Goal: Obtain resource: Download file/media

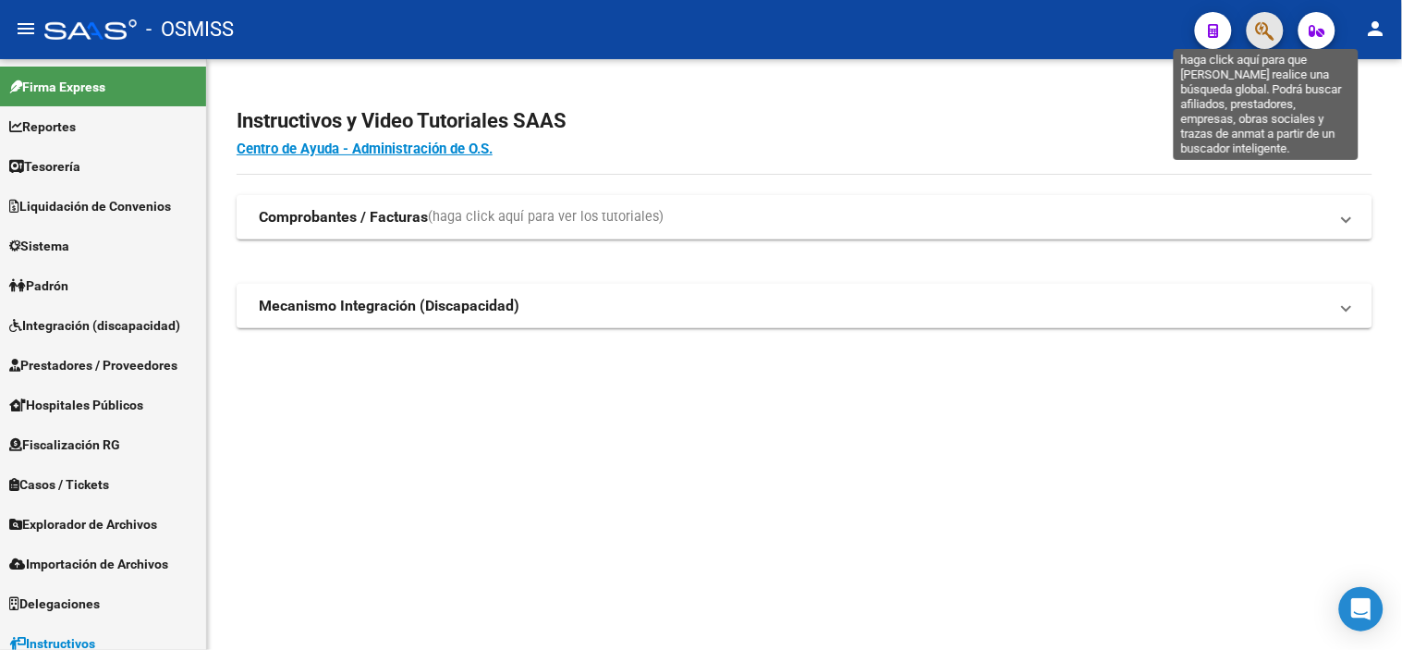
click at [1264, 37] on icon "button" at bounding box center [1265, 30] width 18 height 21
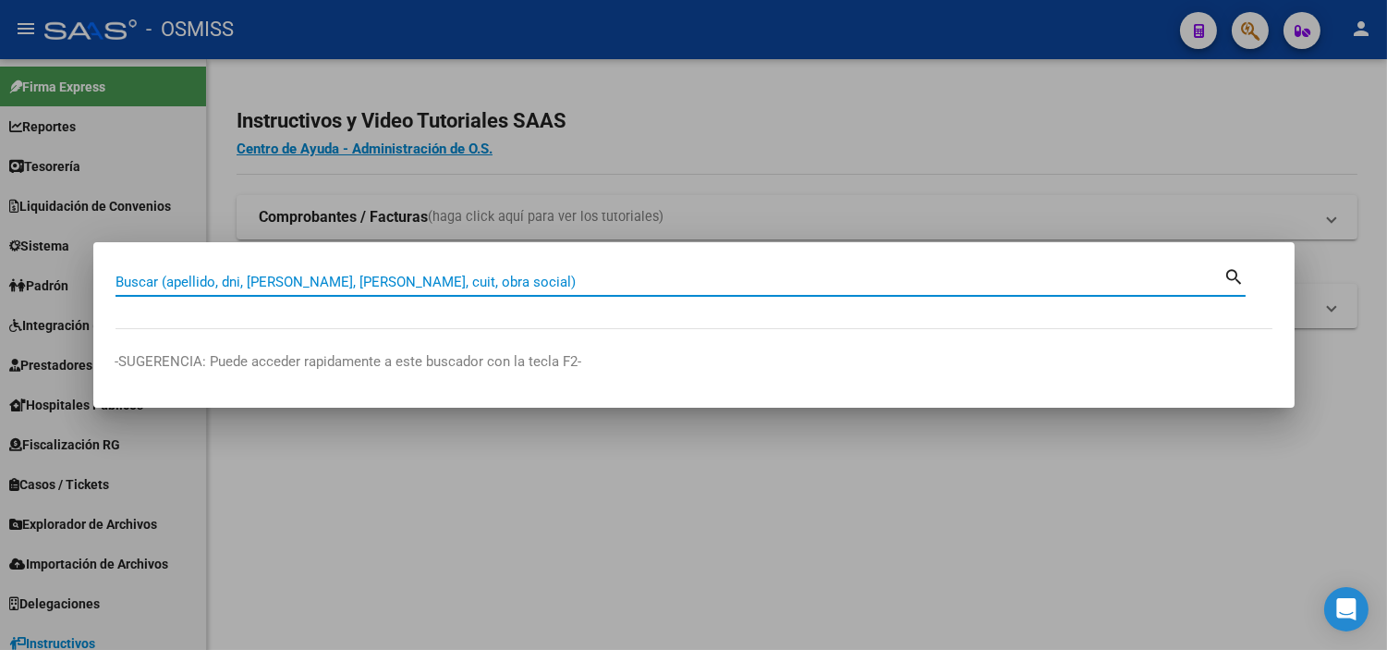
paste input "0000300004848"
click at [155, 280] on input "0000300004848" at bounding box center [669, 281] width 1109 height 17
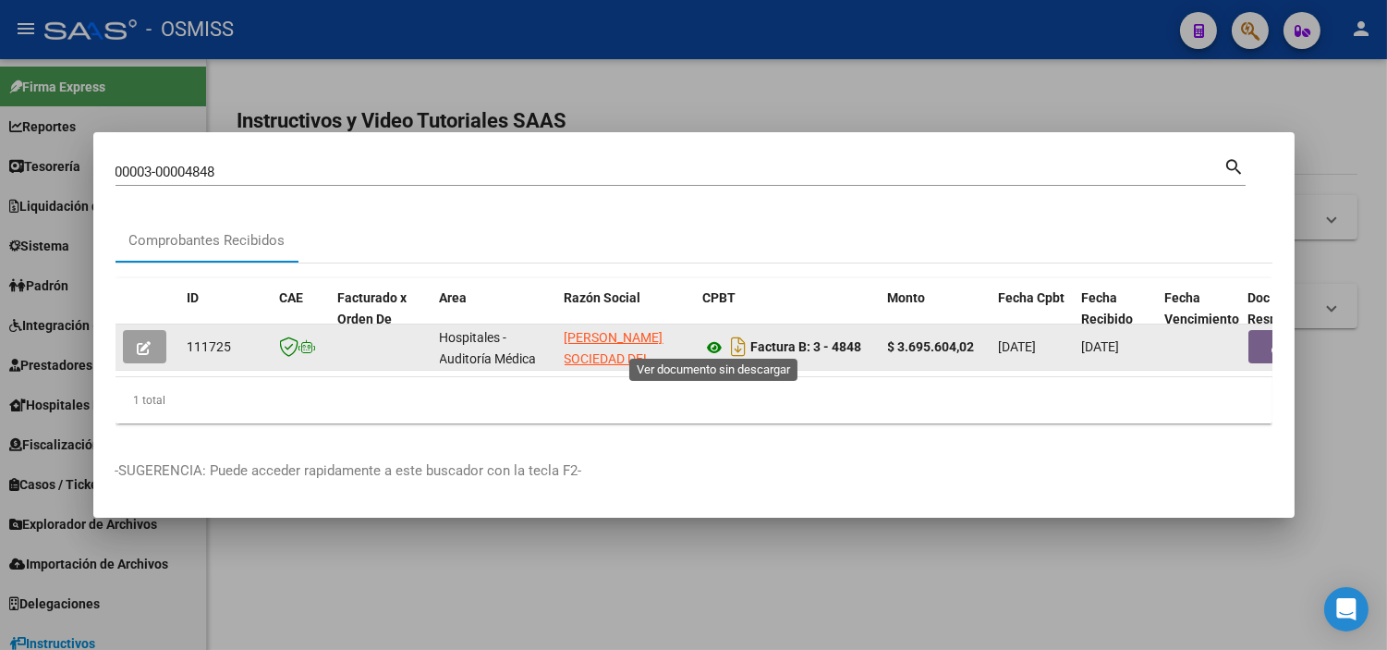
click at [722, 338] on icon at bounding box center [715, 347] width 24 height 22
click at [704, 346] on icon at bounding box center [715, 347] width 24 height 22
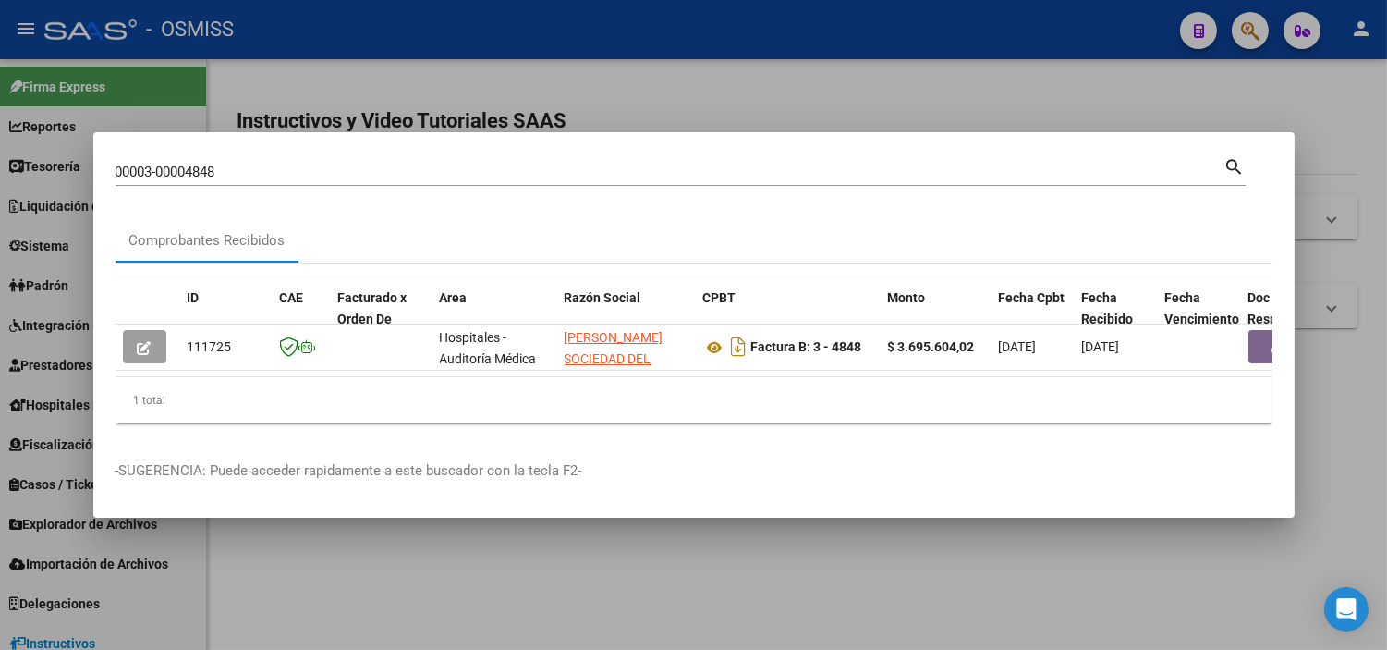
click at [607, 158] on div "00003-00004848 Buscar (apellido, dni, cuil, nro traspaso, cuit, obra social)" at bounding box center [669, 172] width 1109 height 28
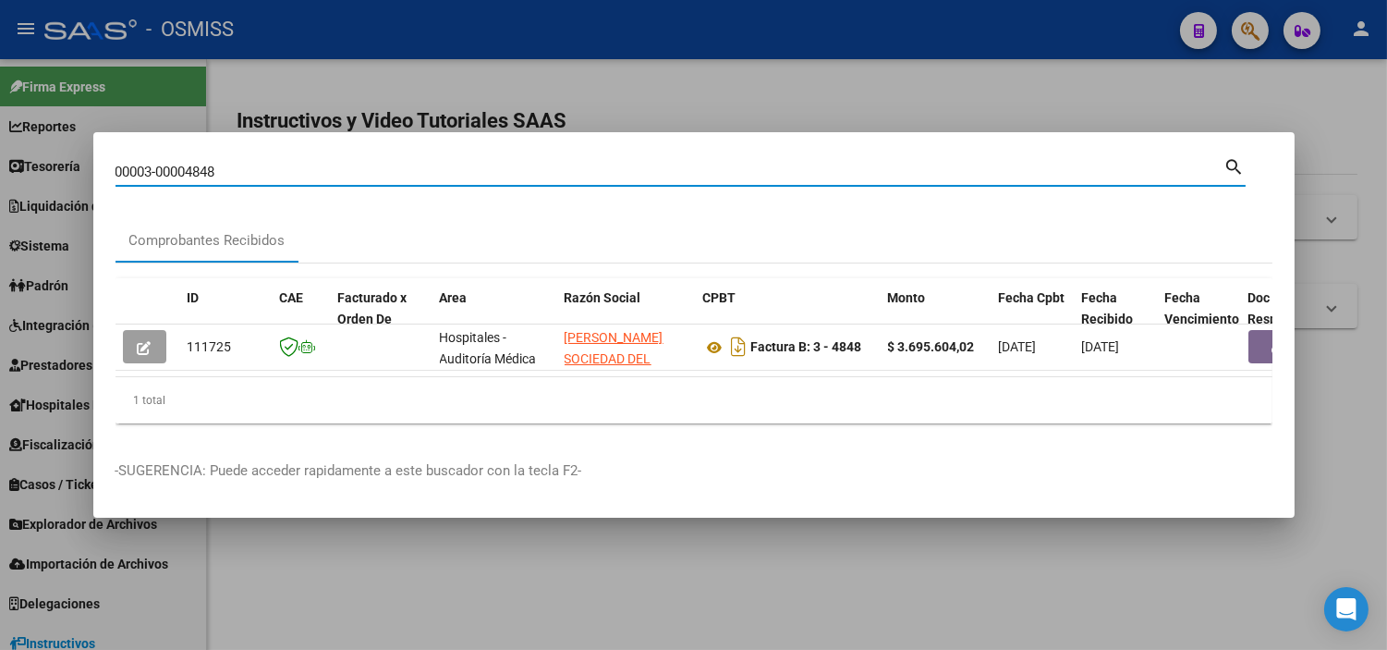
click at [602, 169] on input "00003-00004848" at bounding box center [669, 172] width 1109 height 17
paste input "00004850"
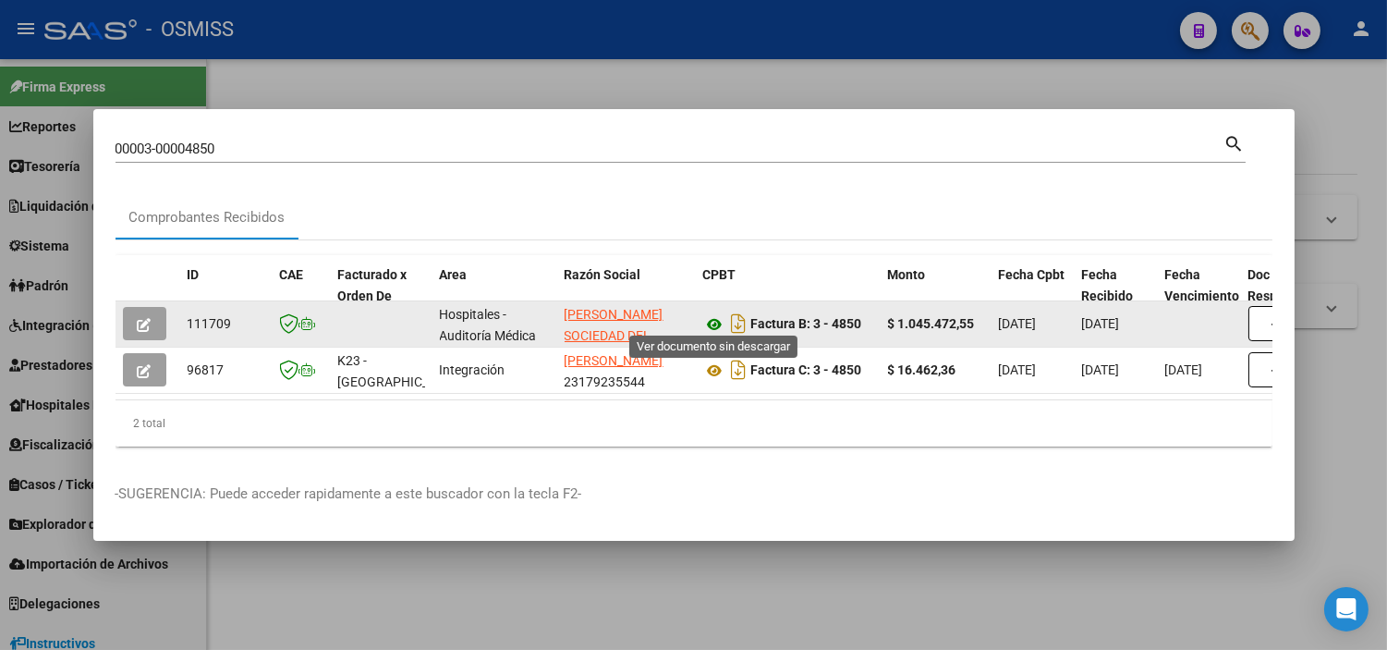
click at [712, 316] on icon at bounding box center [715, 324] width 24 height 22
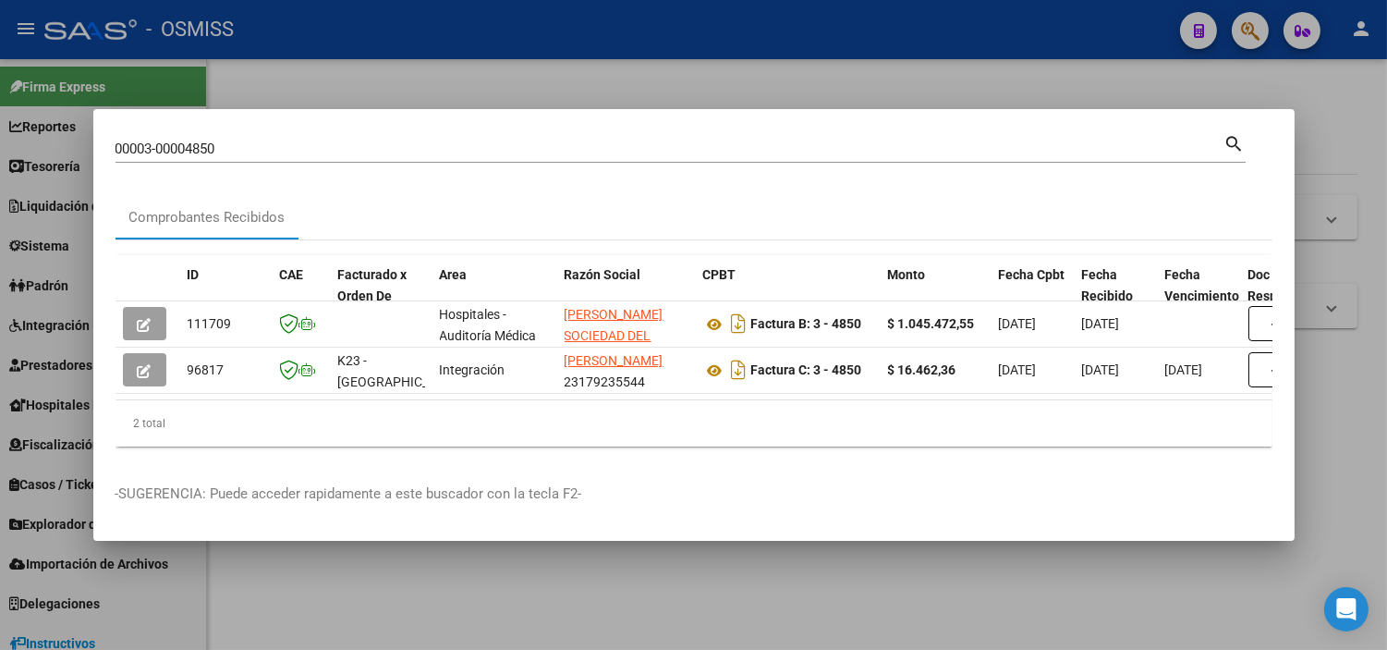
click at [407, 142] on input "00003-00004850" at bounding box center [669, 148] width 1109 height 17
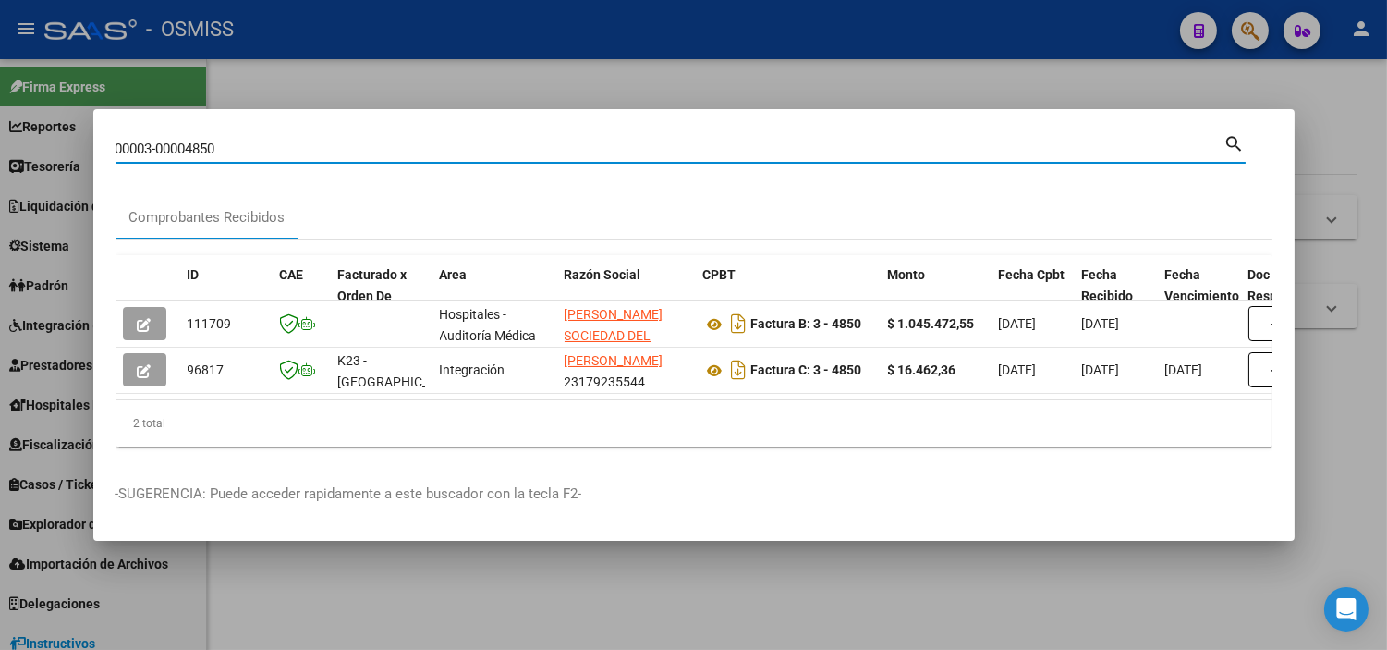
click at [407, 142] on input "00003-00004850" at bounding box center [669, 148] width 1109 height 17
paste input "0000310"
click at [153, 140] on input "0000300003100" at bounding box center [669, 148] width 1109 height 17
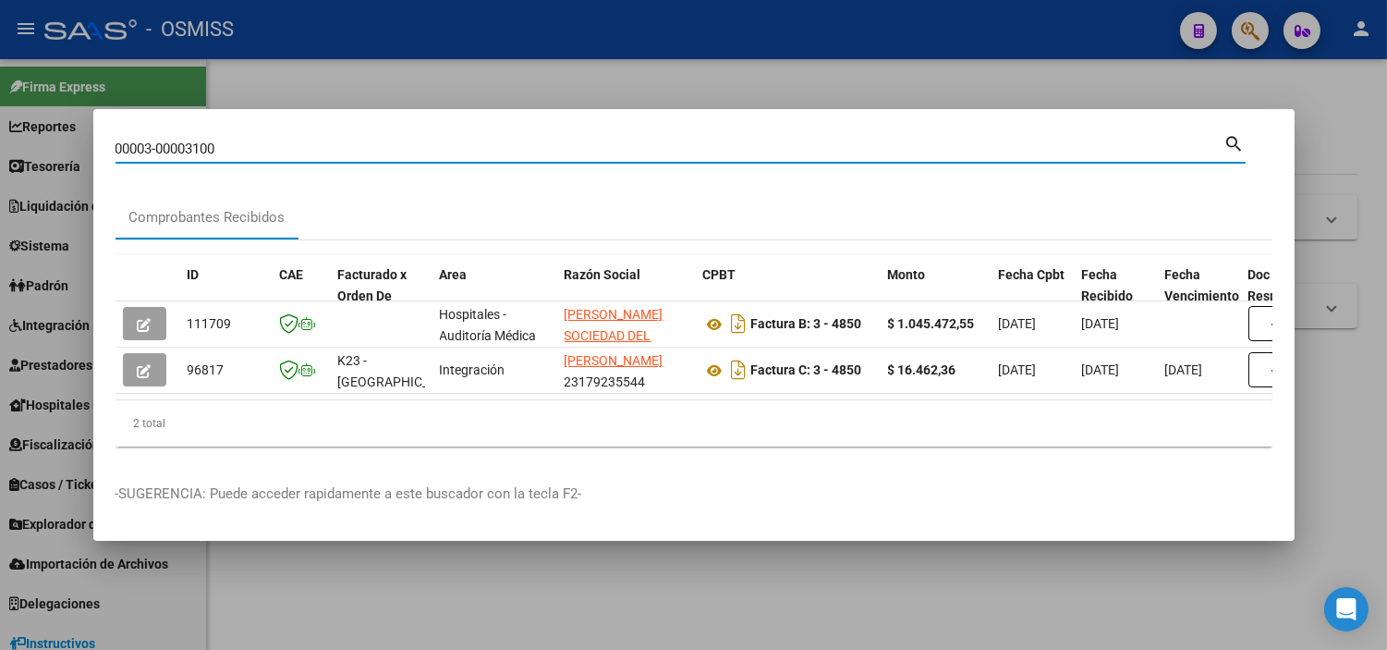
type input "00003-00003100"
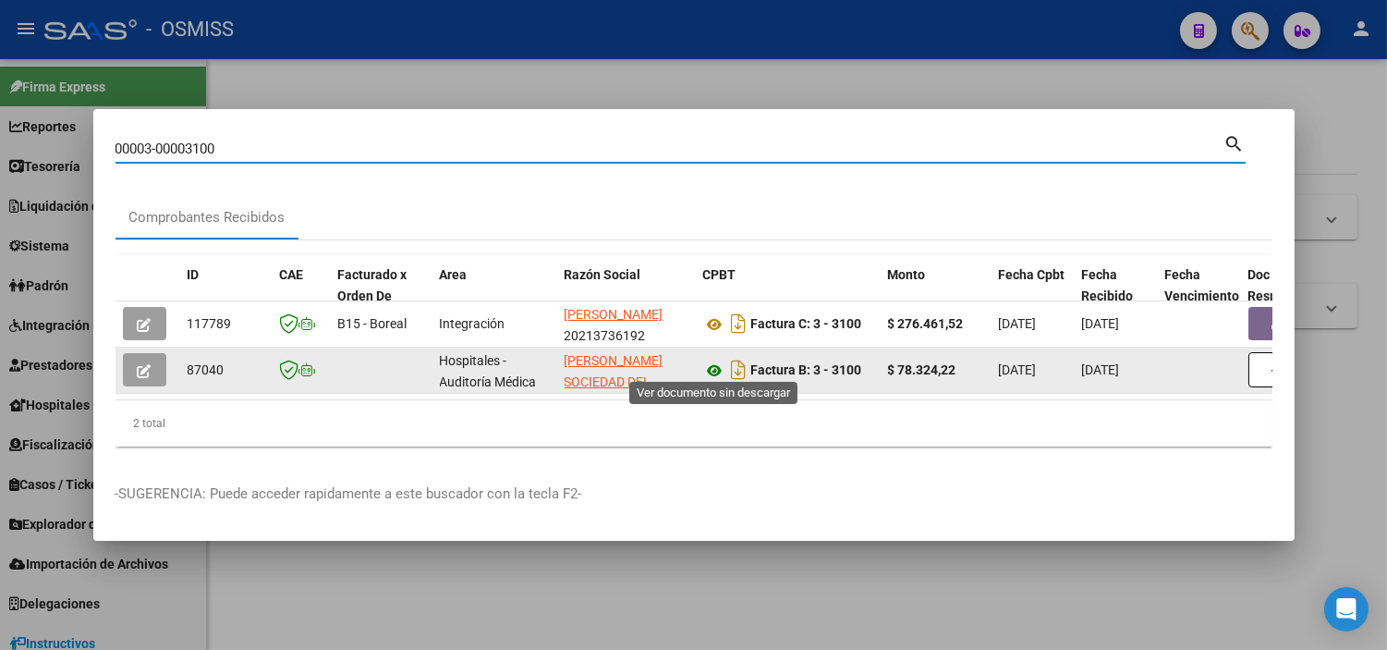
click at [709, 359] on icon at bounding box center [715, 370] width 24 height 22
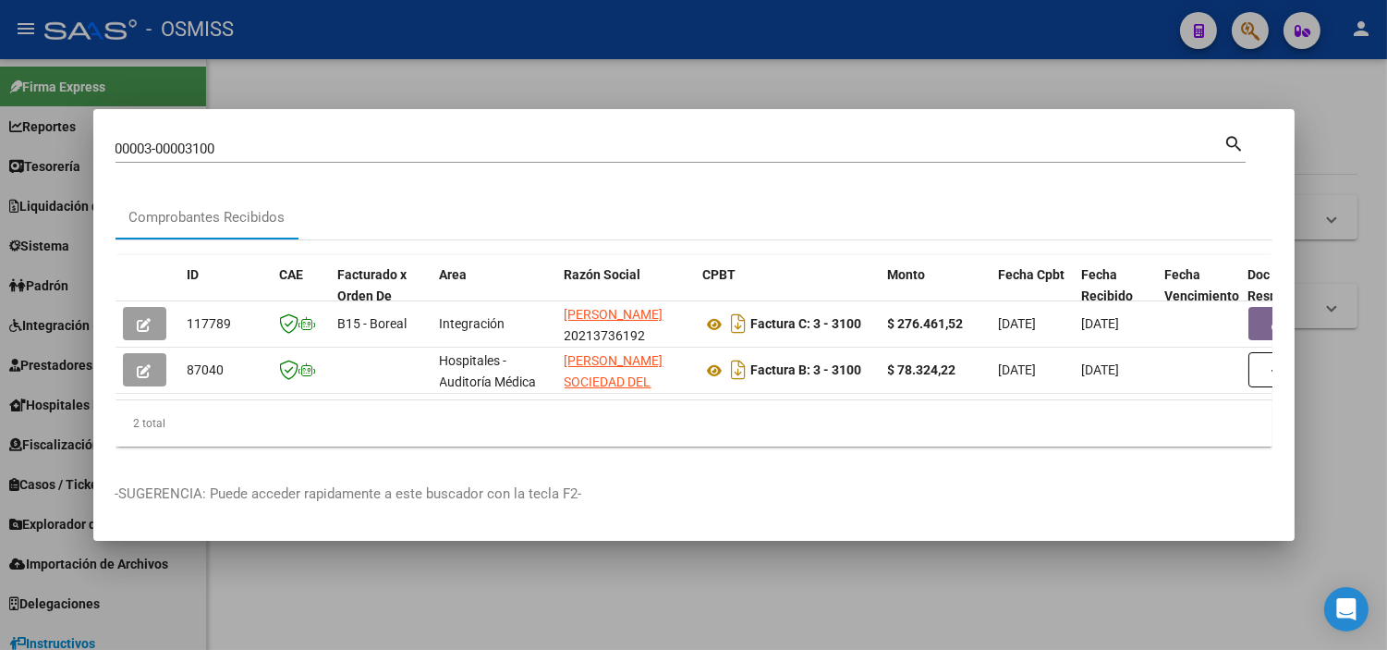
click at [437, 61] on div at bounding box center [693, 325] width 1387 height 650
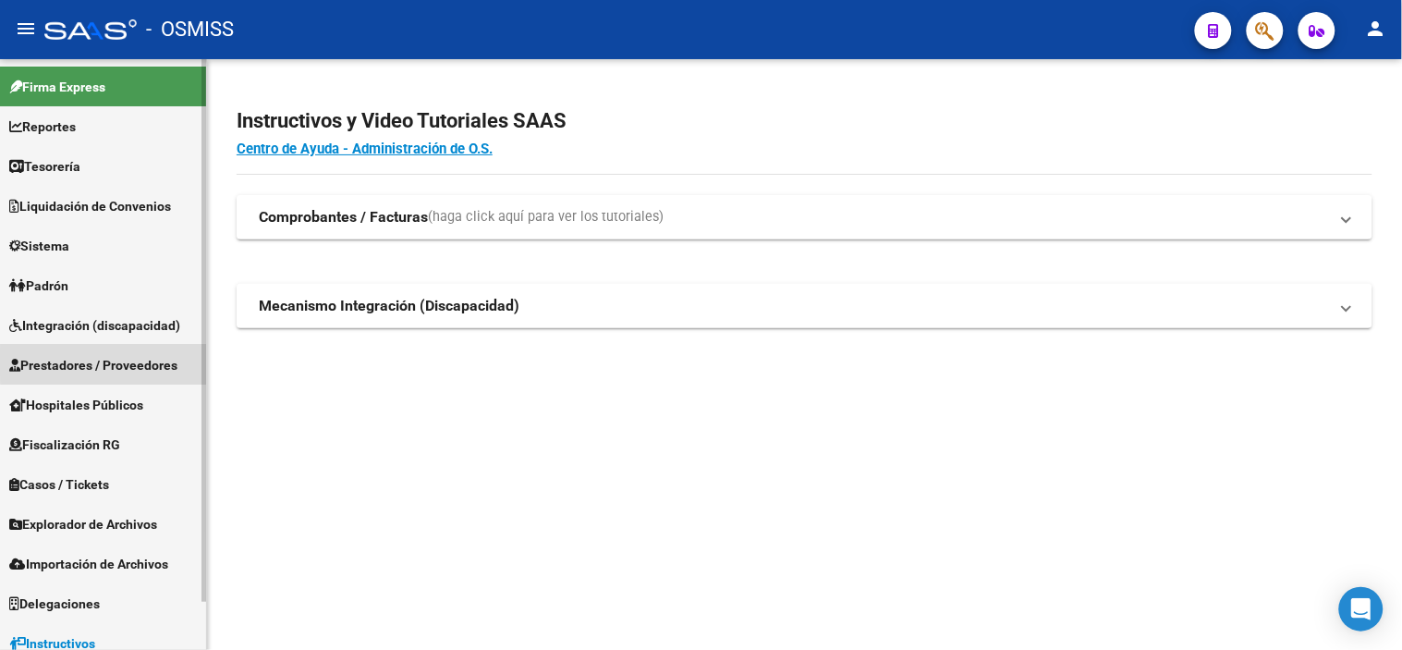
click at [128, 362] on span "Prestadores / Proveedores" at bounding box center [93, 365] width 168 height 20
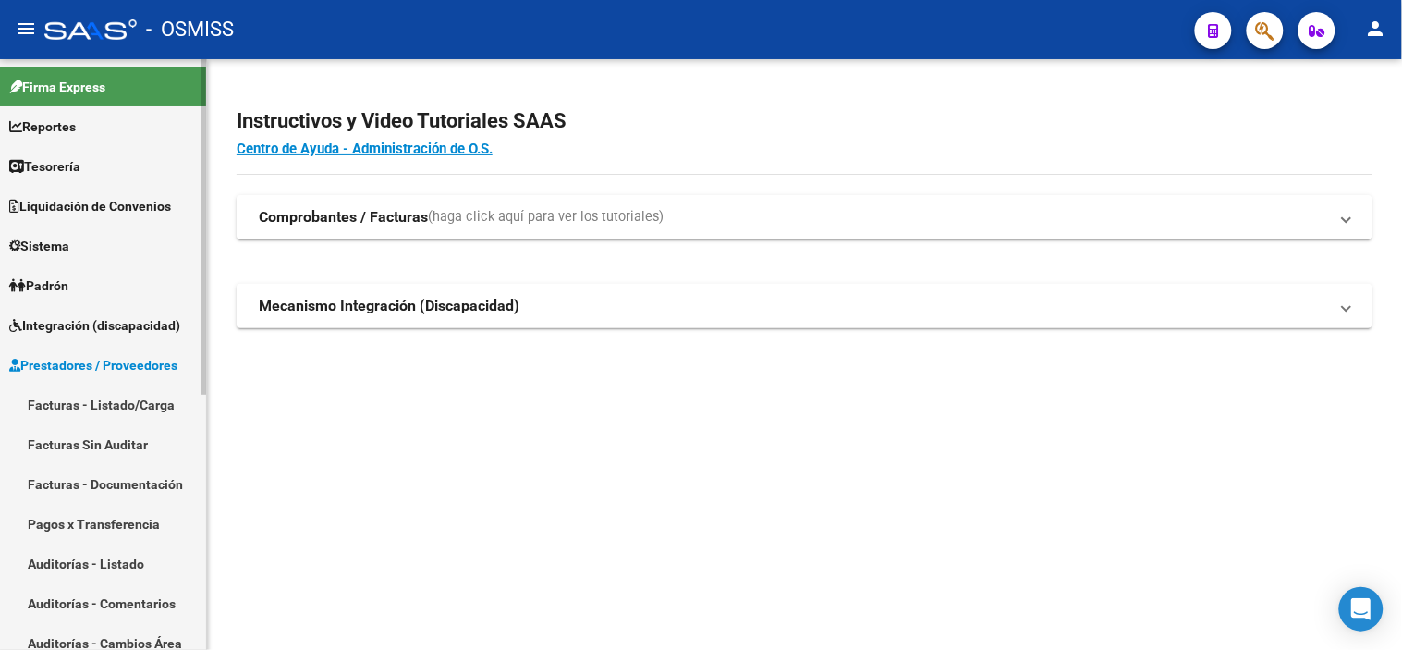
click at [126, 412] on link "Facturas - Listado/Carga" at bounding box center [103, 404] width 206 height 40
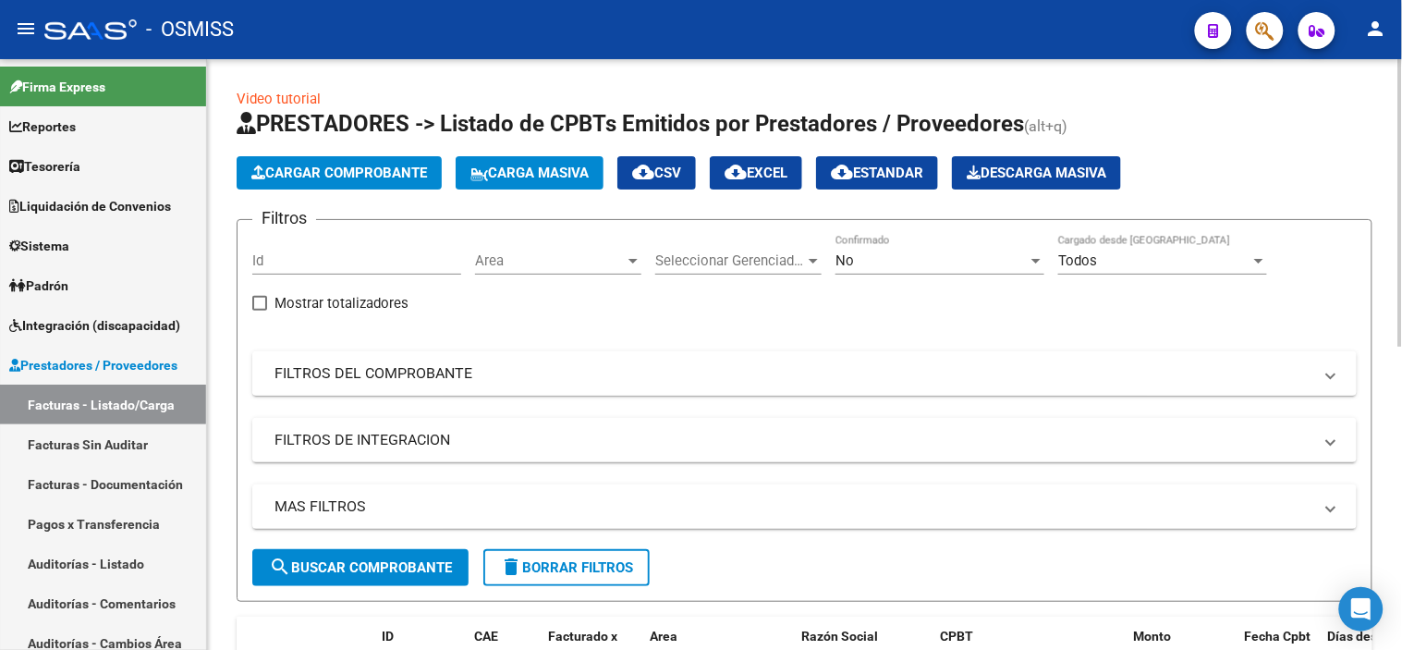
click at [501, 389] on mat-expansion-panel-header "FILTROS DEL COMPROBANTE" at bounding box center [804, 373] width 1104 height 44
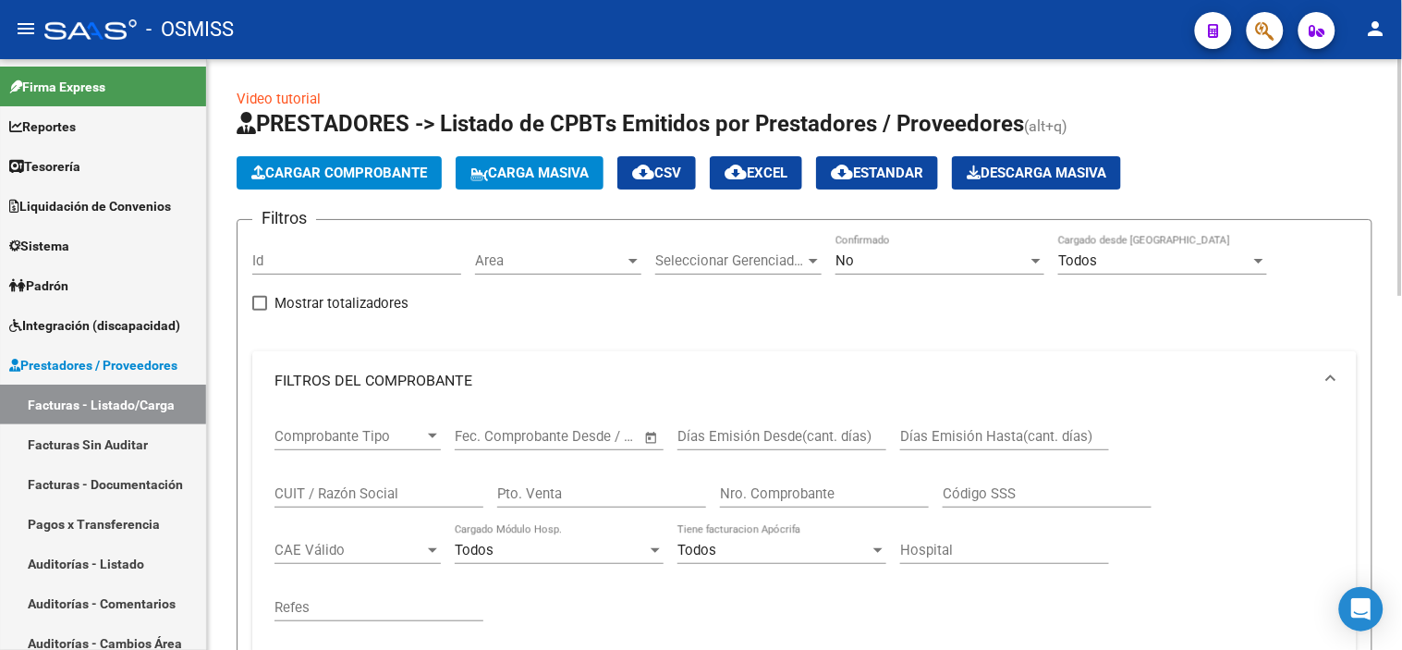
click at [619, 264] on span "Area" at bounding box center [550, 260] width 150 height 17
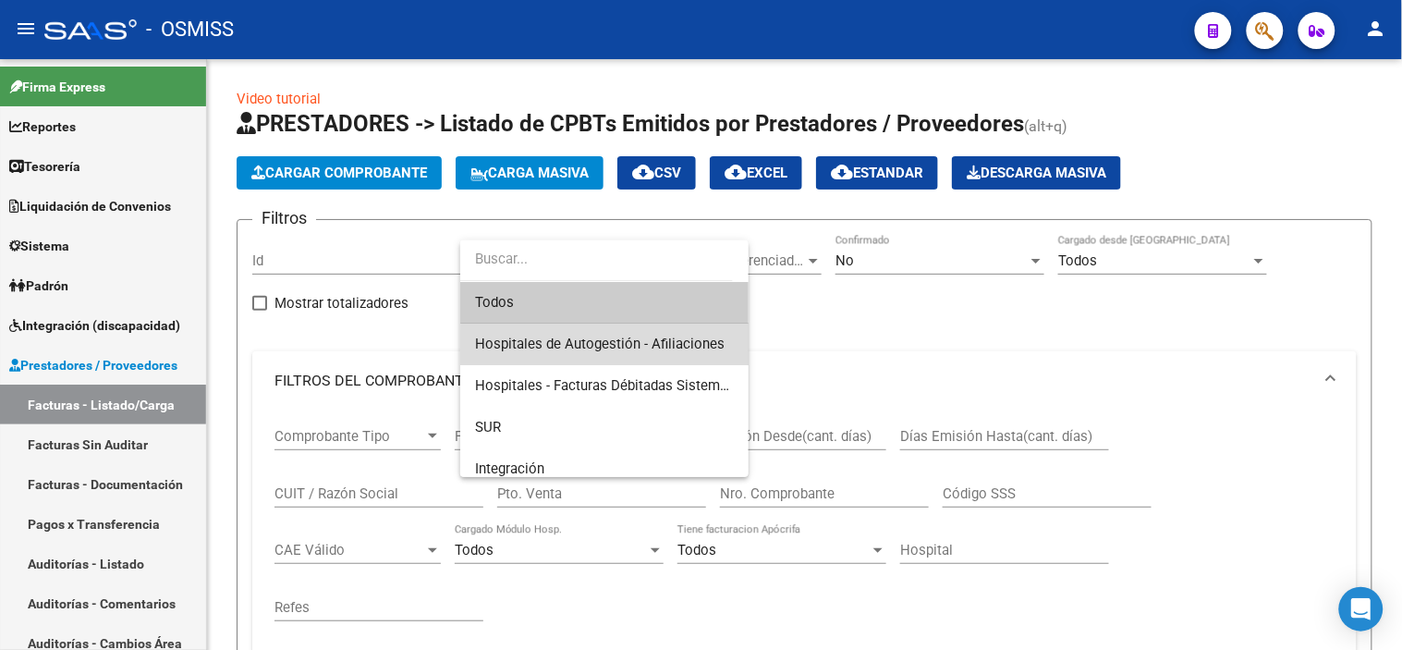
click at [629, 354] on span "Hospitales de Autogestión - Afiliaciones" at bounding box center [604, 344] width 259 height 42
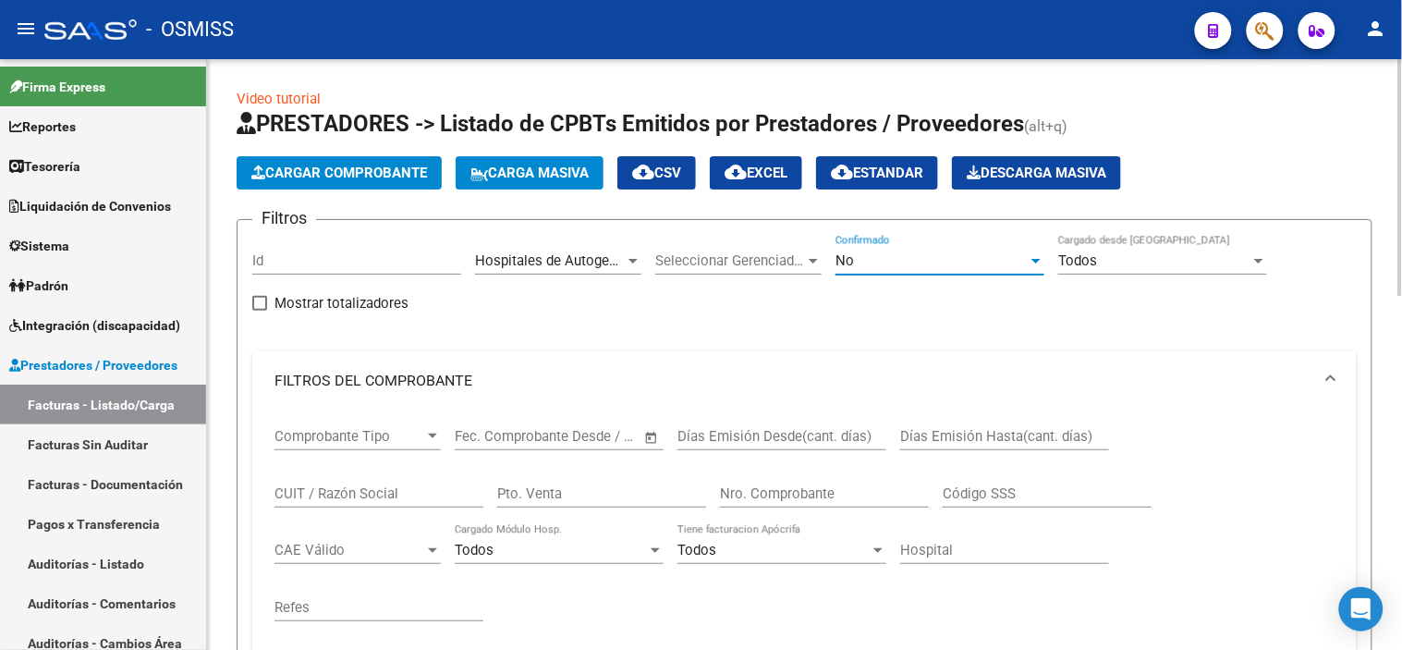
click at [927, 261] on div "No" at bounding box center [931, 260] width 192 height 17
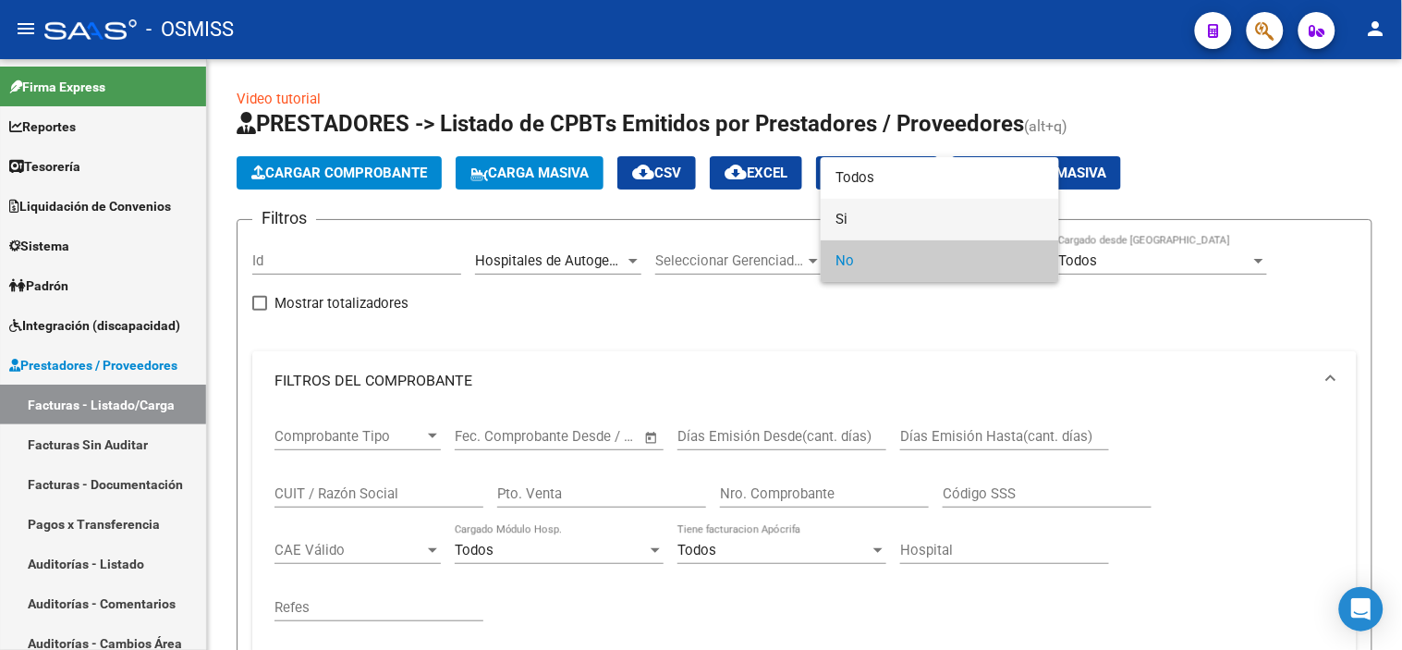
drag, startPoint x: 906, startPoint y: 215, endPoint x: 892, endPoint y: 273, distance: 60.1
click at [905, 215] on span "Si" at bounding box center [939, 220] width 209 height 42
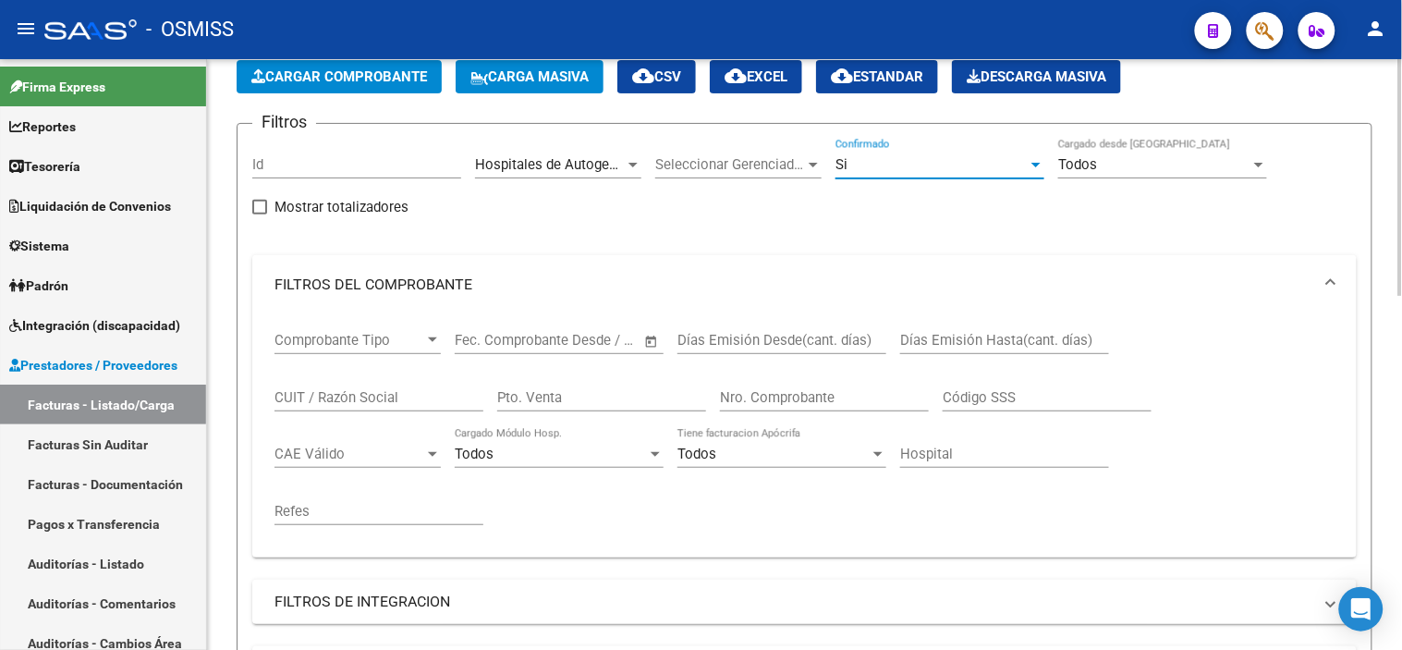
scroll to position [410, 0]
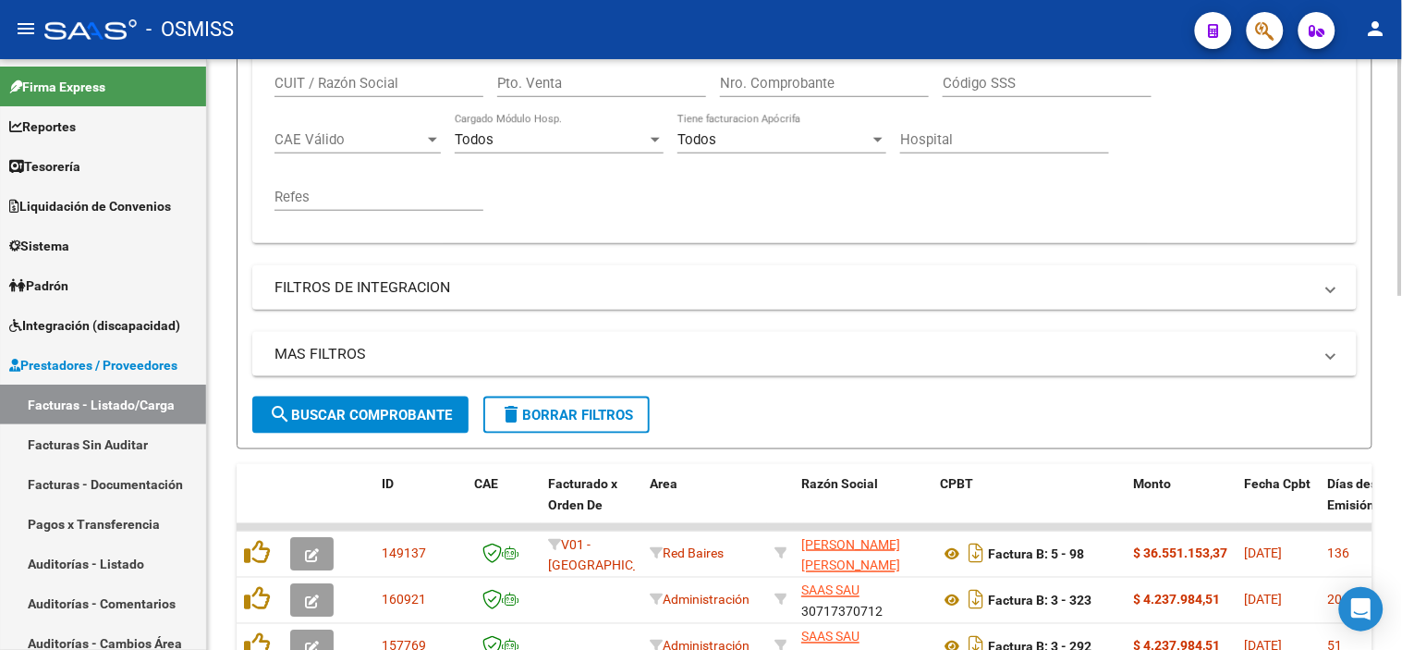
click at [432, 400] on button "search Buscar Comprobante" at bounding box center [360, 414] width 216 height 37
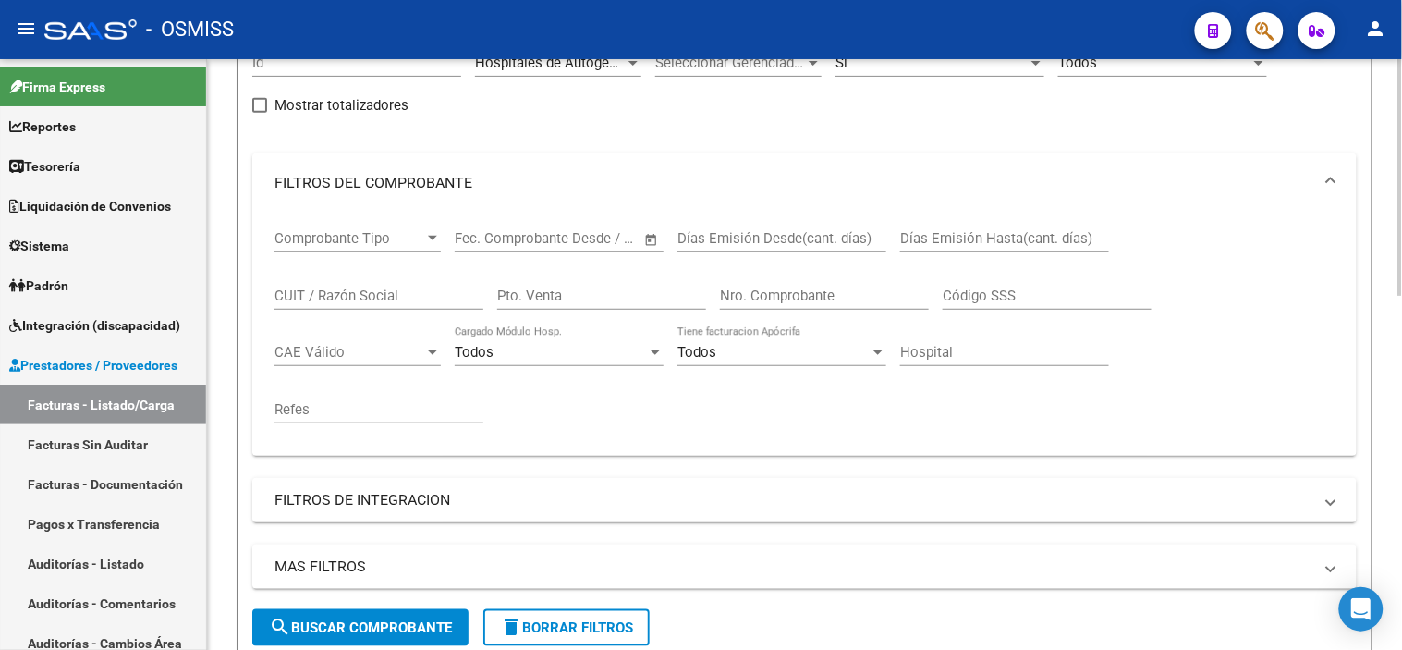
scroll to position [308, 0]
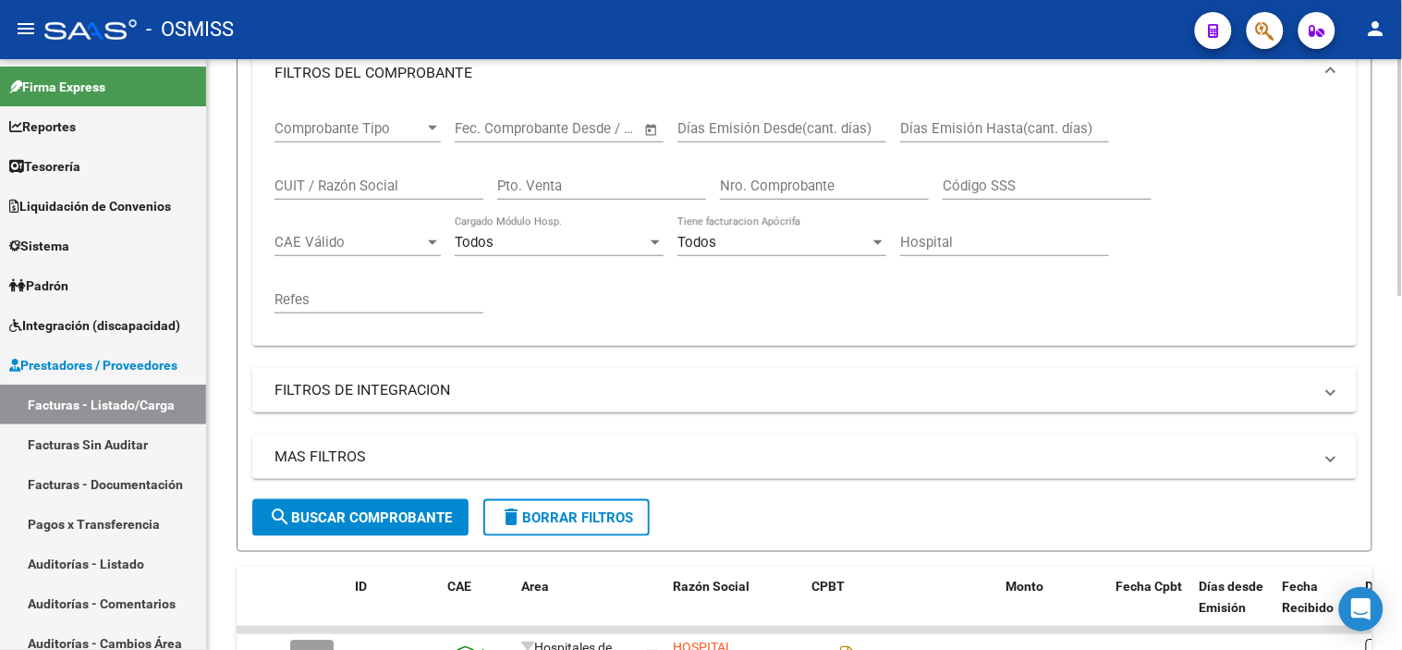
click at [786, 456] on mat-panel-title "MAS FILTROS" at bounding box center [793, 456] width 1038 height 20
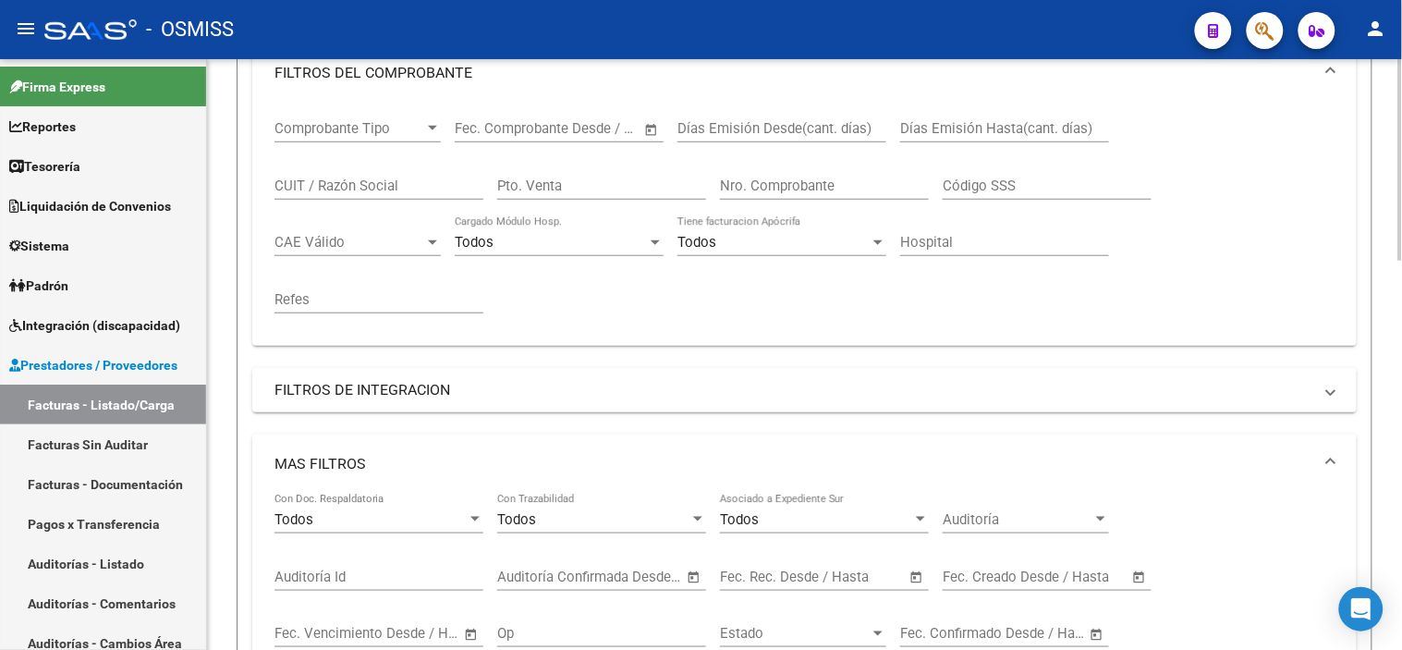
click at [832, 585] on input "text" at bounding box center [841, 576] width 90 height 17
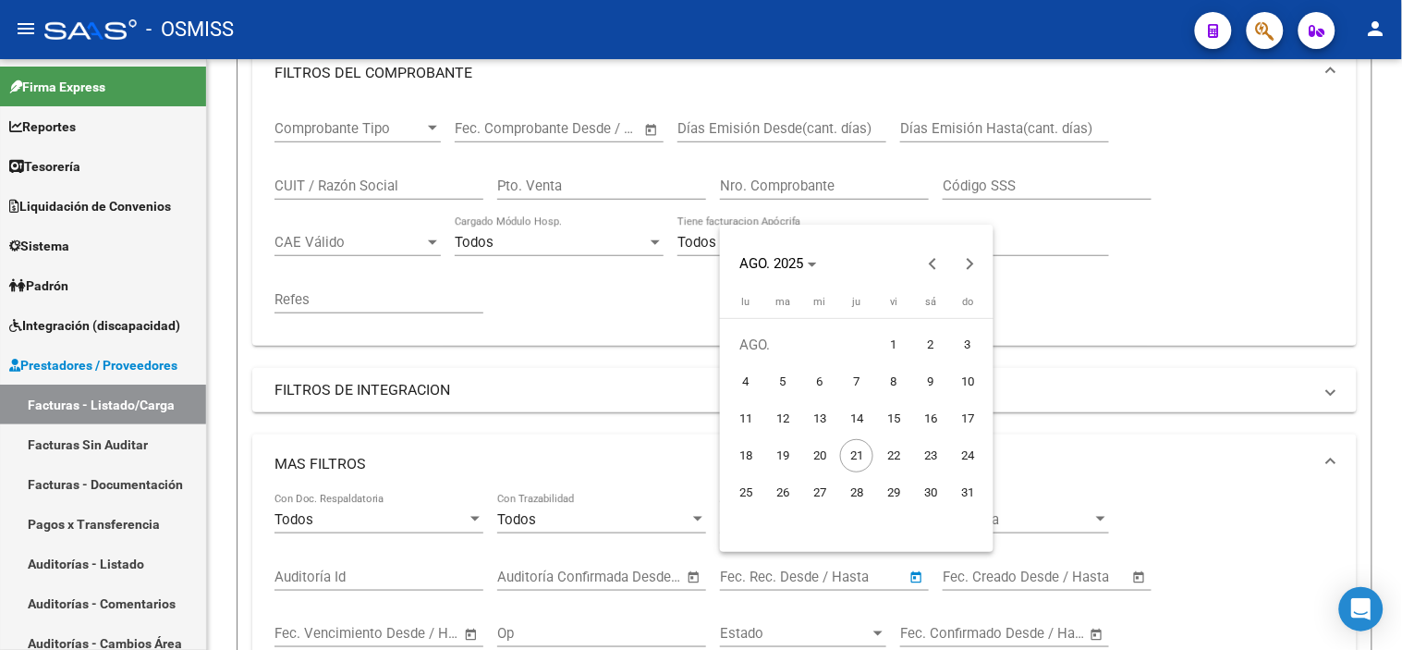
click at [830, 453] on span "20" at bounding box center [819, 455] width 33 height 33
type input "[DATE]"
click at [830, 453] on span "20" at bounding box center [819, 455] width 33 height 33
type input "[DATE]"
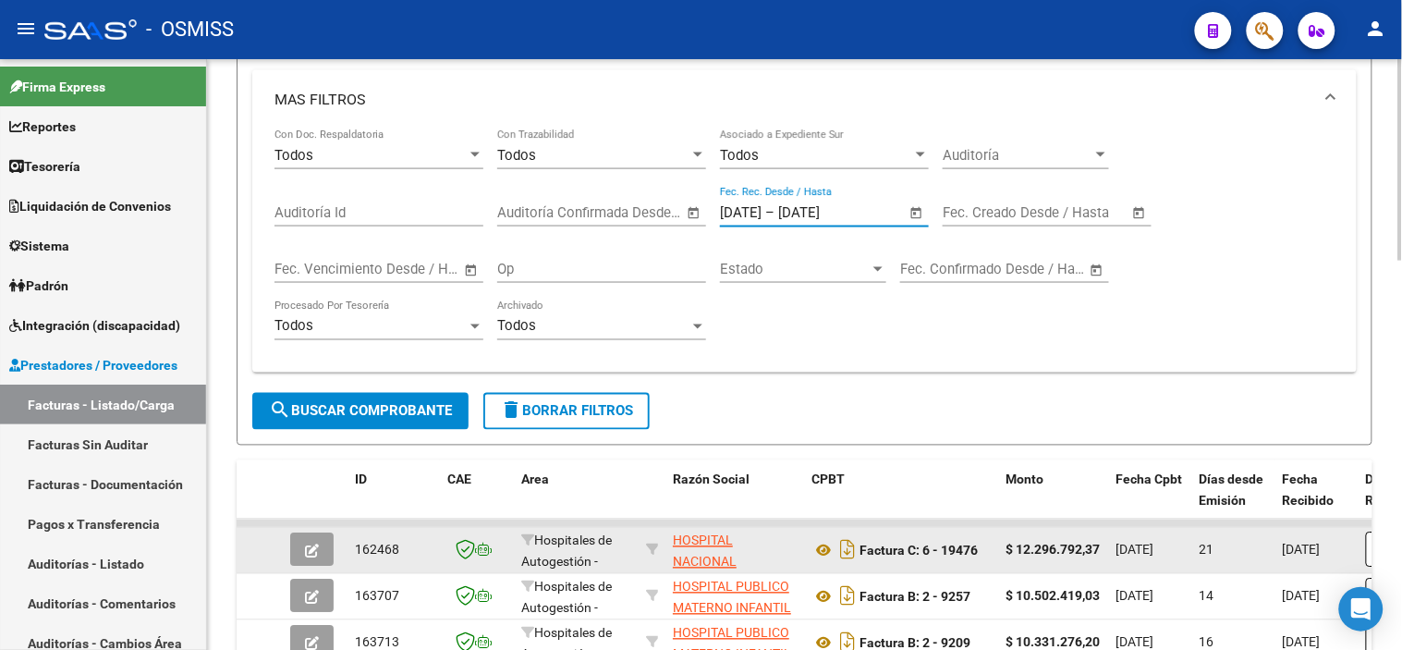
scroll to position [718, 0]
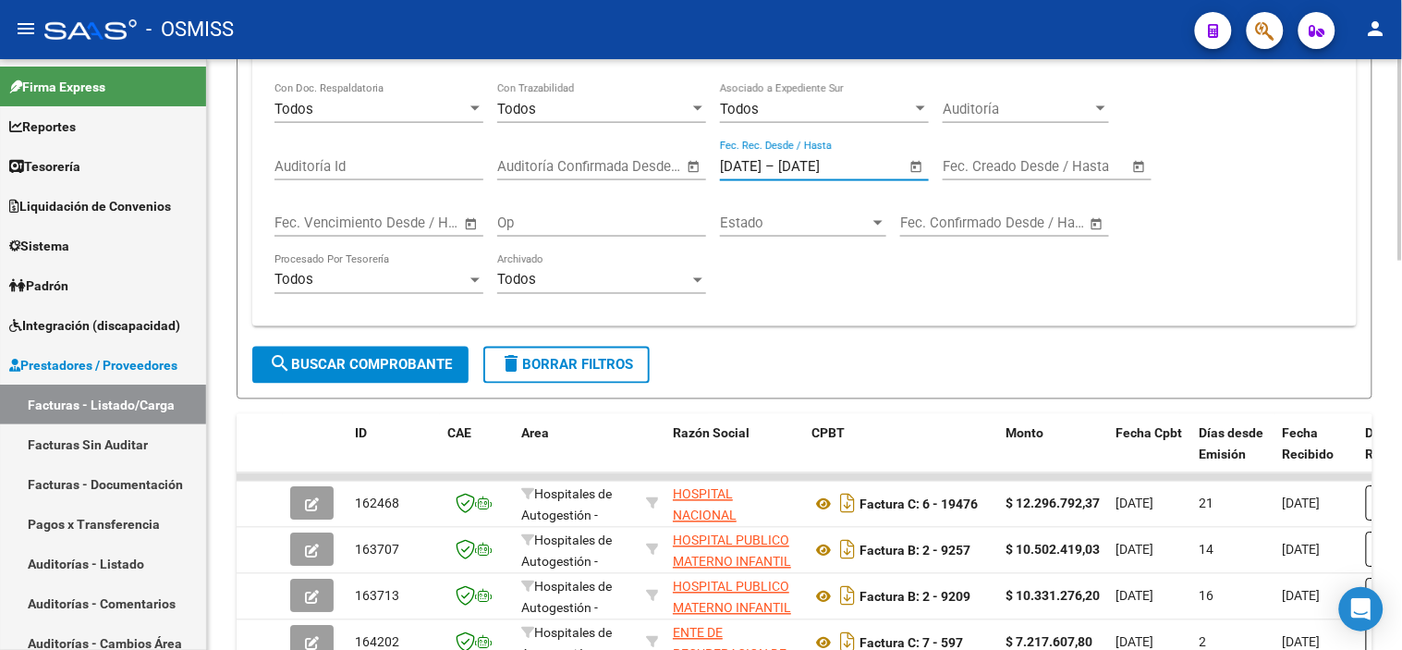
click at [430, 365] on span "search Buscar Comprobante" at bounding box center [360, 365] width 183 height 17
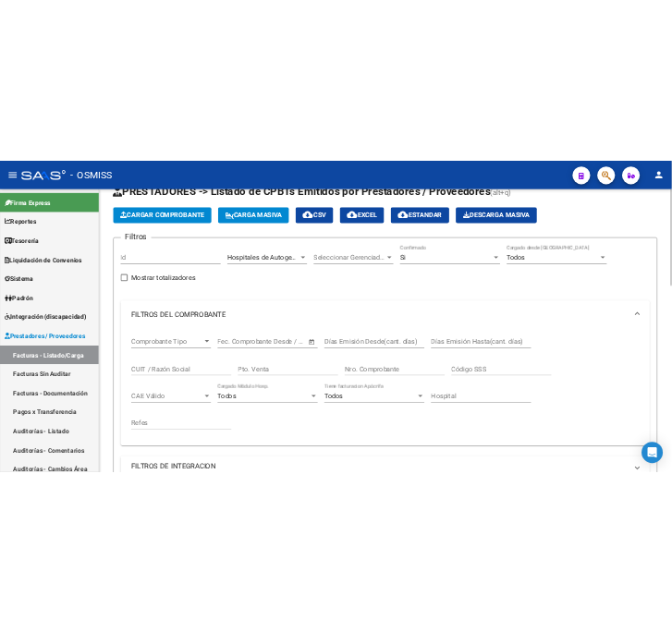
scroll to position [0, 0]
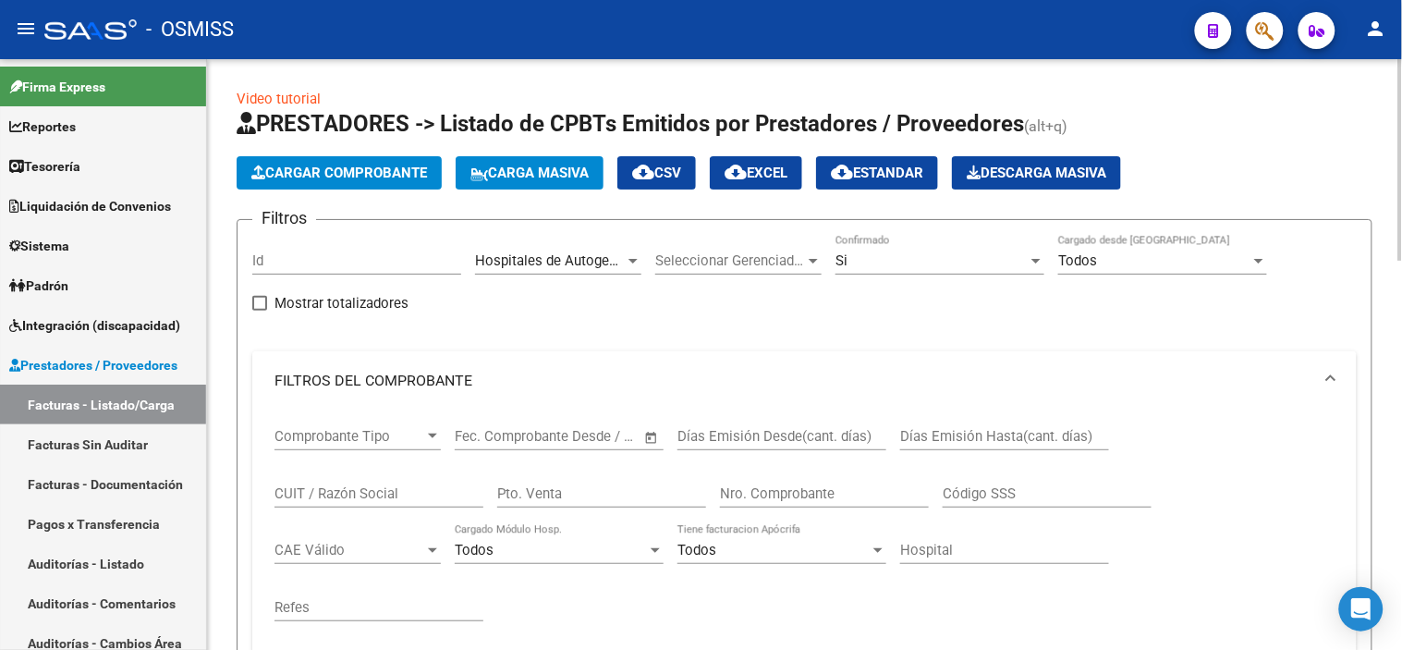
click at [788, 187] on button "cloud_download EXCEL" at bounding box center [756, 172] width 92 height 33
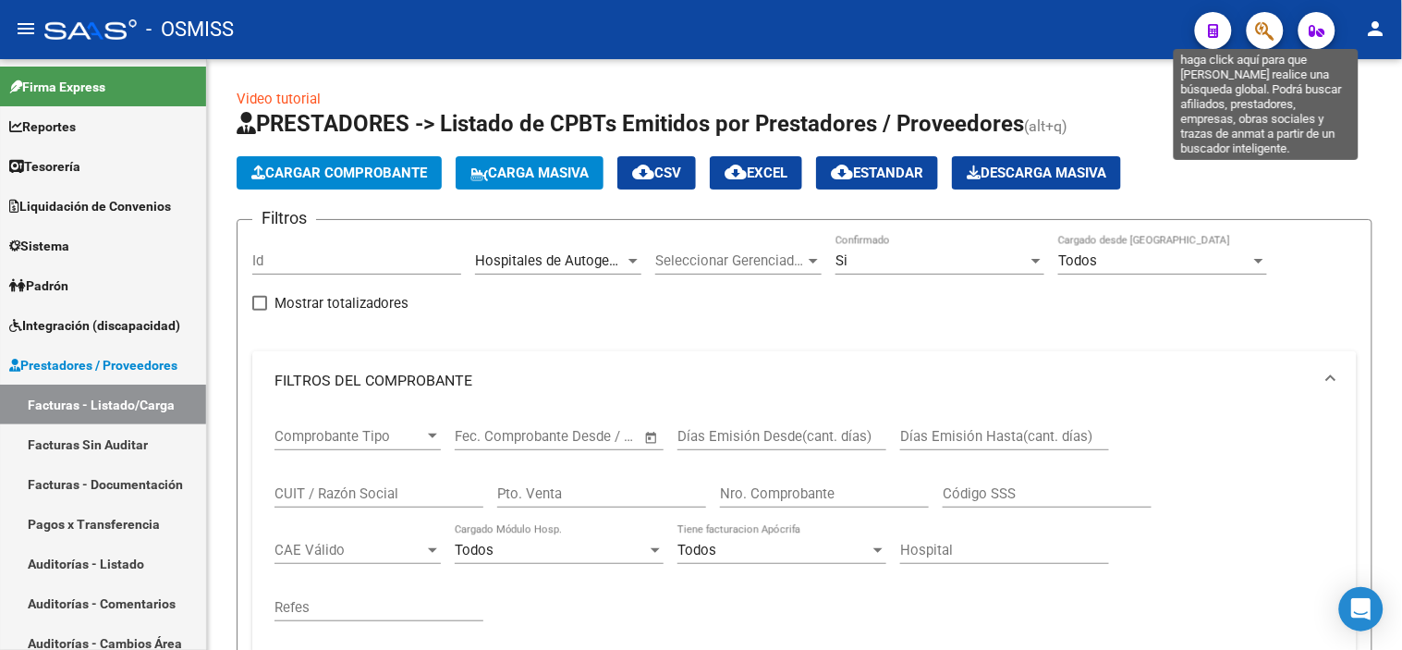
click at [1273, 21] on icon "button" at bounding box center [1265, 30] width 18 height 21
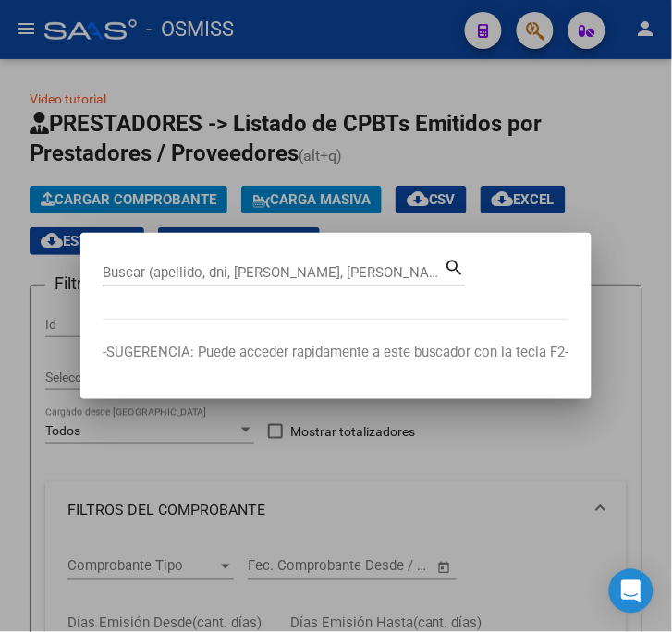
click at [402, 298] on div "Buscar (apellido, dni, [PERSON_NAME], nro traspaso, cuit, obra social) search" at bounding box center [284, 279] width 363 height 49
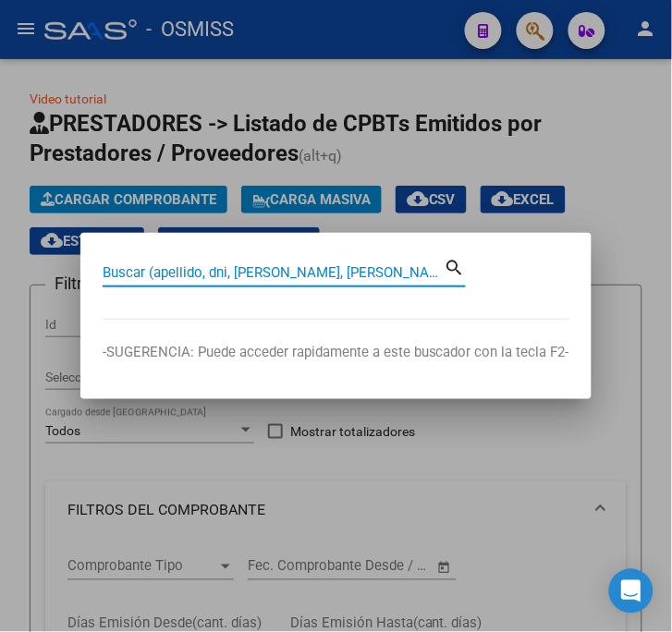
click at [196, 275] on input "Buscar (apellido, dni, [PERSON_NAME], [PERSON_NAME], cuit, obra social)" at bounding box center [274, 272] width 342 height 17
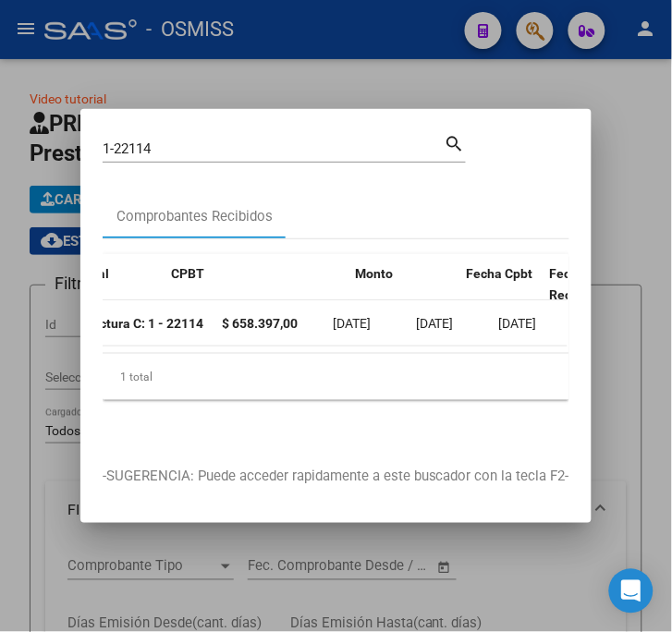
scroll to position [0, 519]
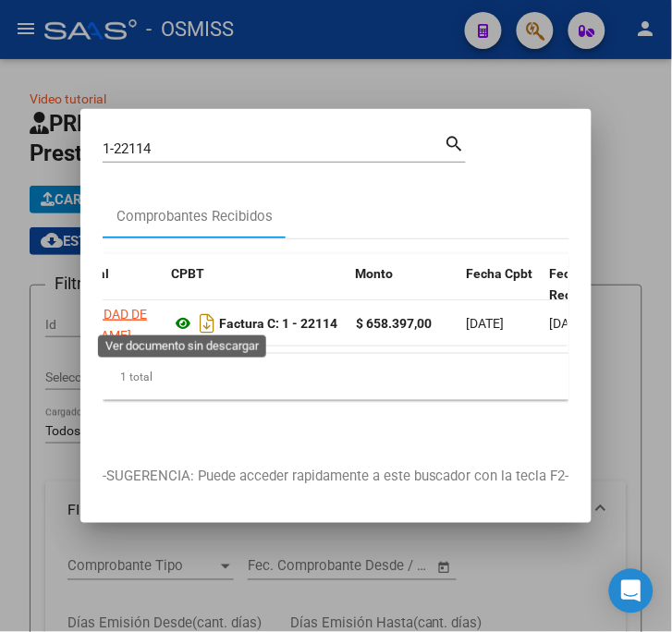
click at [190, 315] on icon at bounding box center [183, 323] width 24 height 22
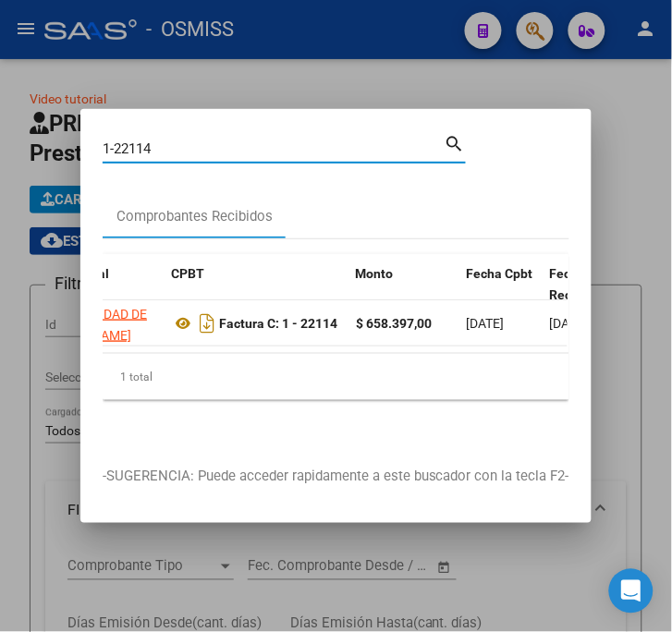
click at [174, 141] on input "1-22114" at bounding box center [274, 148] width 342 height 17
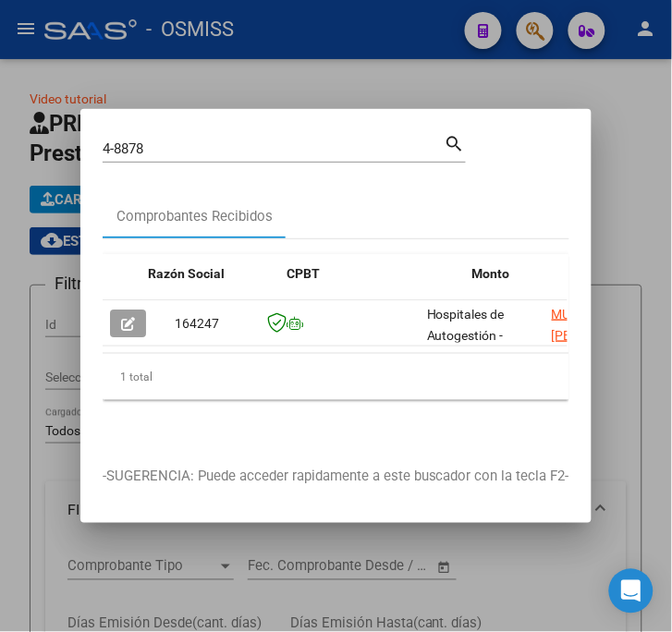
scroll to position [0, 422]
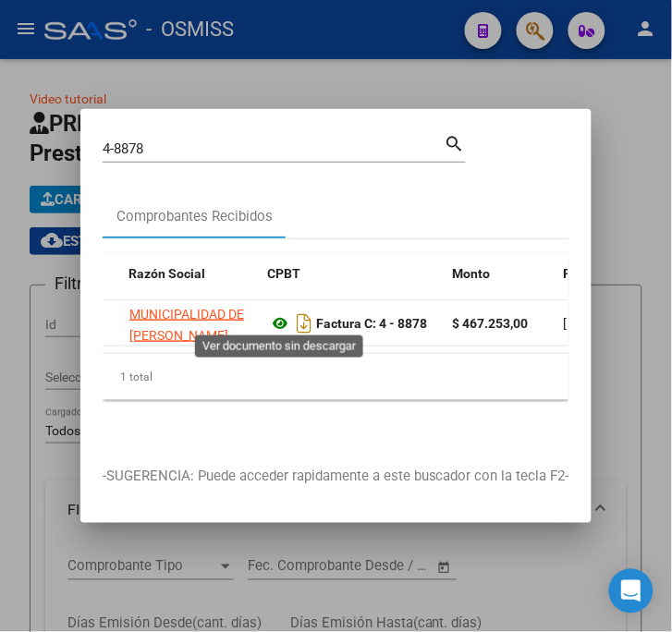
click at [274, 315] on icon at bounding box center [280, 323] width 24 height 22
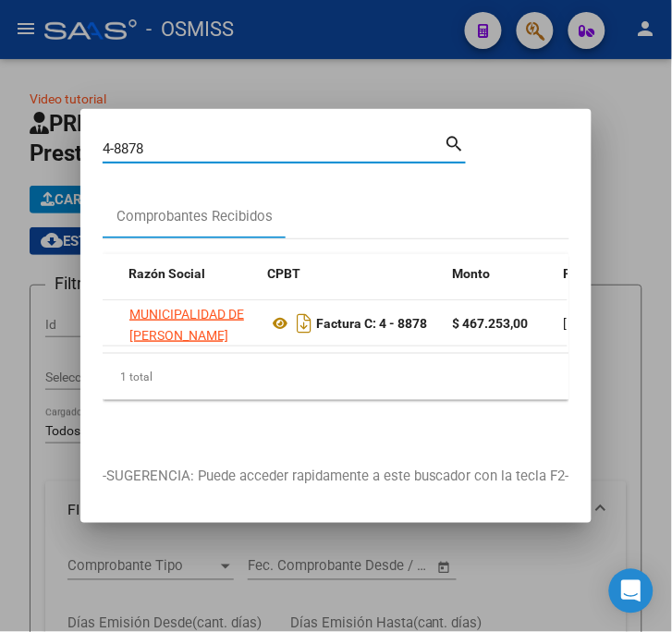
click at [204, 140] on input "4-8878" at bounding box center [274, 148] width 342 height 17
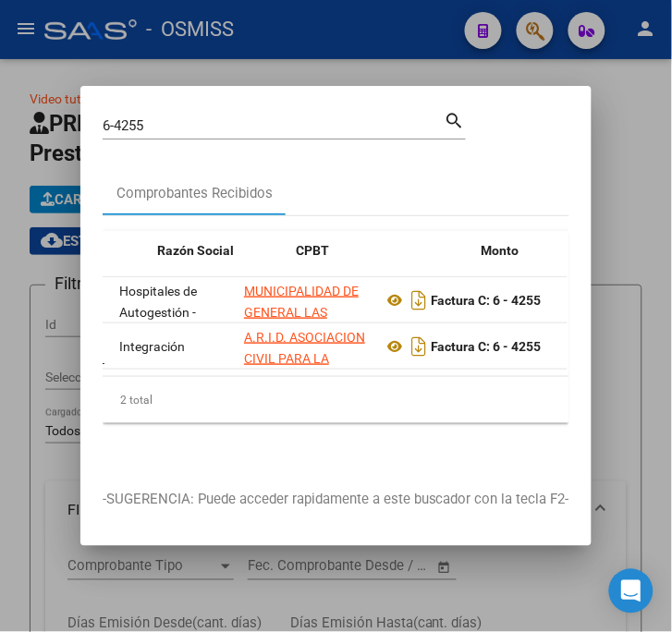
scroll to position [0, 413]
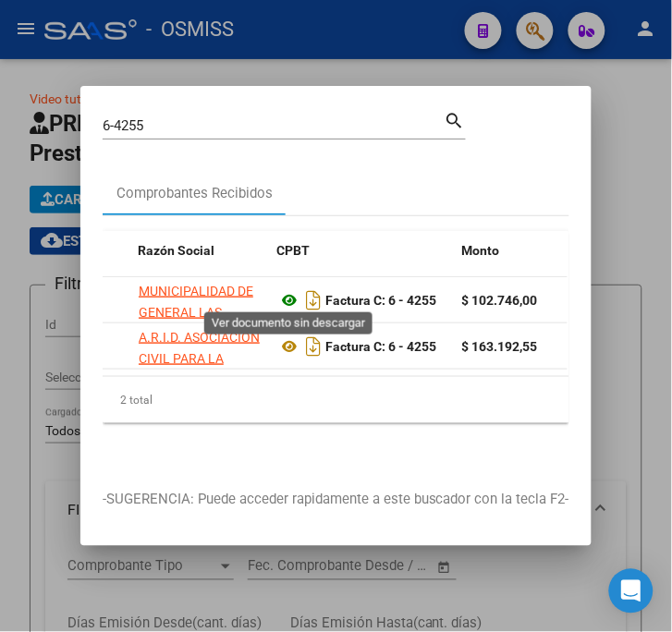
click at [288, 289] on icon at bounding box center [289, 300] width 24 height 22
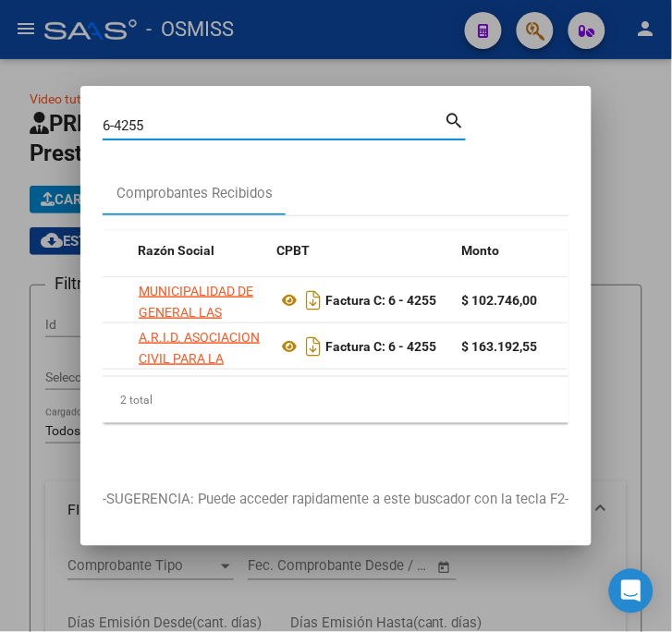
drag, startPoint x: 180, startPoint y: 116, endPoint x: 70, endPoint y: 123, distance: 110.1
click at [70, 123] on div "6-4255 Buscar (apellido, dni, cuil, nro traspaso, cuit, obra social) search Com…" at bounding box center [336, 316] width 672 height 632
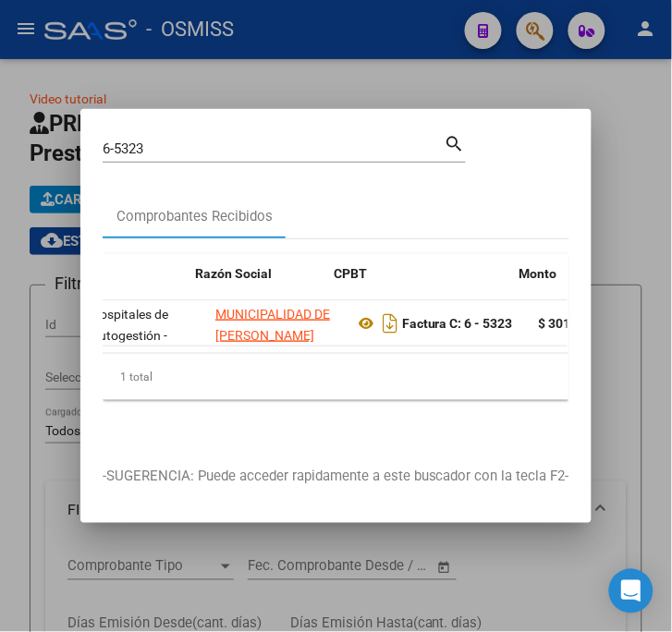
scroll to position [0, 356]
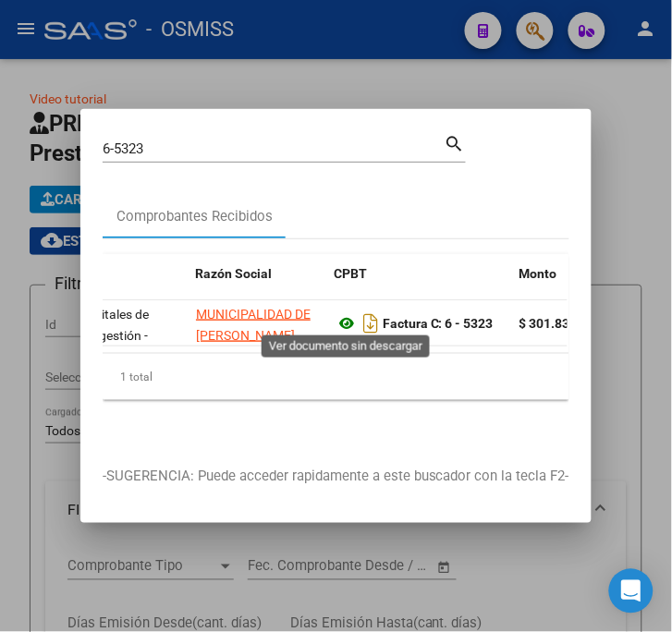
click at [346, 312] on icon at bounding box center [346, 323] width 24 height 22
click at [169, 140] on input "6-5323" at bounding box center [274, 148] width 342 height 17
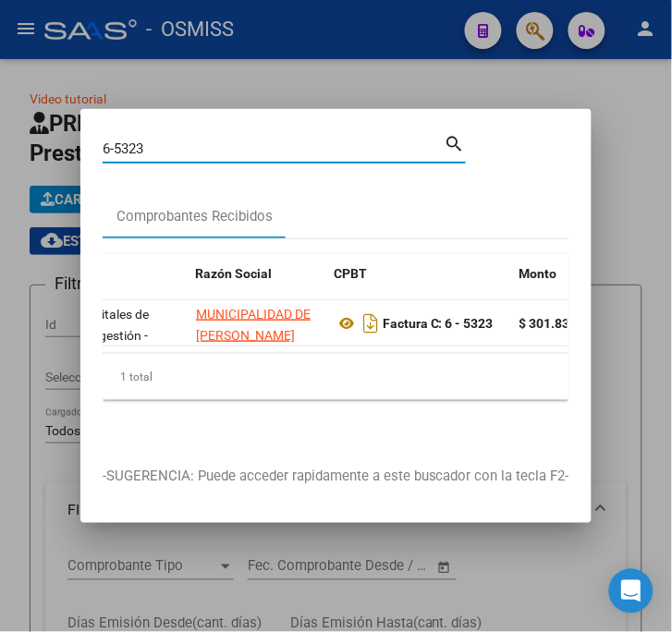
click at [169, 140] on input "6-5323" at bounding box center [274, 148] width 342 height 17
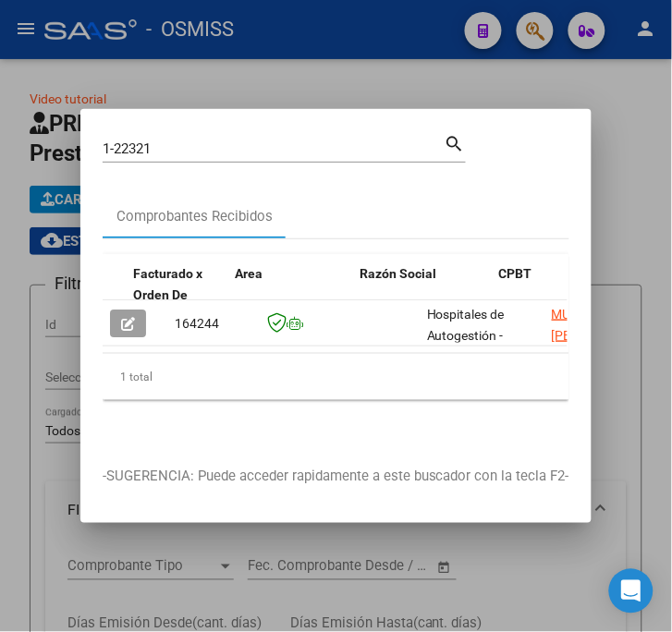
scroll to position [0, 231]
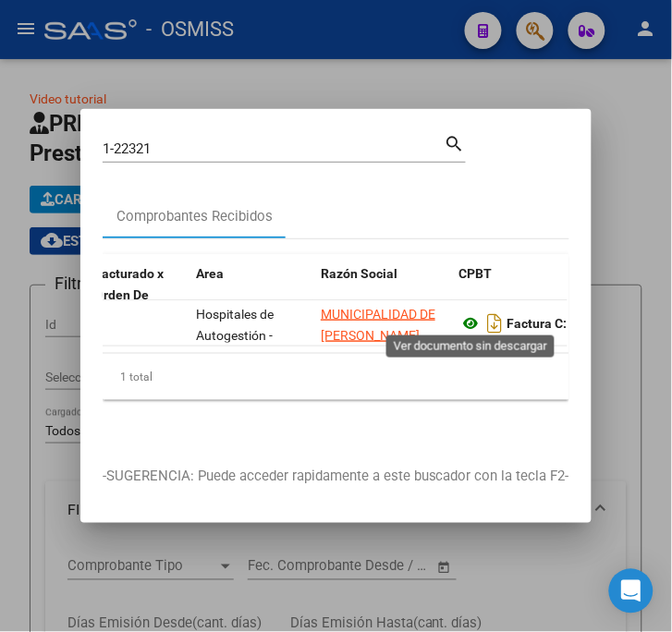
click at [468, 316] on icon at bounding box center [471, 323] width 24 height 22
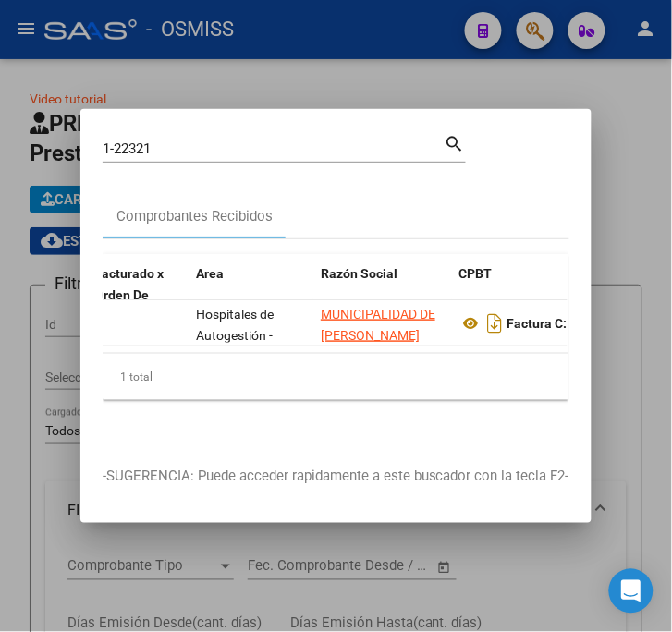
click at [177, 142] on input "1-22321" at bounding box center [274, 148] width 342 height 17
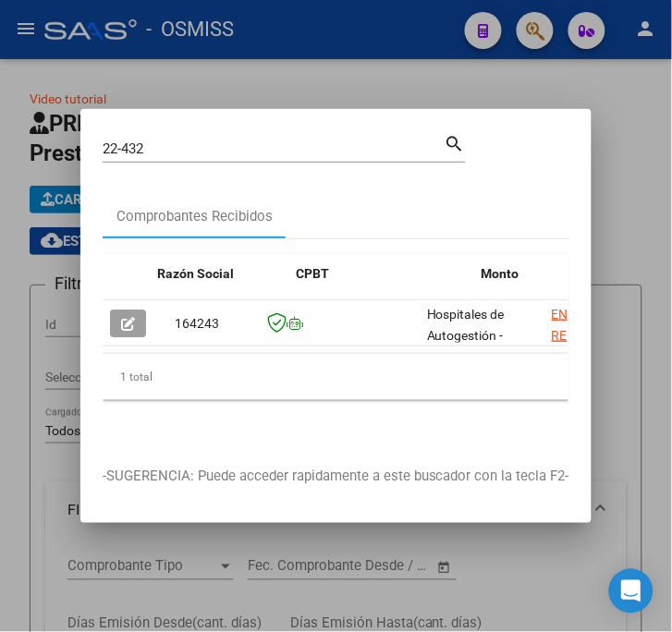
scroll to position [0, 394]
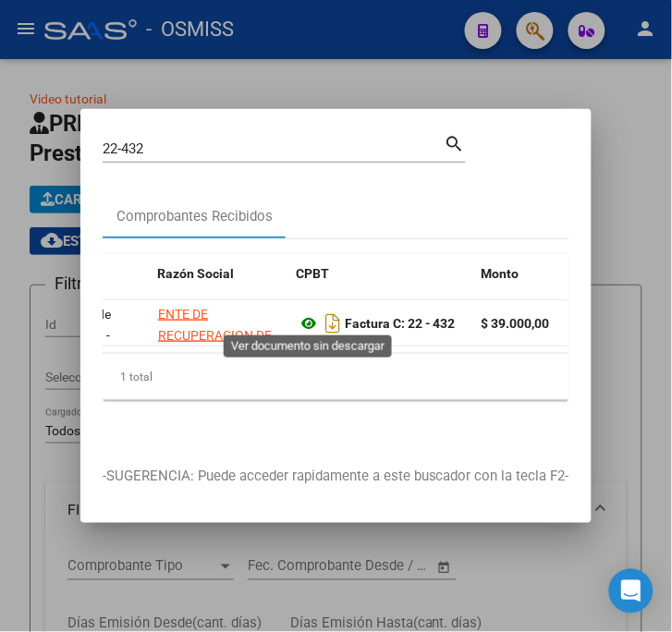
click at [305, 312] on icon at bounding box center [309, 323] width 24 height 22
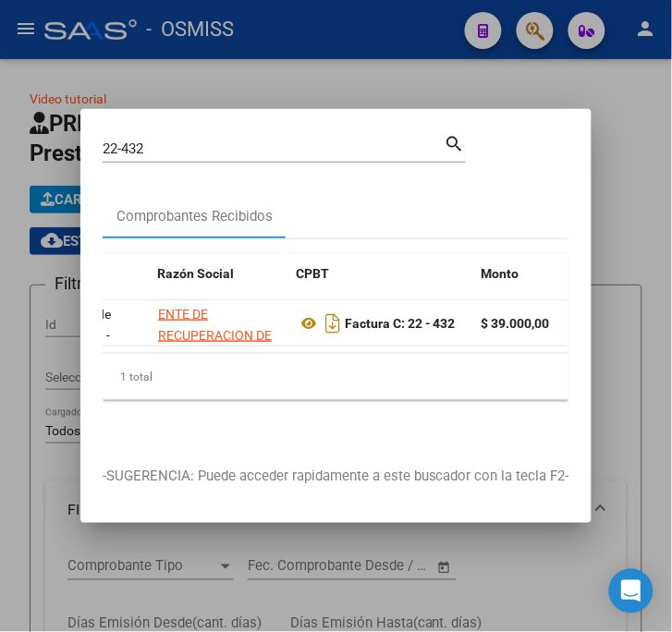
click at [183, 142] on input "22-432" at bounding box center [274, 148] width 342 height 17
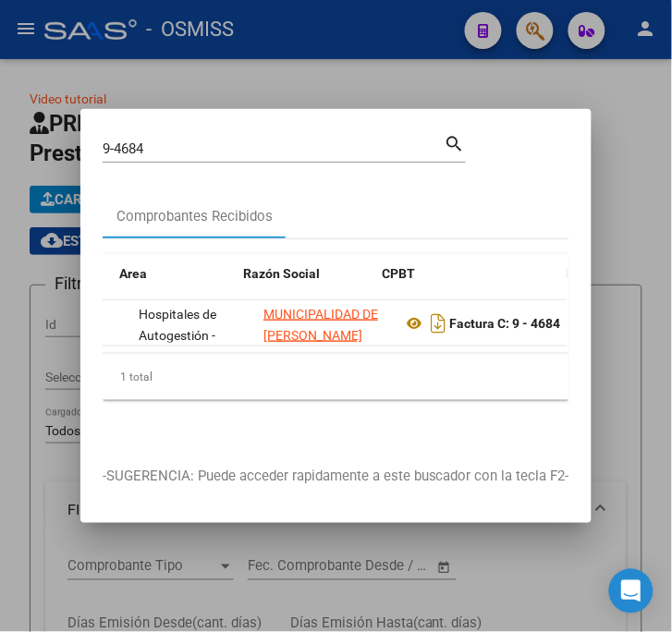
scroll to position [0, 356]
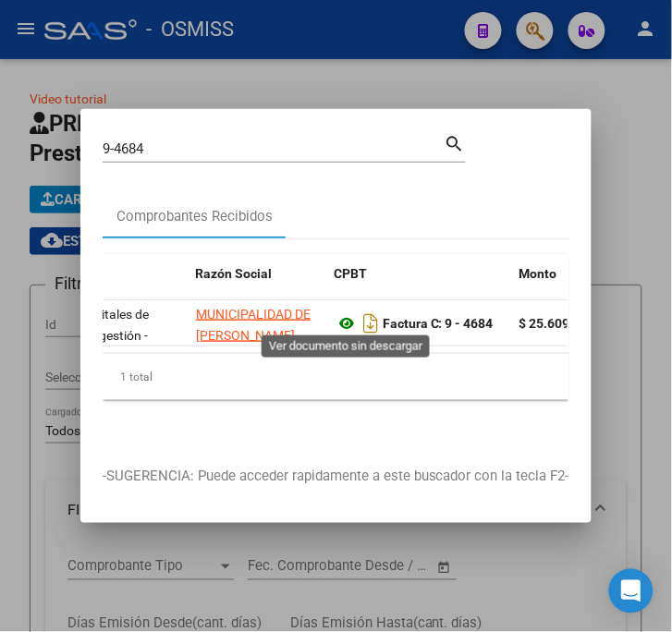
click at [343, 315] on icon at bounding box center [346, 323] width 24 height 22
click at [167, 140] on input "9-4684" at bounding box center [274, 148] width 342 height 17
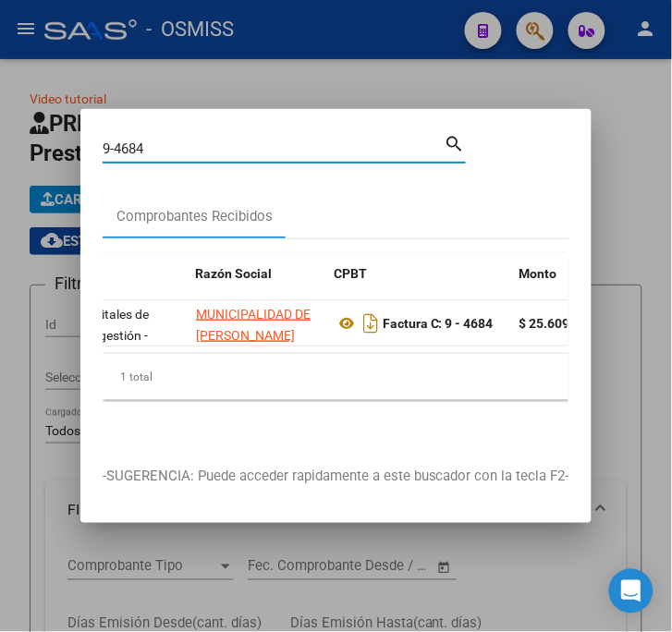
click at [167, 140] on input "9-4684" at bounding box center [274, 148] width 342 height 17
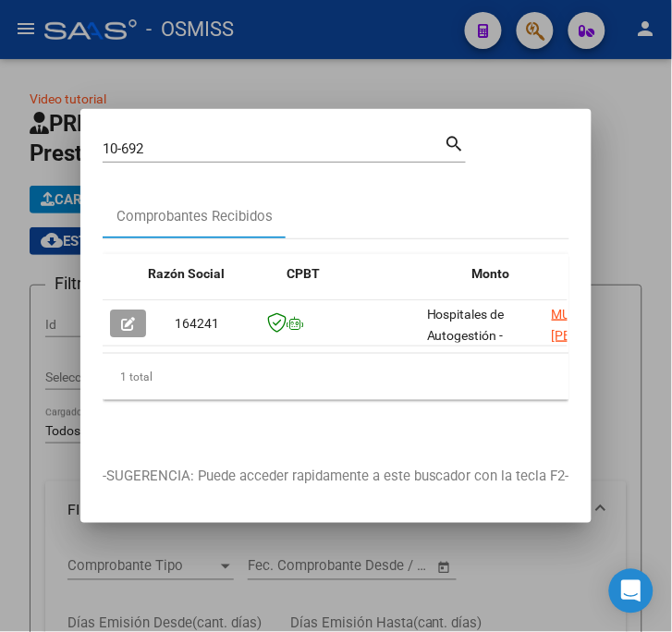
scroll to position [0, 422]
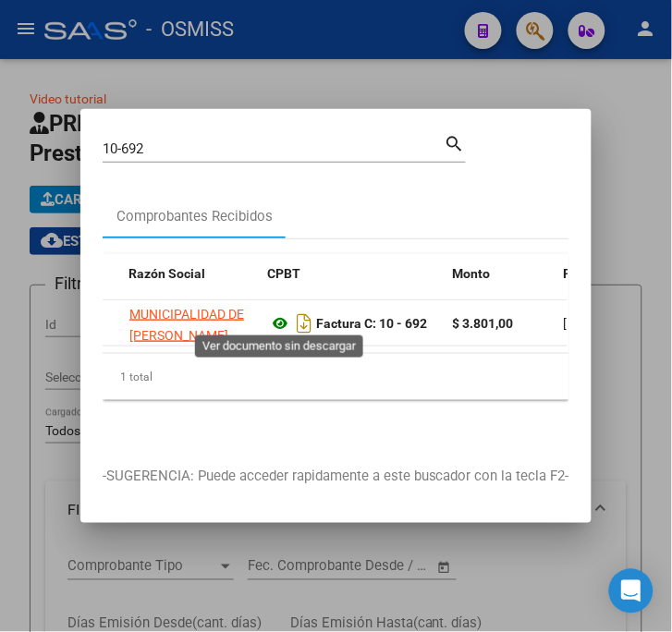
click at [277, 319] on icon at bounding box center [280, 323] width 24 height 22
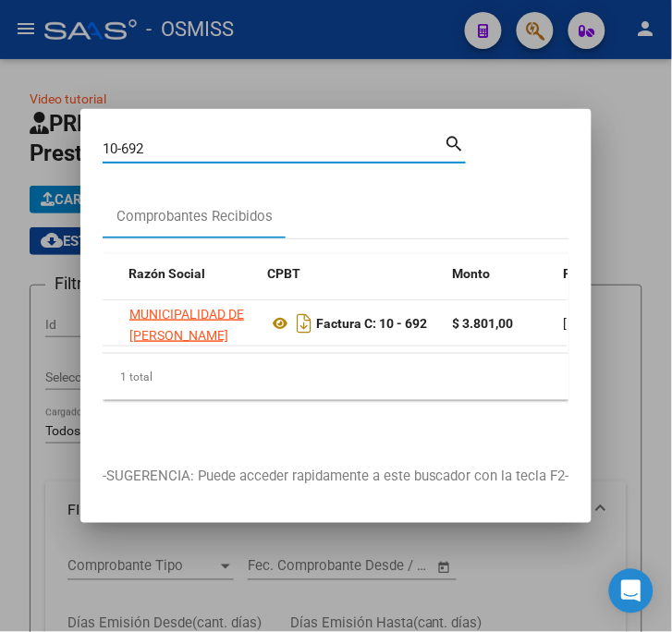
click at [181, 149] on input "10-692" at bounding box center [274, 148] width 342 height 17
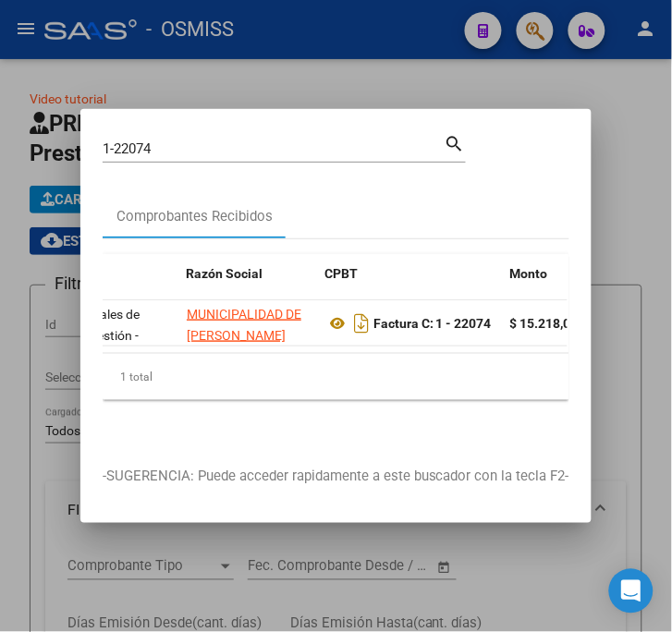
scroll to position [0, 394]
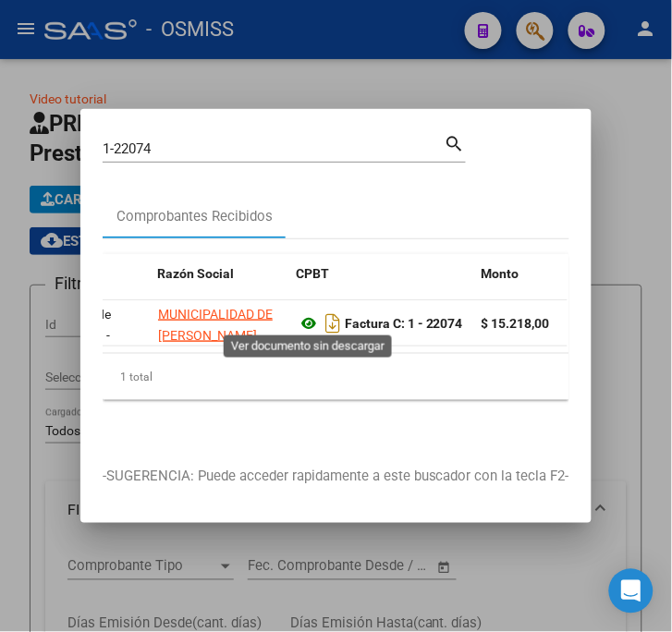
click at [303, 314] on icon at bounding box center [309, 323] width 24 height 22
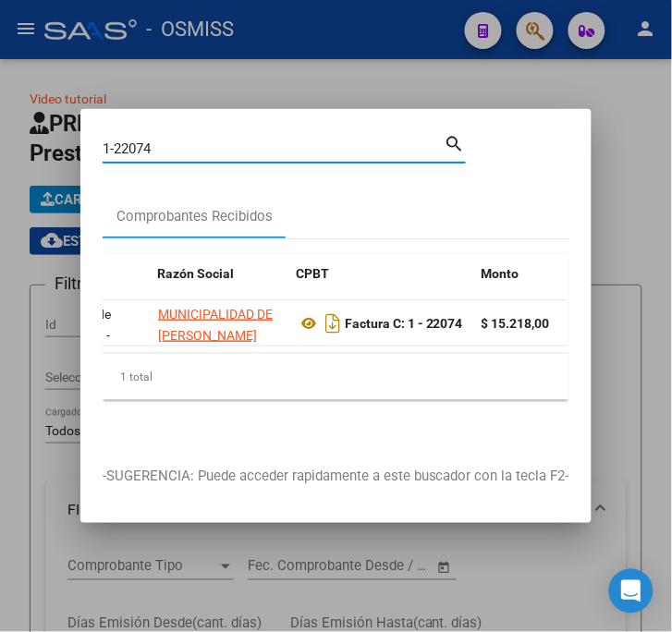
click at [177, 144] on input "1-22074" at bounding box center [274, 148] width 342 height 17
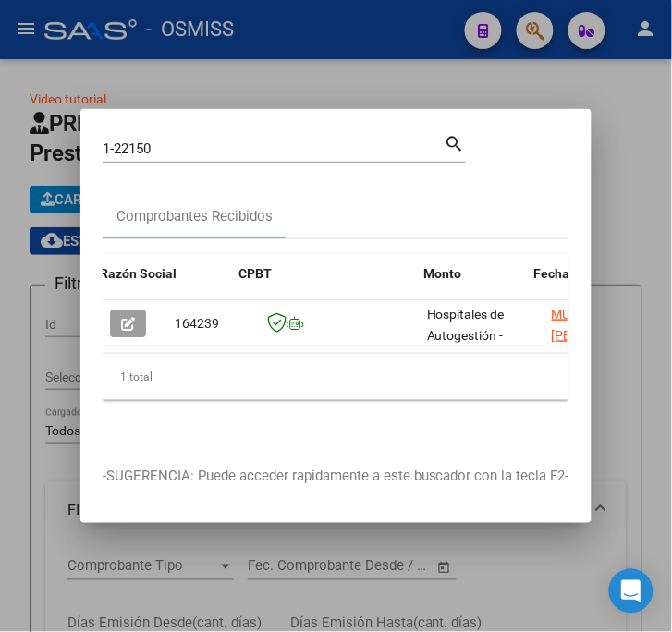
scroll to position [0, 451]
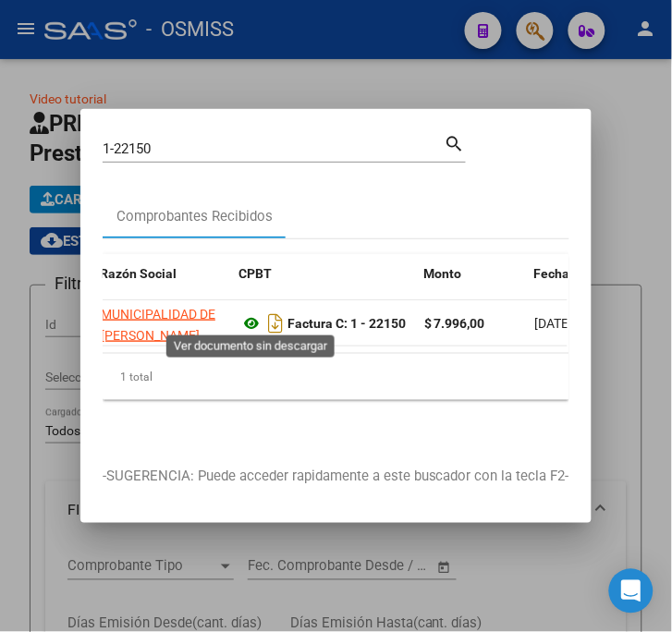
click at [255, 316] on icon at bounding box center [251, 323] width 24 height 22
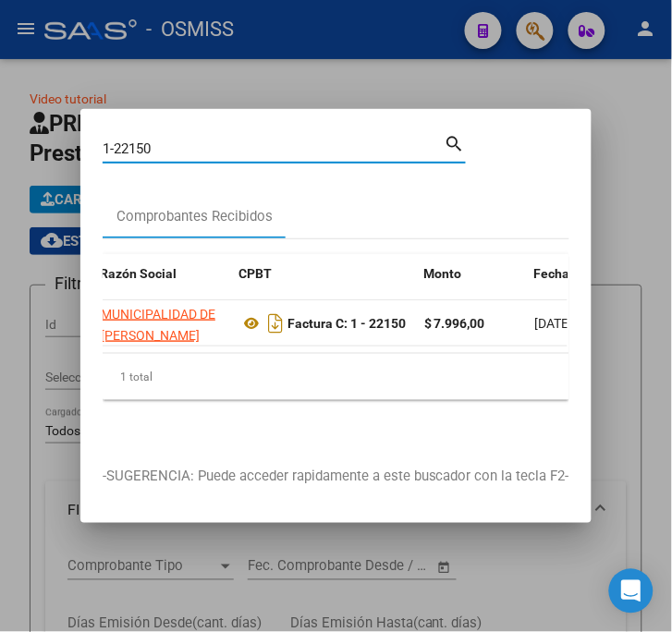
click at [179, 140] on input "1-22150" at bounding box center [274, 148] width 342 height 17
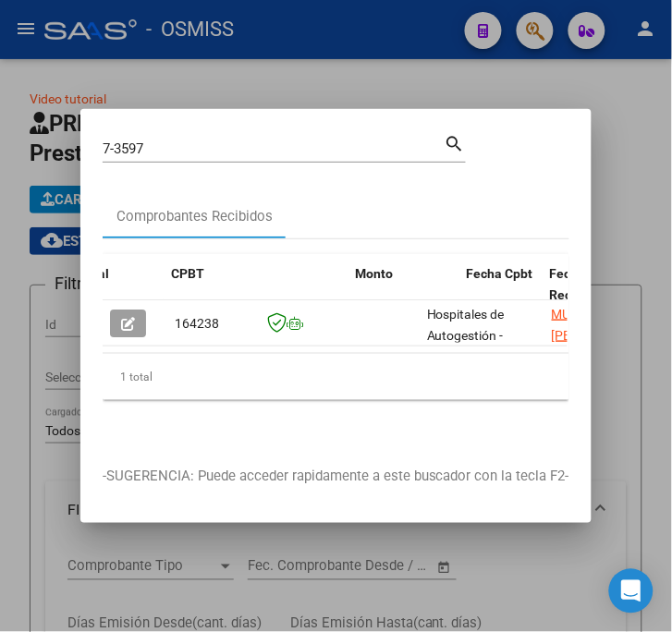
scroll to position [0, 519]
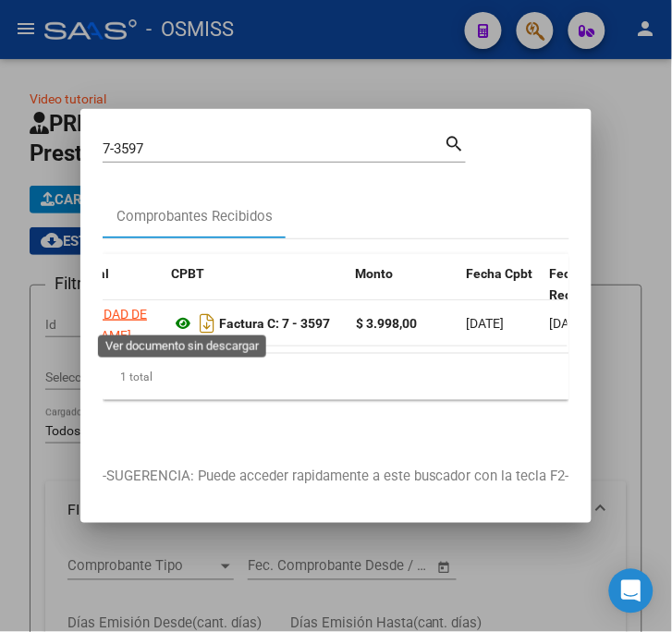
click at [183, 317] on icon at bounding box center [183, 323] width 24 height 22
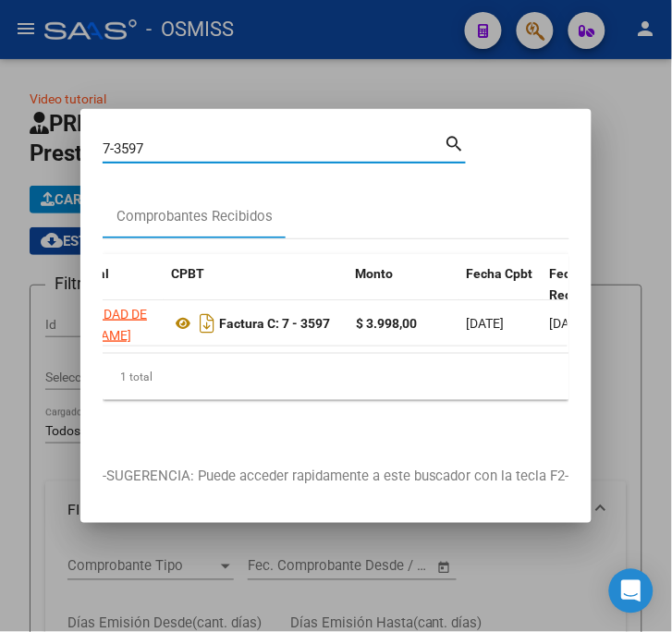
drag, startPoint x: 159, startPoint y: 146, endPoint x: 62, endPoint y: 140, distance: 97.2
click at [62, 140] on div "7-3597 Buscar (apellido, dni, cuil, nro traspaso, cuit, obra social) search Com…" at bounding box center [336, 316] width 672 height 632
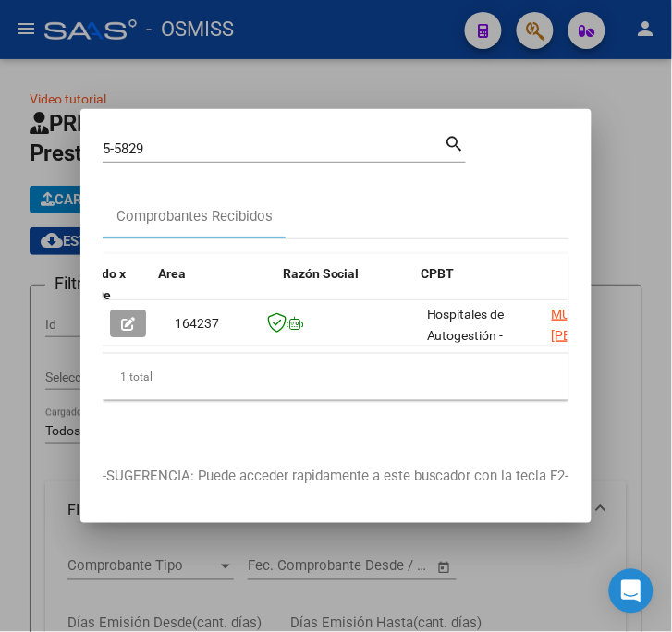
scroll to position [0, 317]
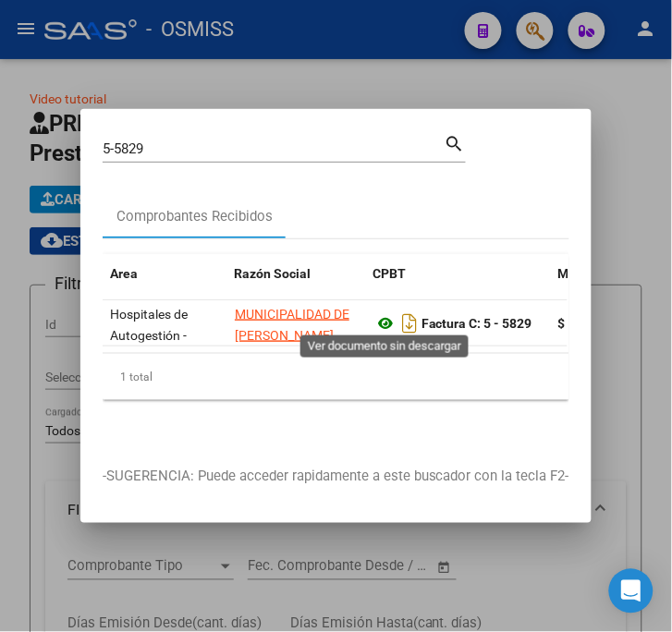
click at [386, 316] on icon at bounding box center [385, 323] width 24 height 22
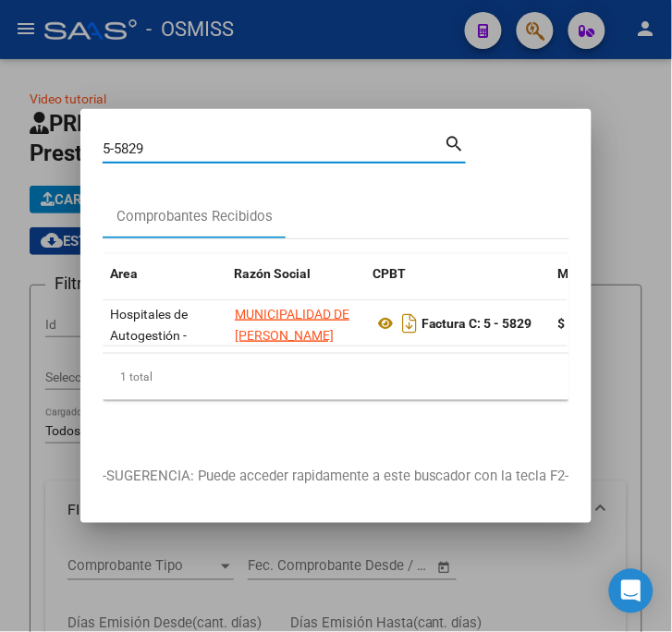
drag, startPoint x: 160, startPoint y: 137, endPoint x: 65, endPoint y: 142, distance: 95.3
click at [65, 142] on div "5-5829 Buscar (apellido, dni, cuil, nro traspaso, cuit, obra social) search Com…" at bounding box center [336, 316] width 672 height 632
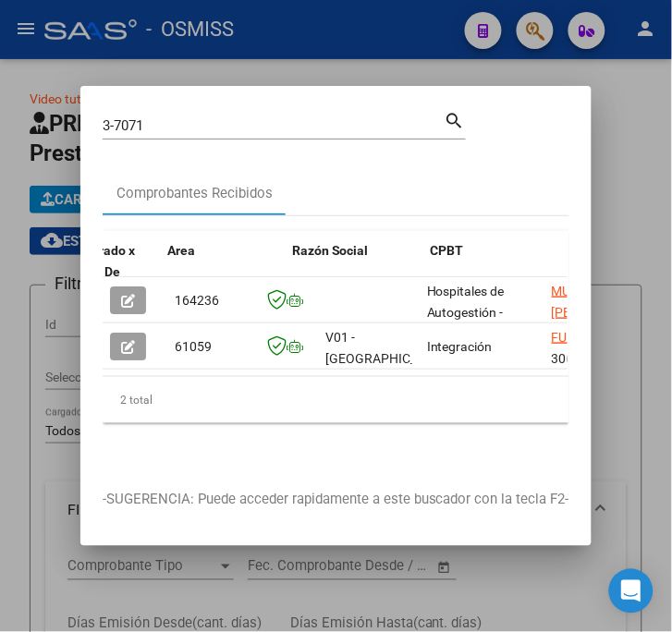
scroll to position [0, 326]
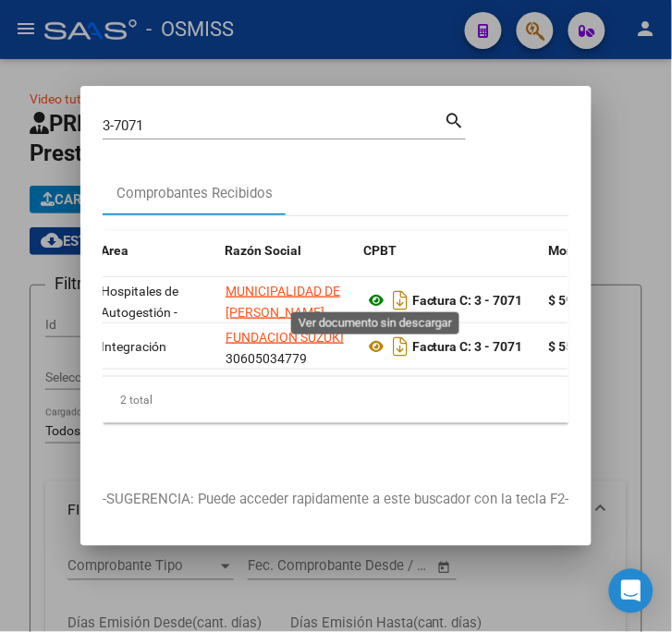
click at [376, 296] on icon at bounding box center [376, 300] width 24 height 22
click at [155, 117] on input "3-7071" at bounding box center [274, 125] width 342 height 17
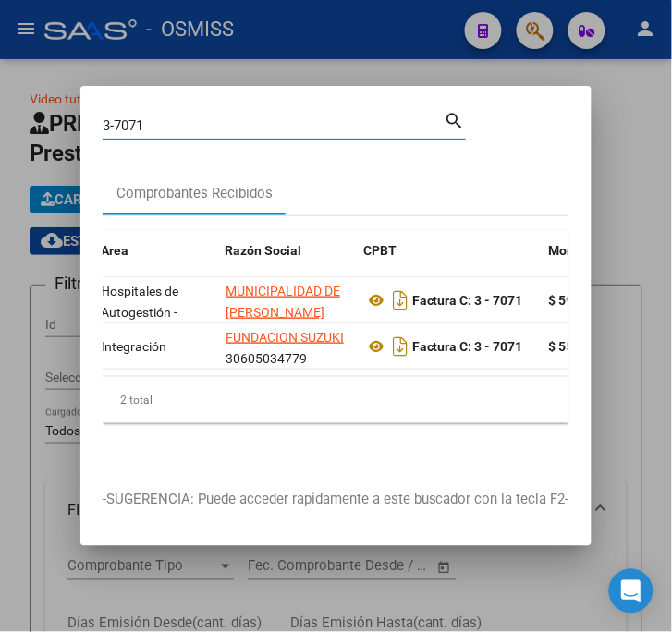
click at [155, 117] on input "3-7071" at bounding box center [274, 125] width 342 height 17
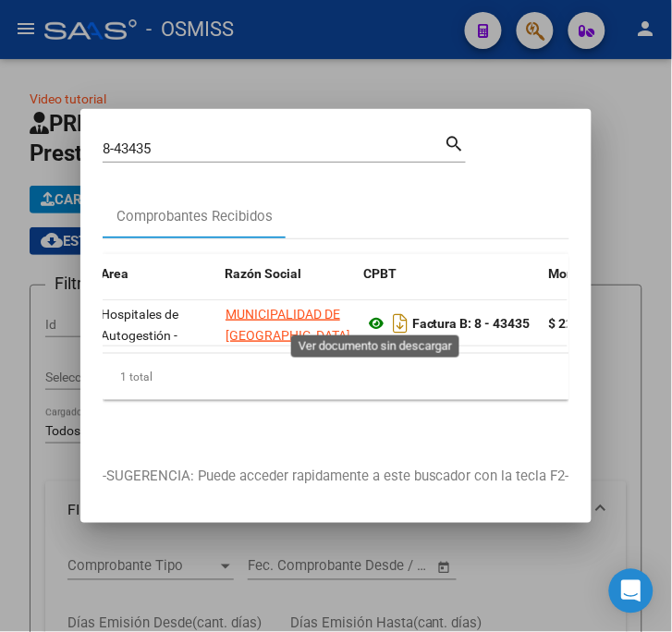
click at [373, 318] on icon at bounding box center [376, 323] width 24 height 22
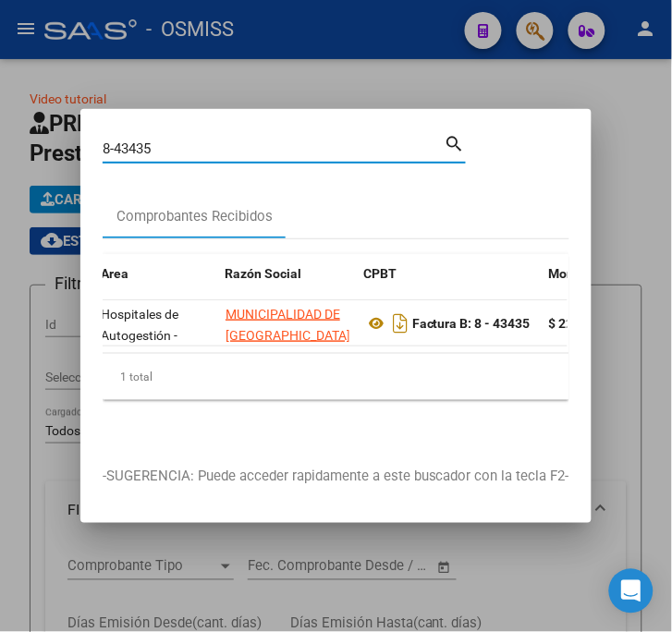
drag, startPoint x: 163, startPoint y: 141, endPoint x: 141, endPoint y: 142, distance: 21.3
click at [141, 142] on input "8-43435" at bounding box center [274, 148] width 342 height 17
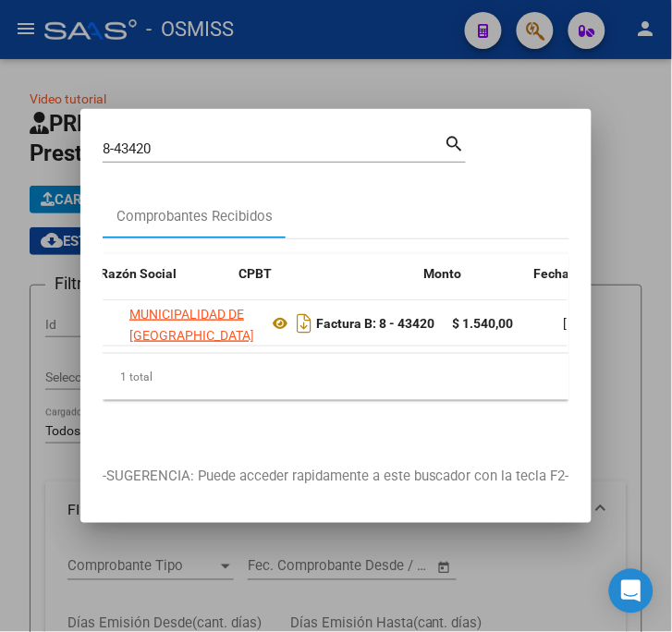
scroll to position [0, 471]
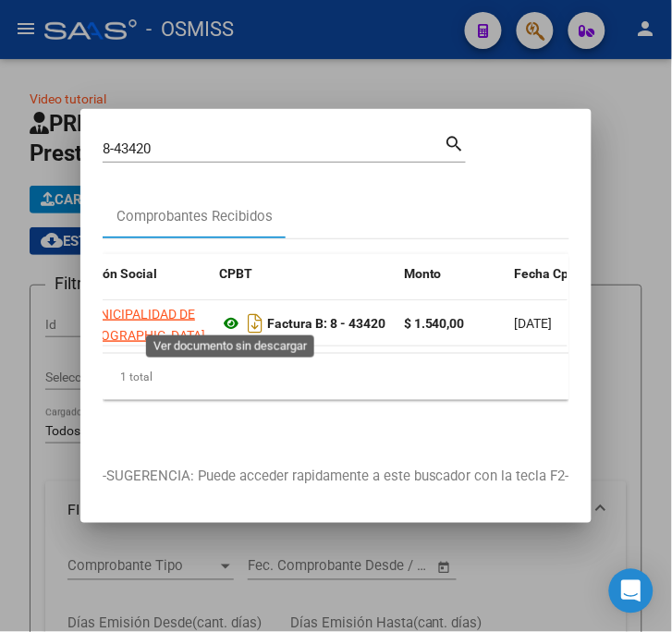
click at [231, 312] on icon at bounding box center [231, 323] width 24 height 22
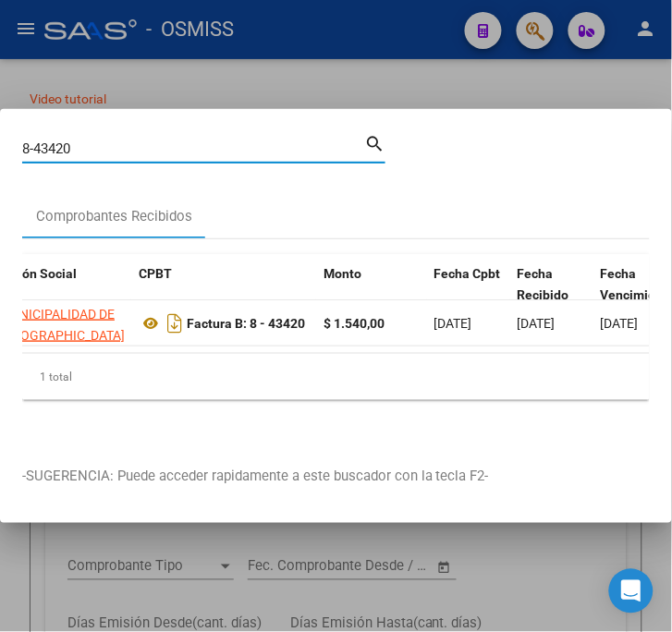
click at [150, 140] on input "8-43420" at bounding box center [193, 148] width 342 height 17
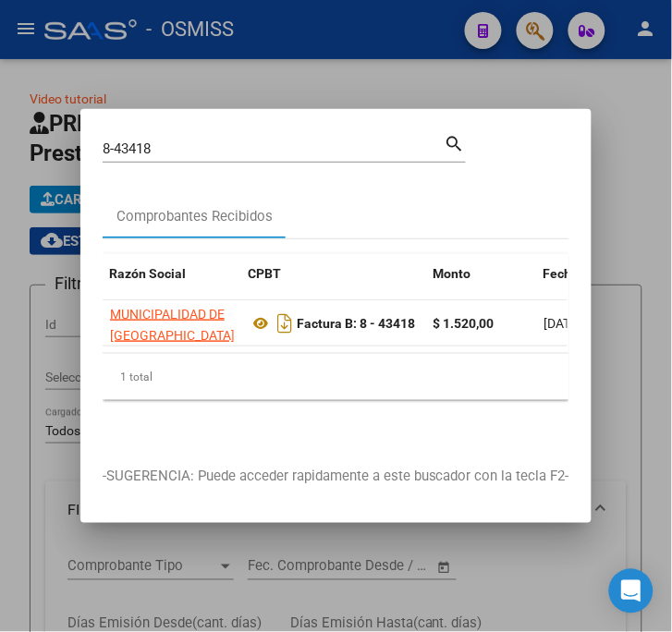
scroll to position [0, 422]
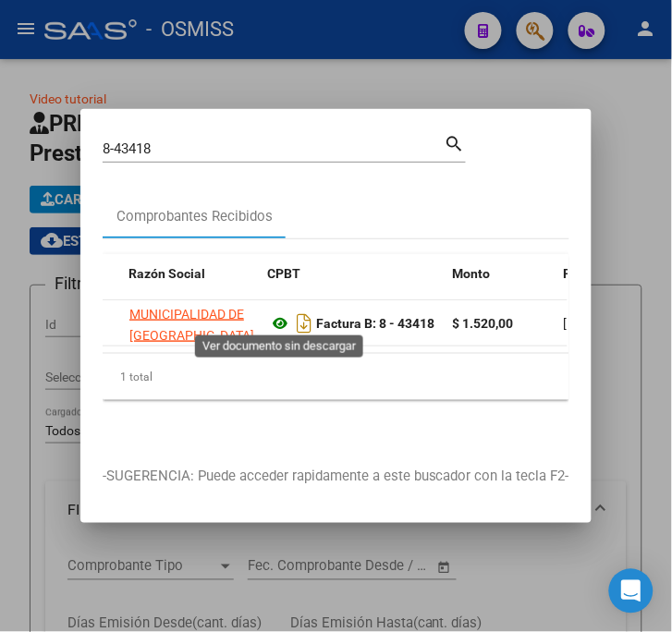
click at [274, 315] on icon at bounding box center [280, 323] width 24 height 22
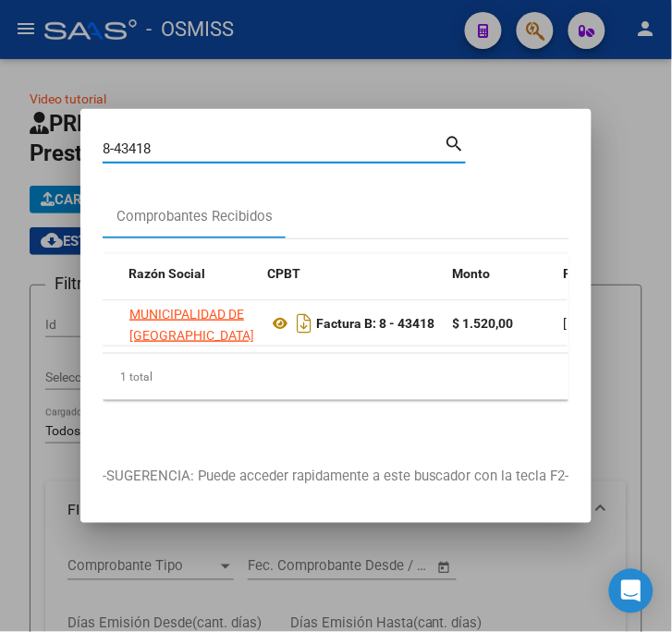
drag, startPoint x: 176, startPoint y: 145, endPoint x: 140, endPoint y: 149, distance: 36.2
click at [140, 149] on input "8-43418" at bounding box center [274, 148] width 342 height 17
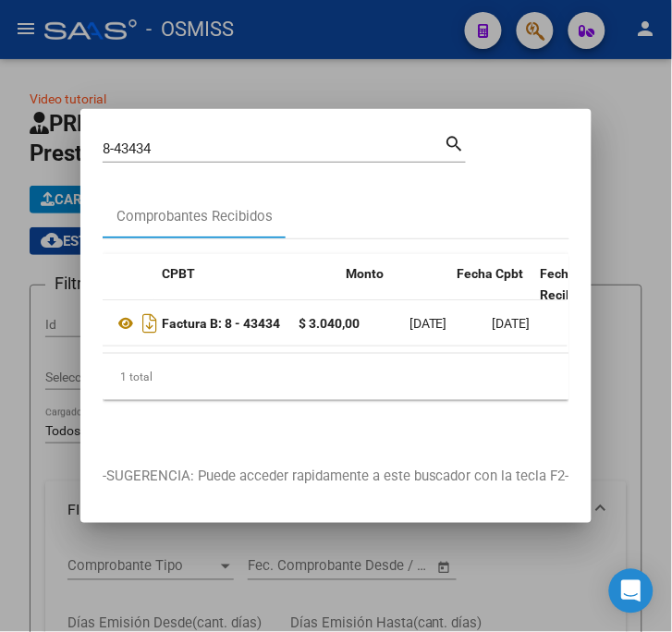
scroll to position [0, 528]
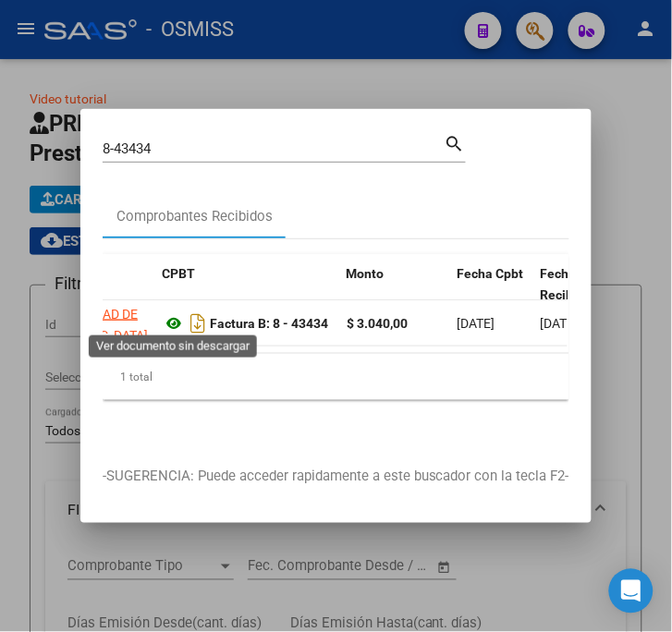
click at [176, 318] on icon at bounding box center [174, 323] width 24 height 22
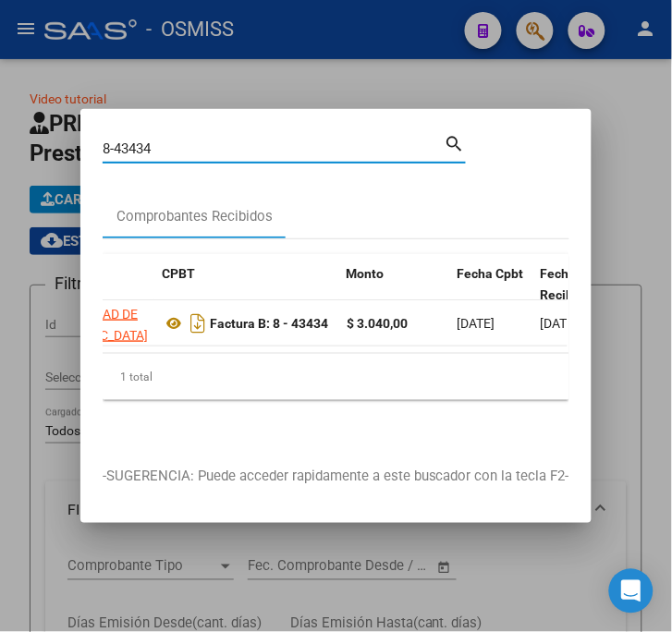
drag, startPoint x: 180, startPoint y: 141, endPoint x: 141, endPoint y: 135, distance: 39.3
click at [141, 140] on input "8-43434" at bounding box center [274, 148] width 342 height 17
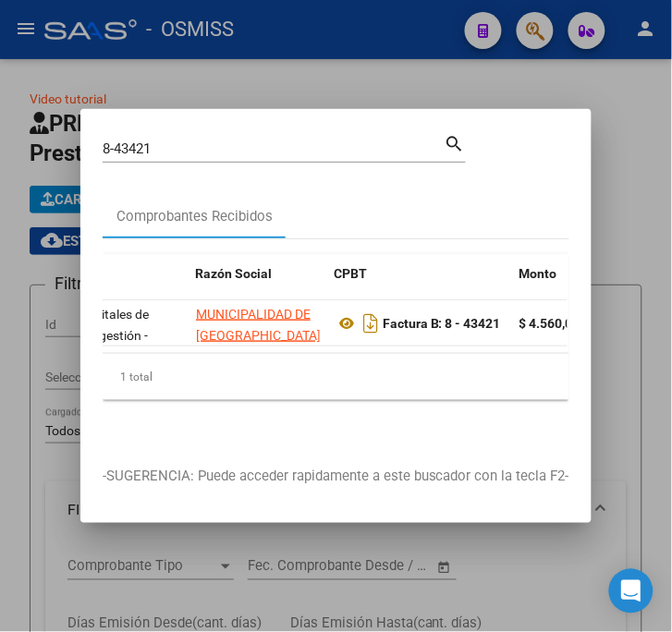
scroll to position [0, 403]
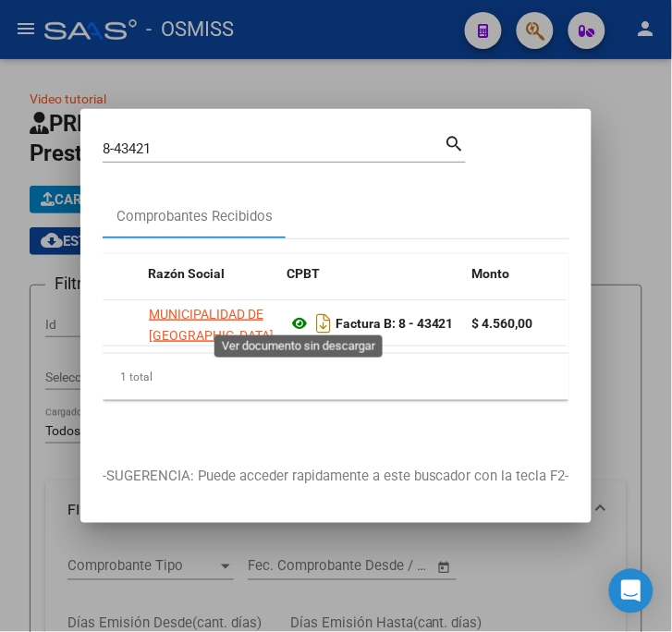
click at [301, 312] on icon at bounding box center [299, 323] width 24 height 22
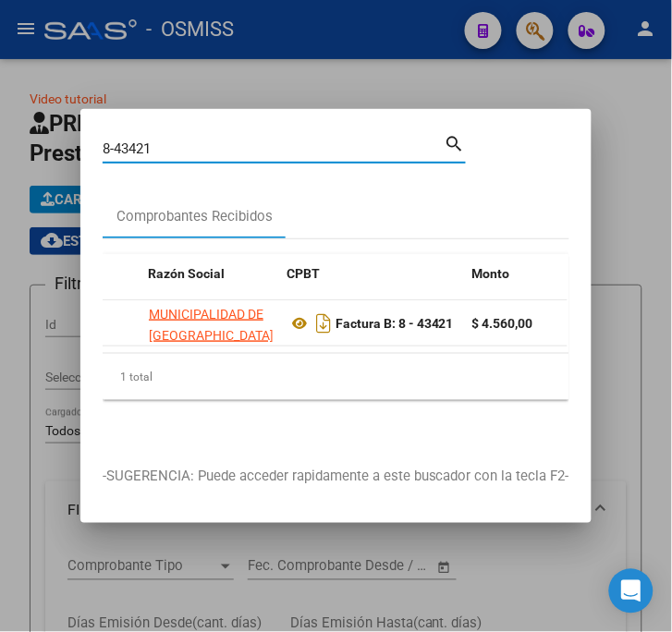
drag, startPoint x: 164, startPoint y: 139, endPoint x: 137, endPoint y: 140, distance: 26.8
click at [137, 140] on input "8-43421" at bounding box center [274, 148] width 342 height 17
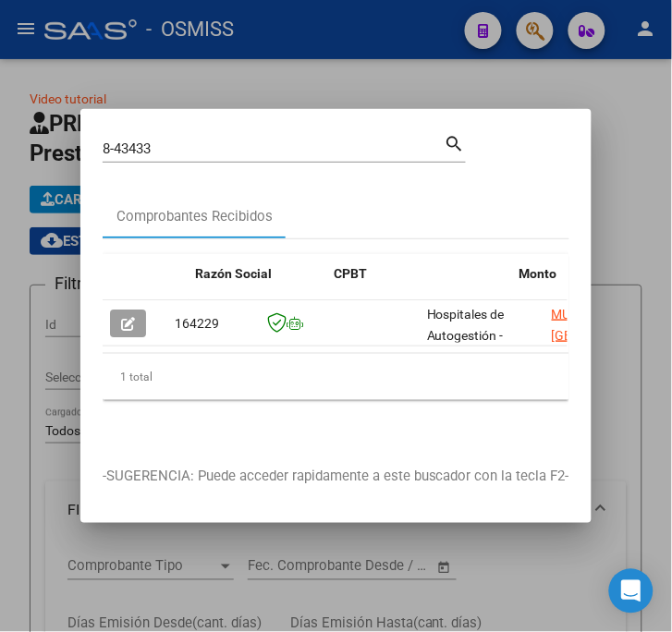
scroll to position [0, 365]
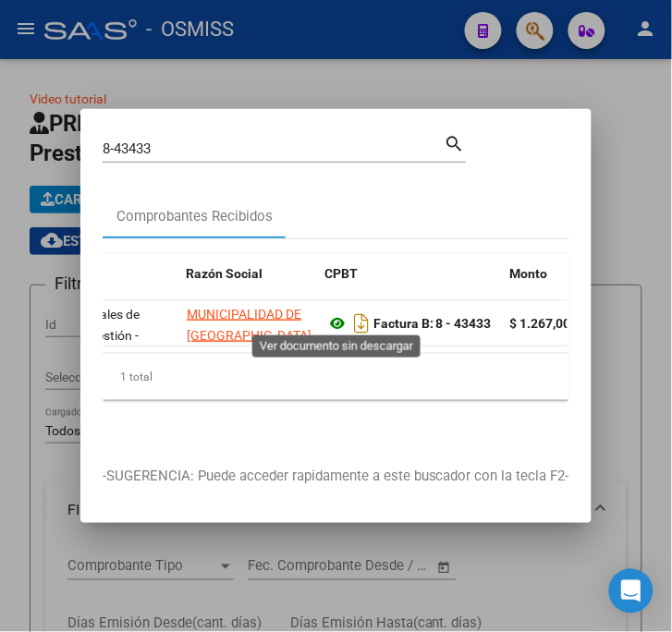
click at [339, 316] on icon at bounding box center [337, 323] width 24 height 22
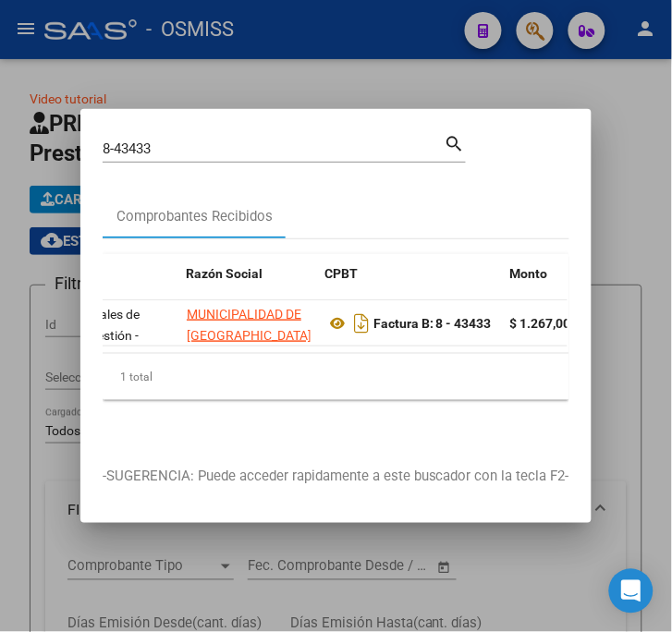
click at [163, 140] on input "8-43433" at bounding box center [274, 148] width 342 height 17
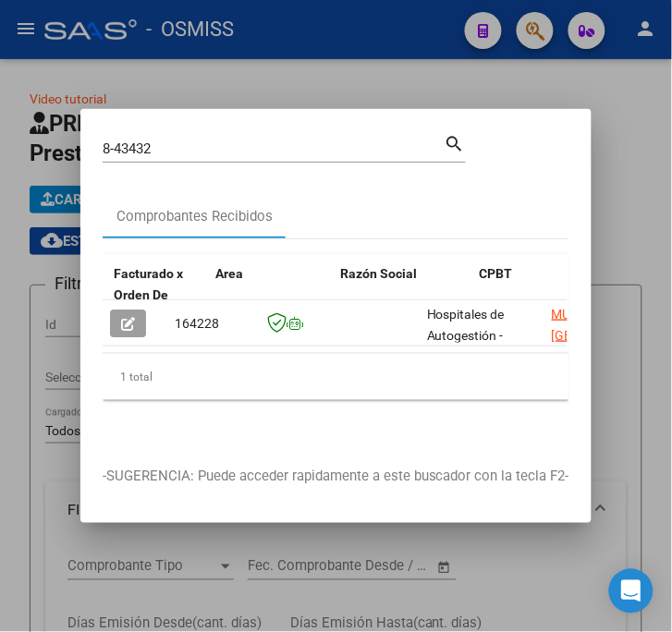
scroll to position [0, 317]
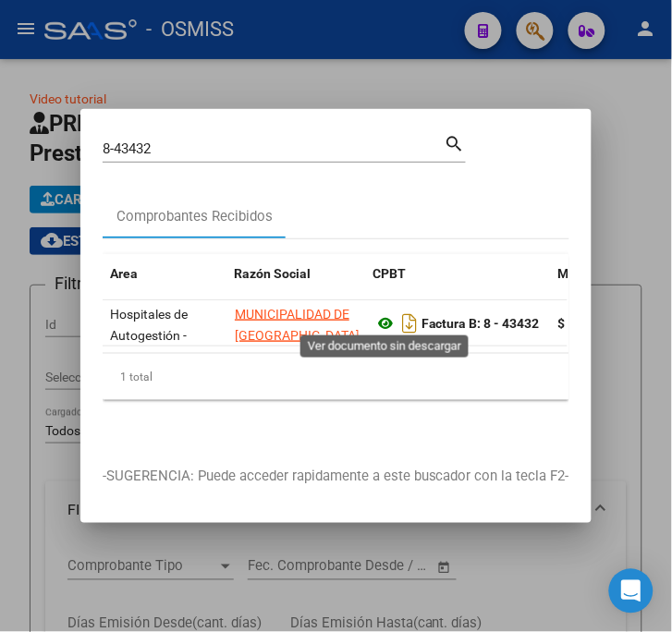
click at [392, 312] on icon at bounding box center [385, 323] width 24 height 22
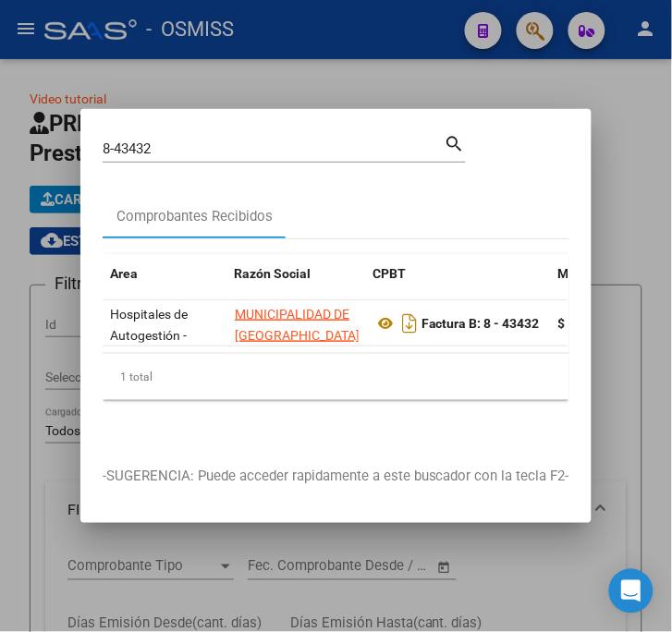
click at [200, 146] on input "8-43432" at bounding box center [274, 148] width 342 height 17
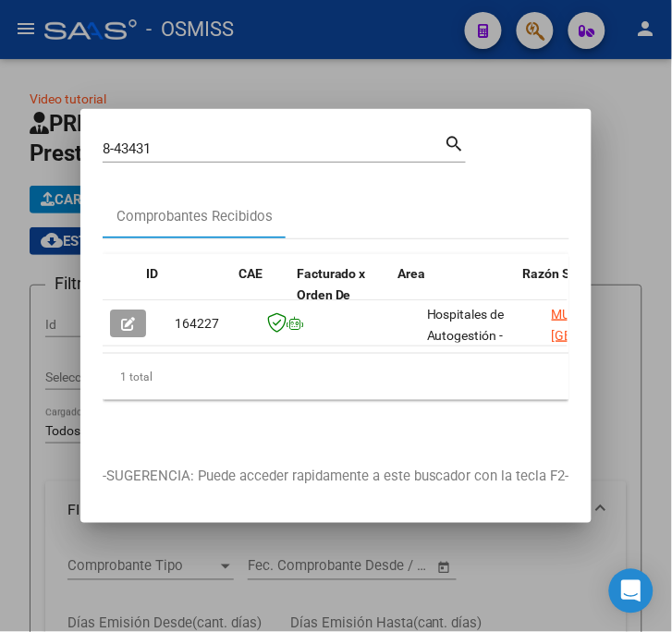
scroll to position [0, 260]
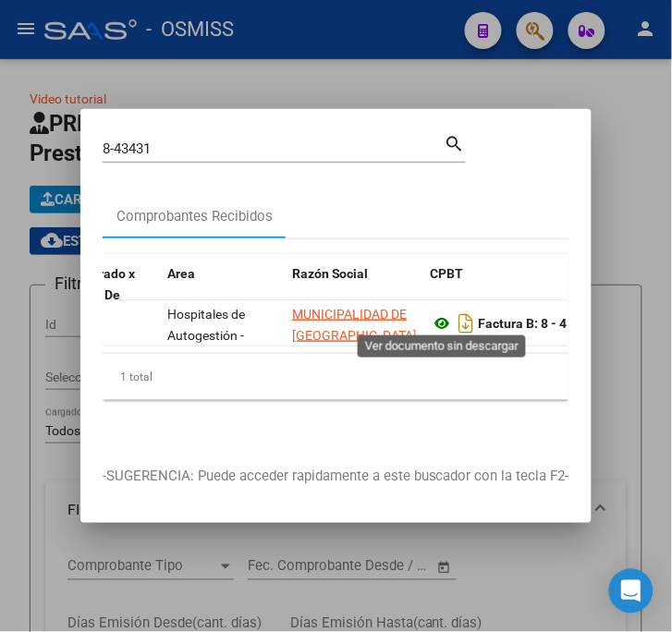
click at [438, 315] on icon at bounding box center [443, 323] width 24 height 22
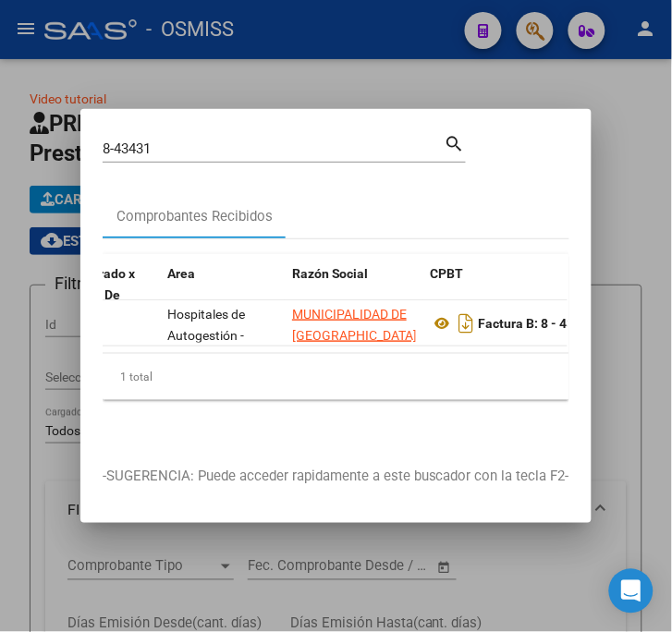
click at [170, 140] on input "8-43431" at bounding box center [274, 148] width 342 height 17
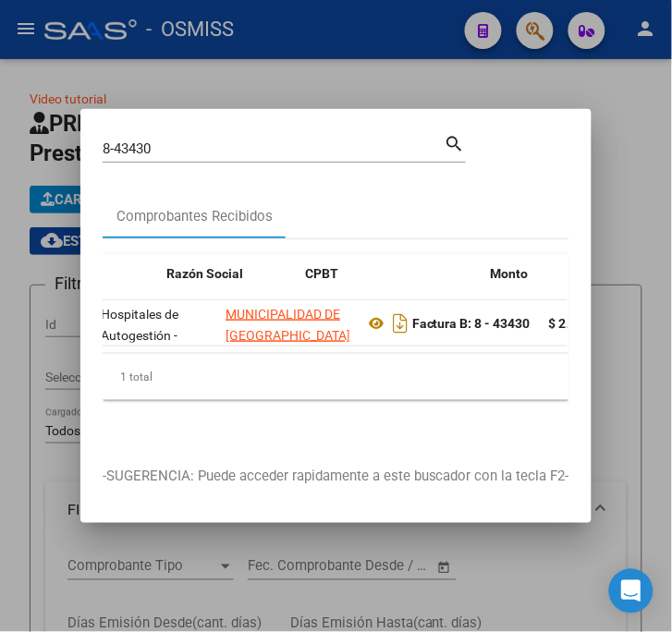
scroll to position [0, 384]
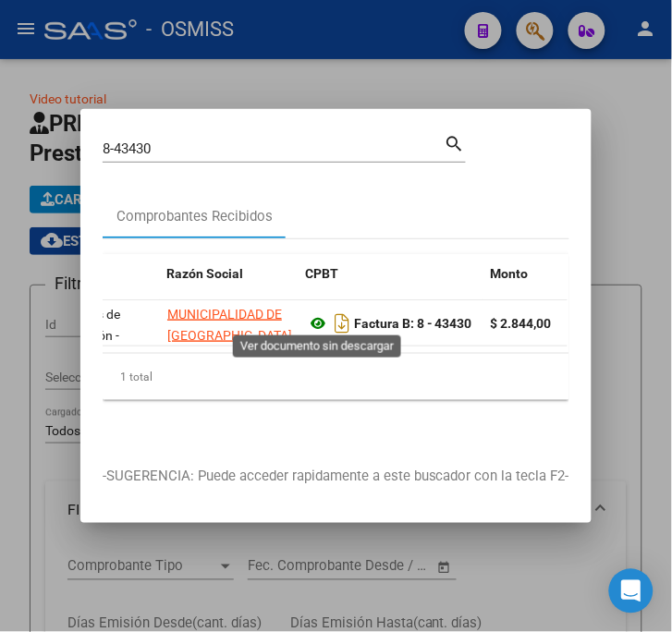
click at [318, 312] on icon at bounding box center [318, 323] width 24 height 22
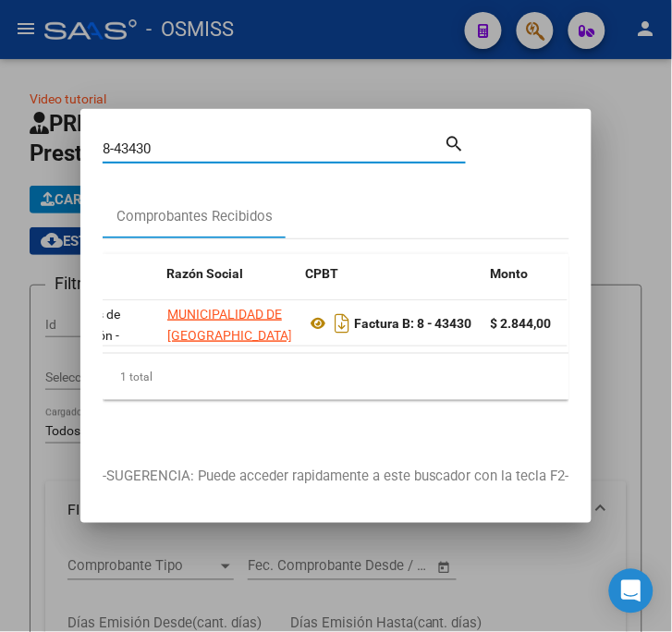
drag, startPoint x: 166, startPoint y: 143, endPoint x: 140, endPoint y: 139, distance: 27.2
click at [140, 140] on input "8-43430" at bounding box center [274, 148] width 342 height 17
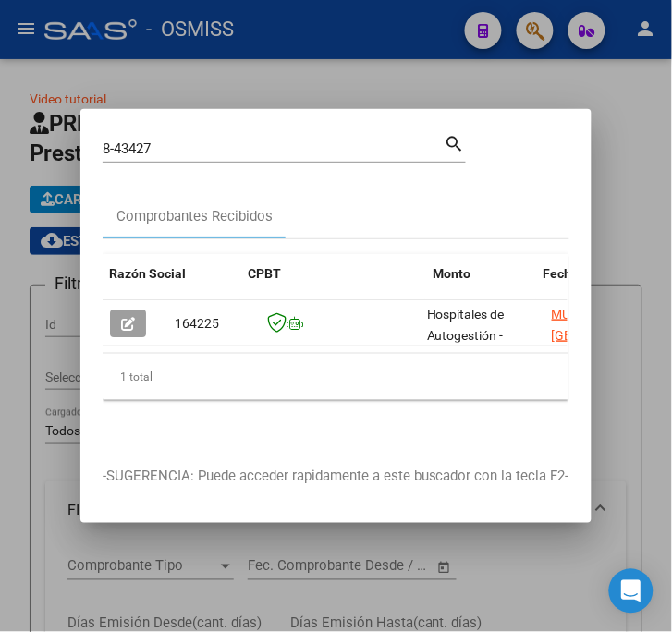
scroll to position [0, 509]
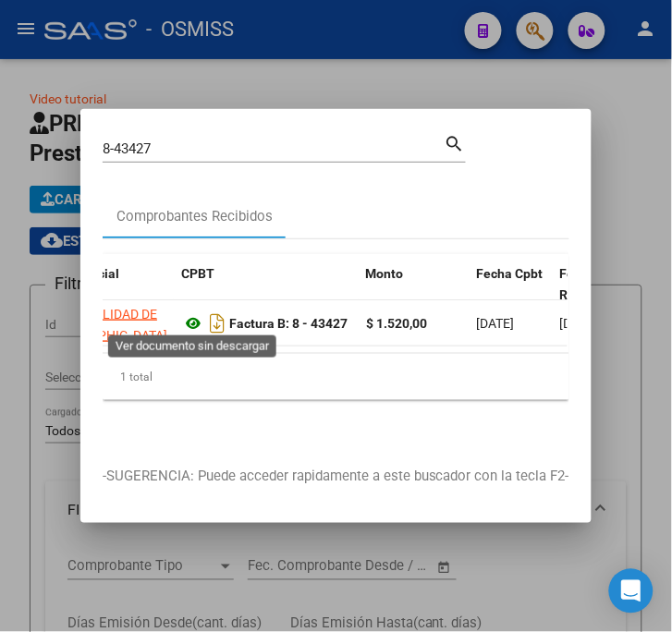
click at [188, 315] on icon at bounding box center [193, 323] width 24 height 22
click at [180, 148] on input "8-43427" at bounding box center [274, 148] width 342 height 17
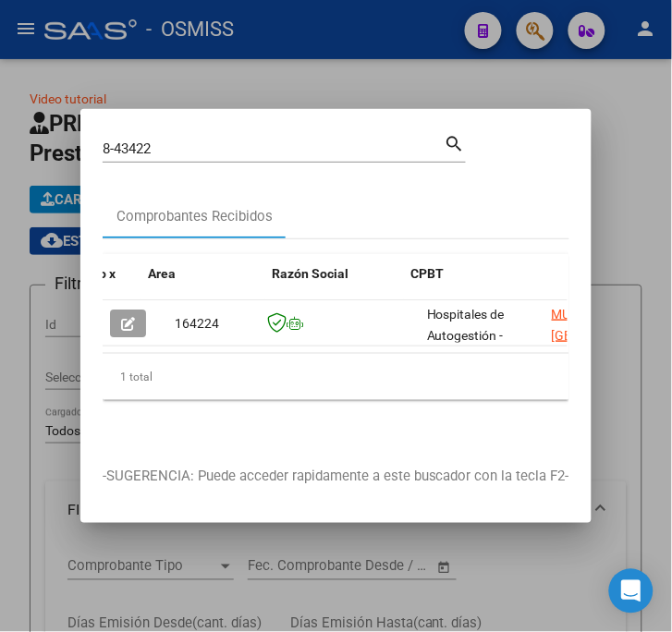
scroll to position [0, 356]
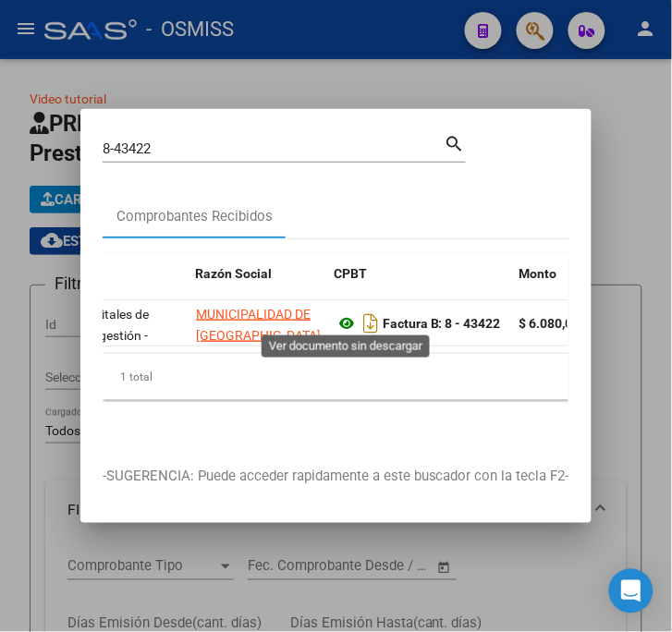
click at [342, 318] on icon at bounding box center [346, 323] width 24 height 22
click at [178, 140] on input "8-43422" at bounding box center [274, 148] width 342 height 17
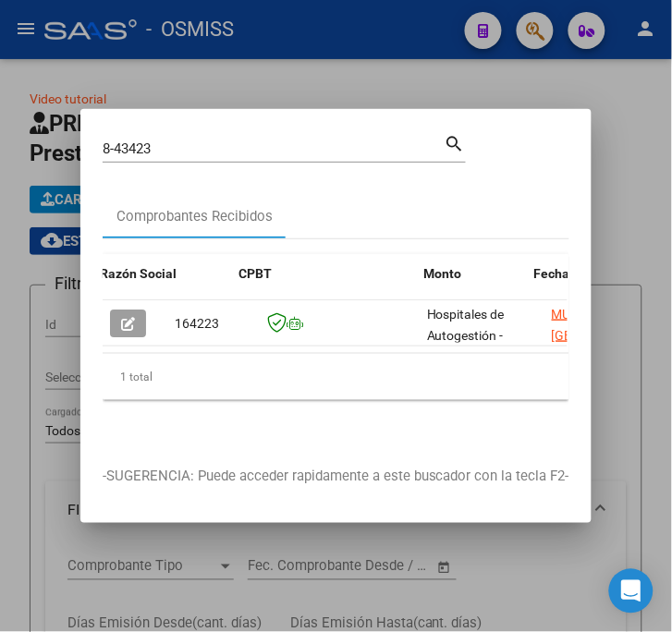
scroll to position [0, 451]
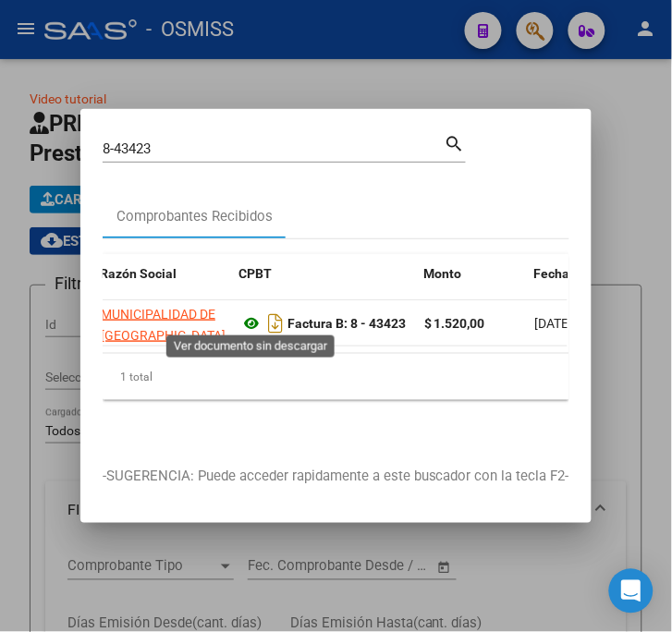
click at [246, 317] on icon at bounding box center [251, 323] width 24 height 22
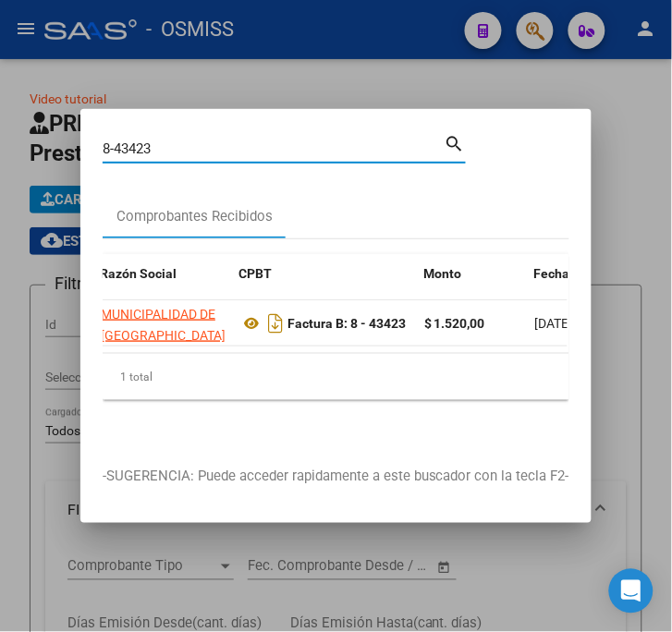
click at [191, 145] on input "8-43423" at bounding box center [274, 148] width 342 height 17
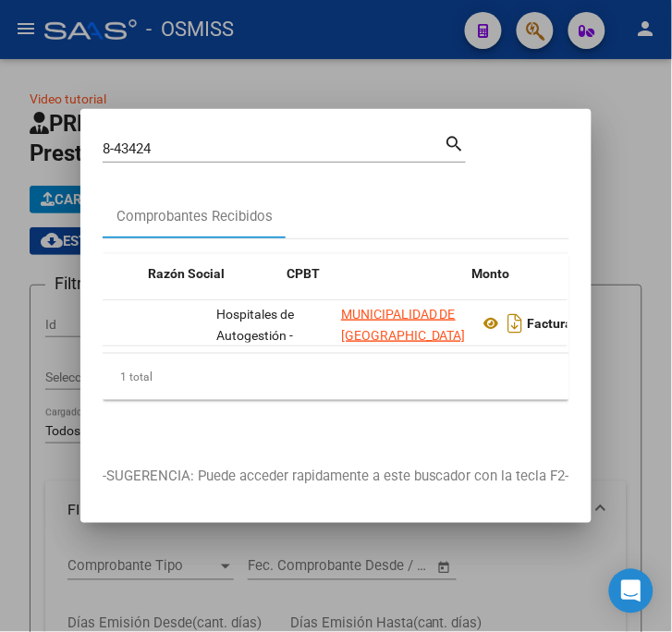
scroll to position [0, 462]
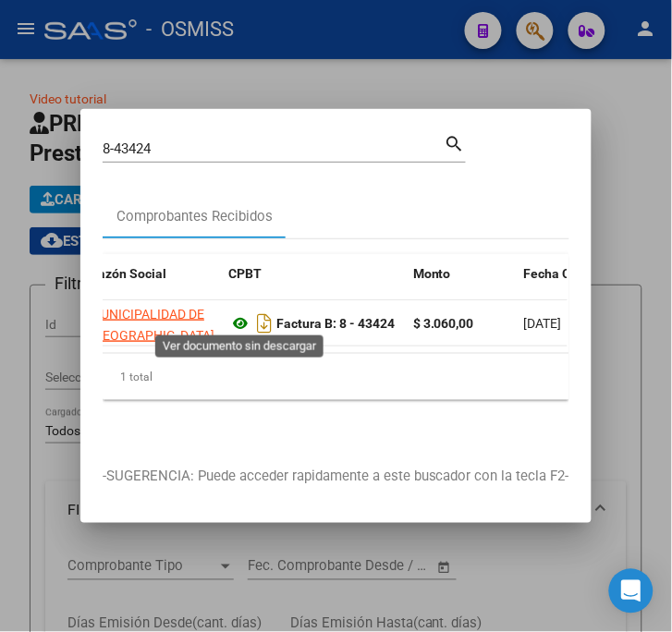
click at [238, 319] on icon at bounding box center [240, 323] width 24 height 22
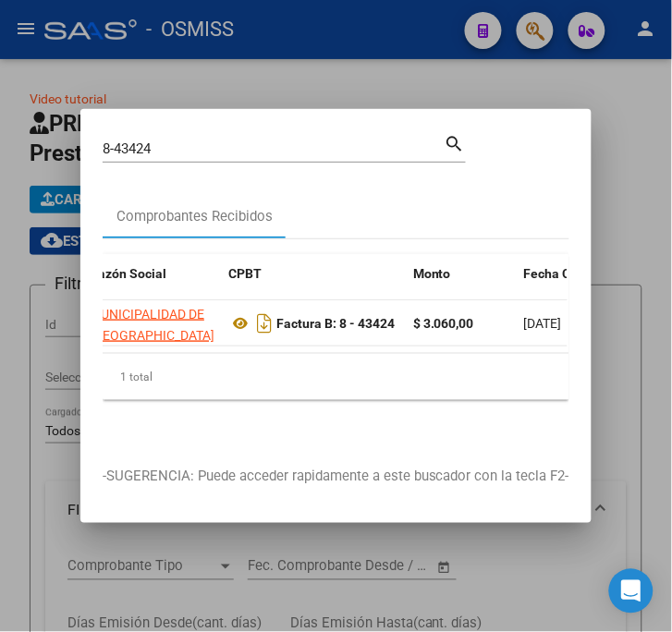
click at [167, 140] on input "8-43424" at bounding box center [274, 148] width 342 height 17
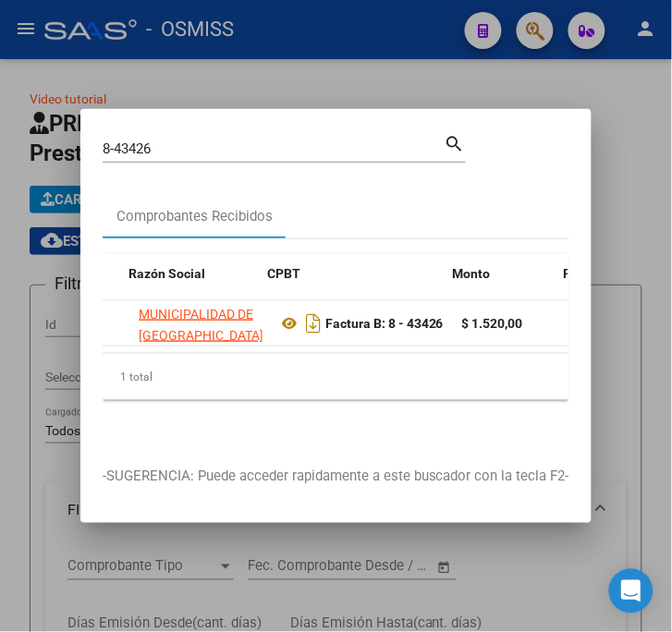
scroll to position [0, 422]
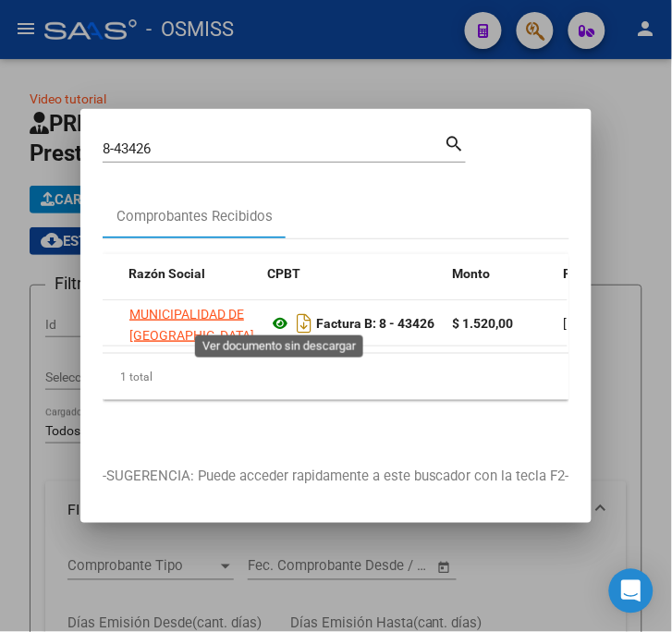
click at [281, 321] on icon at bounding box center [280, 323] width 24 height 22
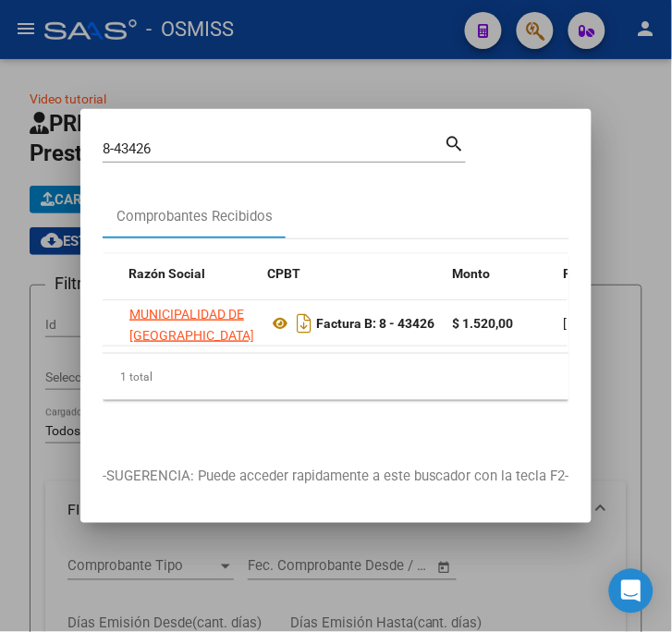
click at [168, 140] on input "8-43426" at bounding box center [274, 148] width 342 height 17
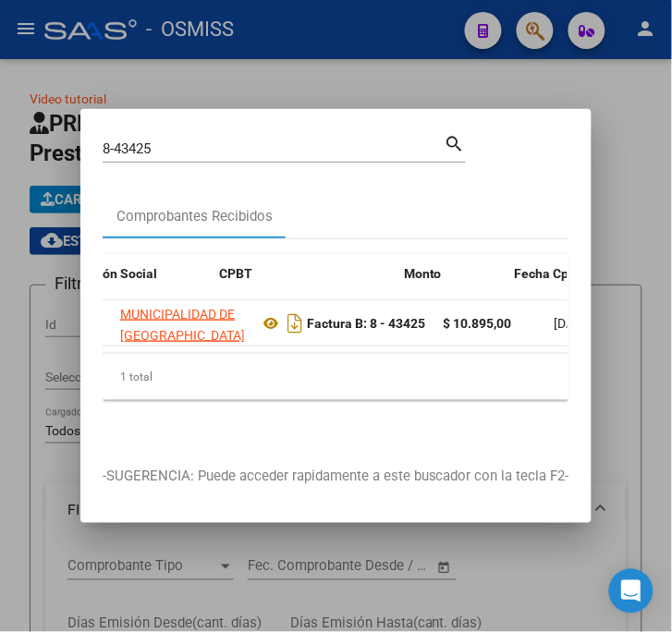
scroll to position [0, 471]
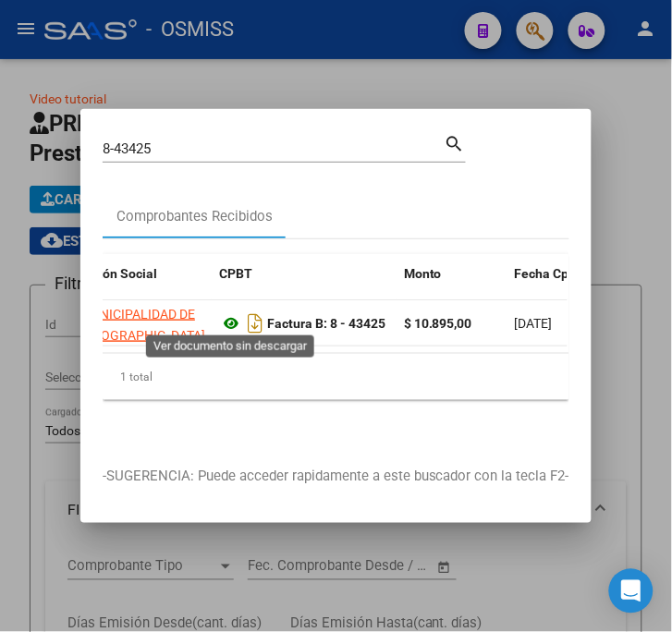
click at [227, 312] on icon at bounding box center [231, 323] width 24 height 22
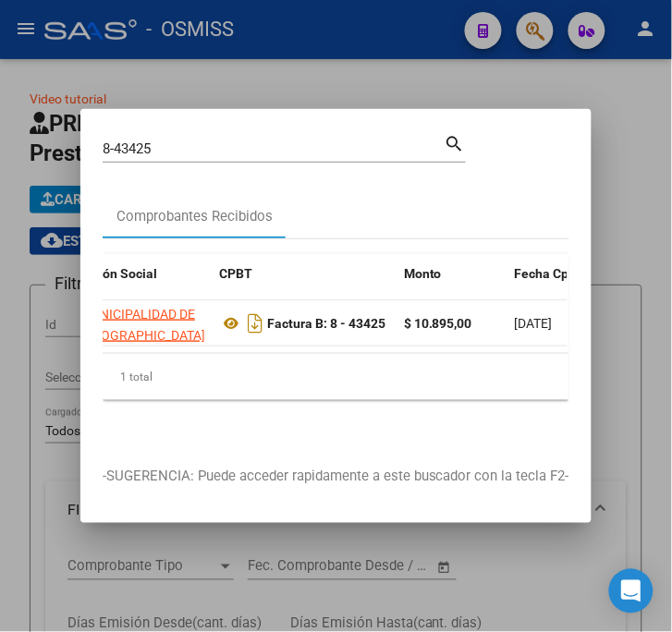
click at [168, 140] on input "8-43425" at bounding box center [274, 148] width 342 height 17
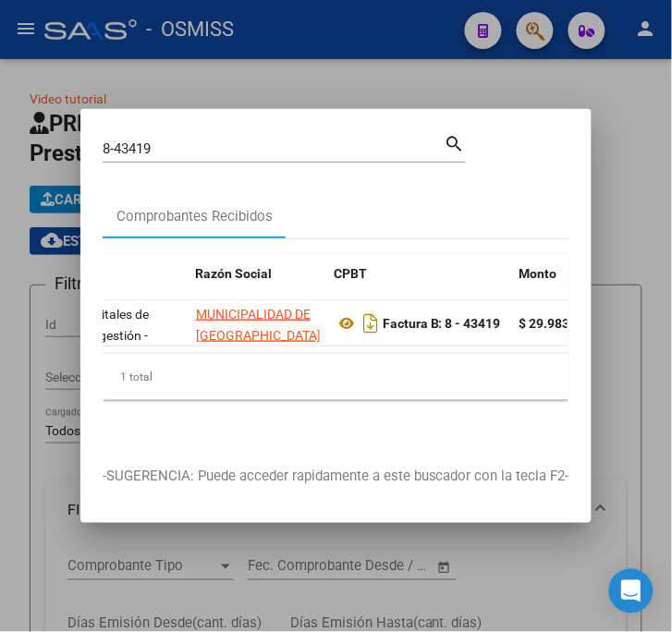
scroll to position [0, 431]
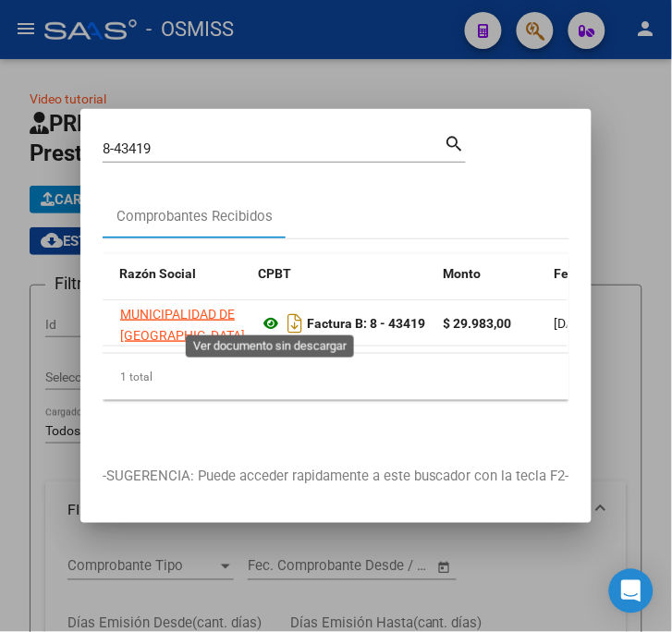
click at [272, 312] on icon at bounding box center [271, 323] width 24 height 22
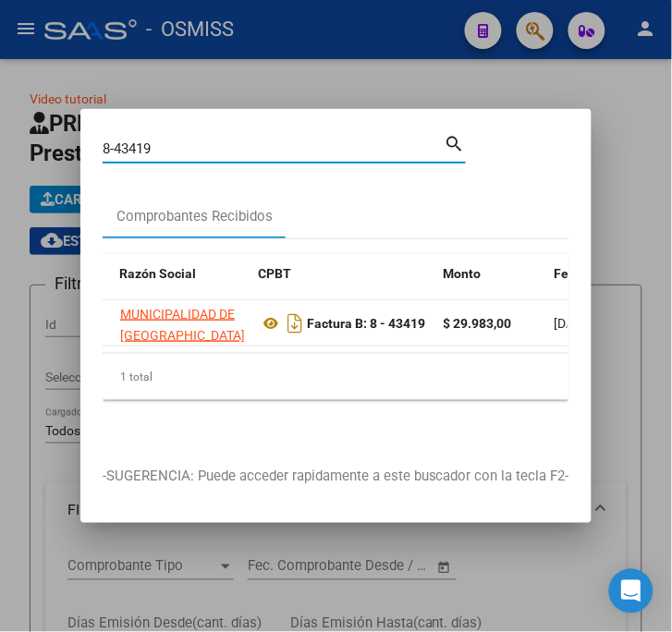
drag, startPoint x: 177, startPoint y: 141, endPoint x: -32, endPoint y: 157, distance: 210.3
click at [0, 157] on html "menu - OSMISS person Firma Express Reportes Ingresos Percibidos Análisis de tod…" at bounding box center [336, 316] width 672 height 632
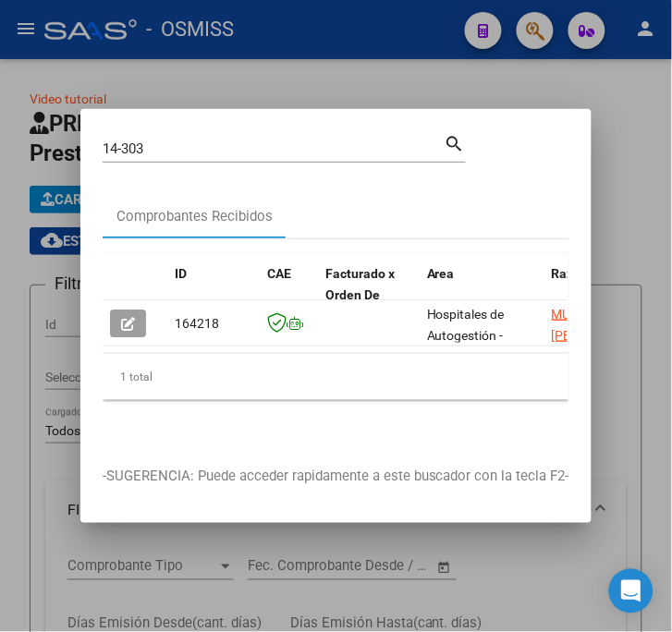
drag, startPoint x: 152, startPoint y: 343, endPoint x: 168, endPoint y: 349, distance: 17.0
click at [171, 343] on datatable-body "164218 Hospitales de Autogestión - Afiliaciones MUNICIPALIDAD DE [PERSON_NAME] …" at bounding box center [335, 326] width 465 height 53
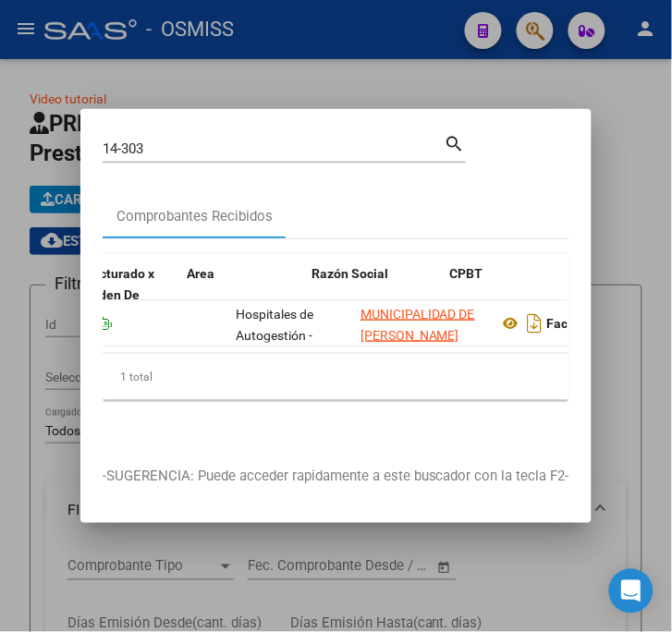
scroll to position [0, 346]
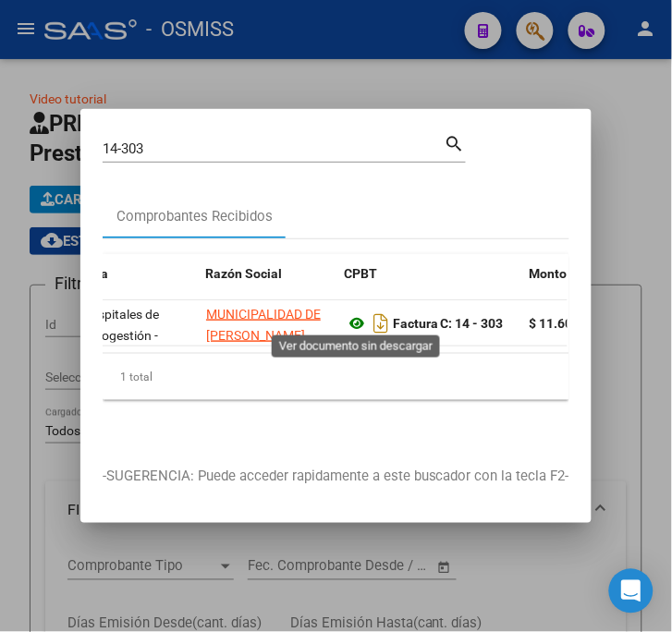
click at [352, 312] on icon at bounding box center [357, 323] width 24 height 22
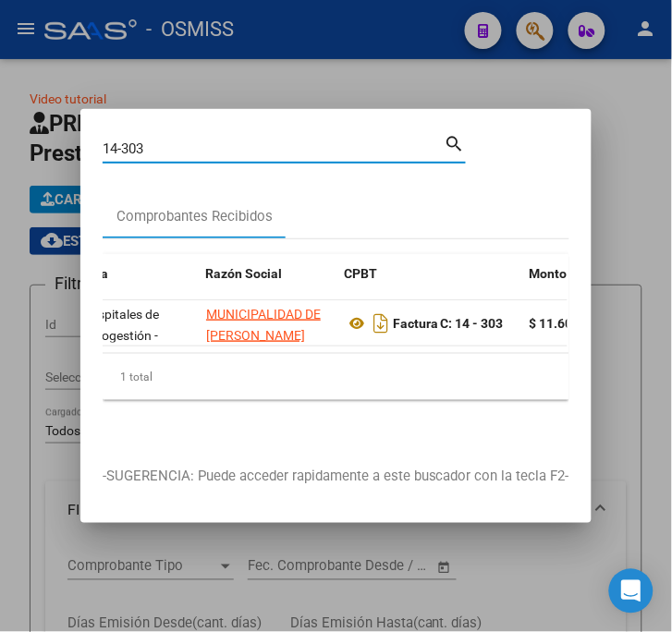
drag, startPoint x: 178, startPoint y: 140, endPoint x: 118, endPoint y: 137, distance: 60.1
click at [115, 140] on input "14-303" at bounding box center [274, 148] width 342 height 17
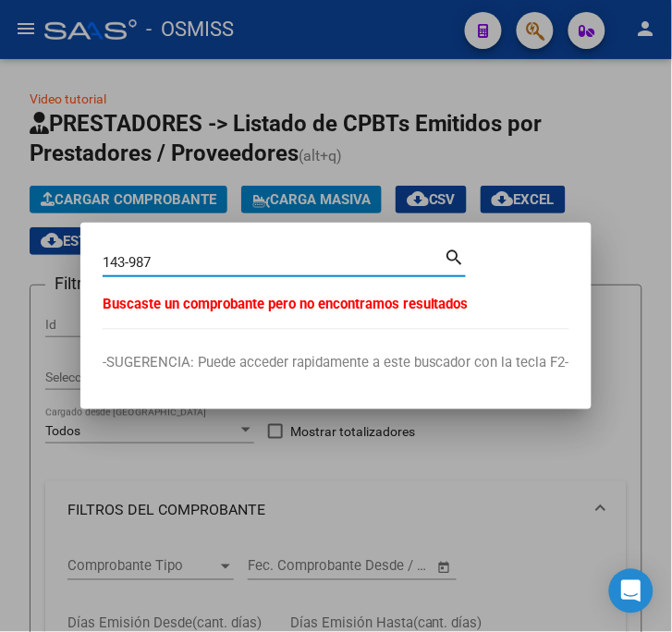
click at [117, 262] on input "143-987" at bounding box center [274, 262] width 342 height 17
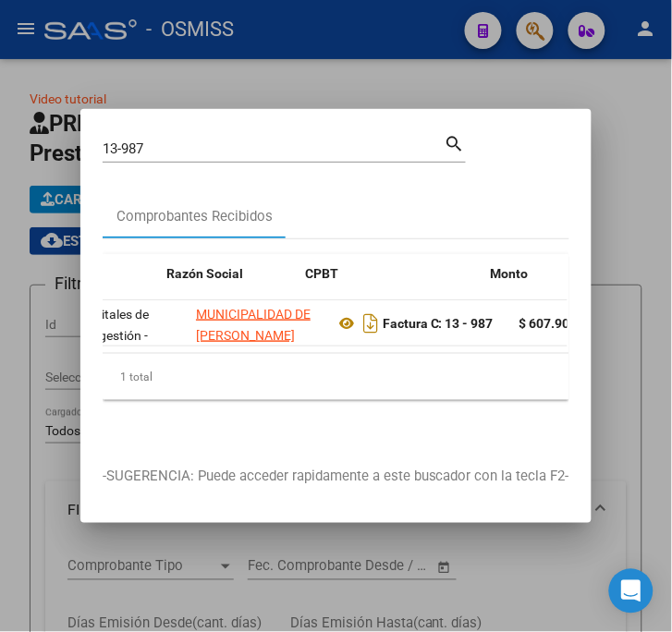
scroll to position [0, 384]
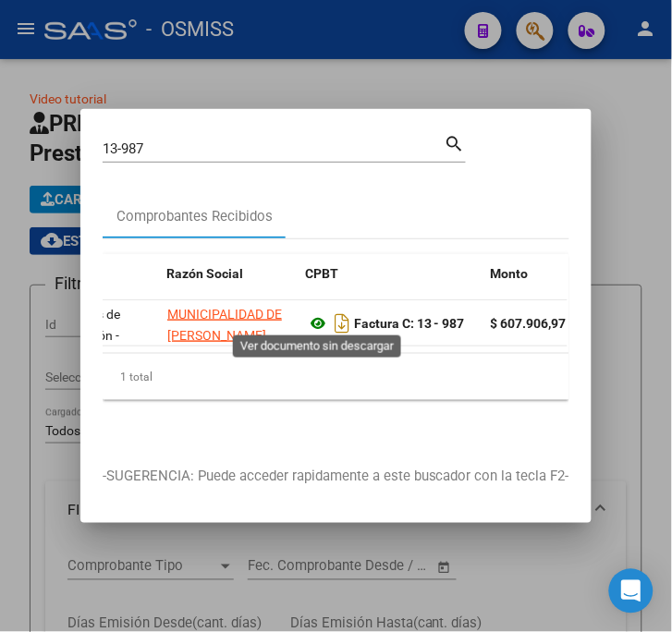
click at [323, 319] on icon at bounding box center [318, 323] width 24 height 22
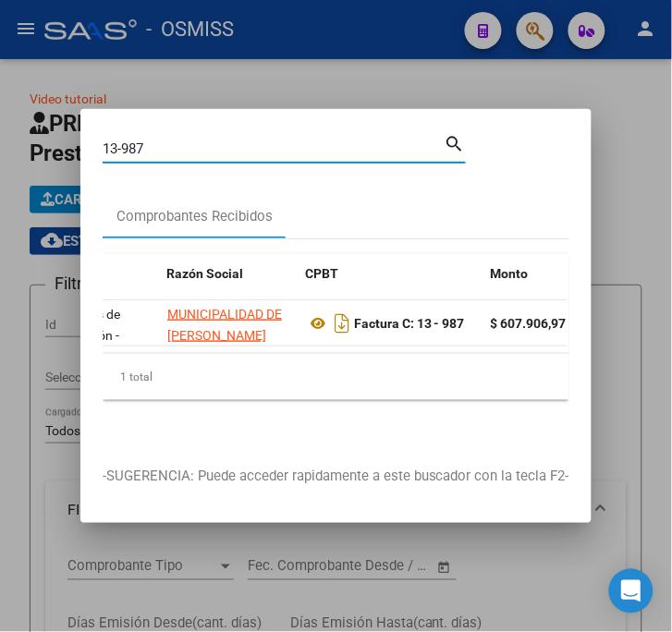
drag, startPoint x: 158, startPoint y: 139, endPoint x: 109, endPoint y: 142, distance: 49.1
click at [109, 142] on input "13-987" at bounding box center [274, 148] width 342 height 17
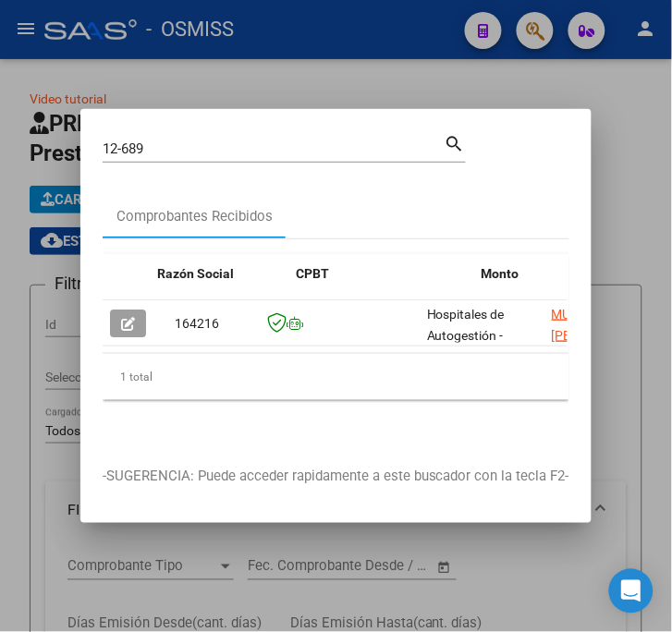
scroll to position [0, 431]
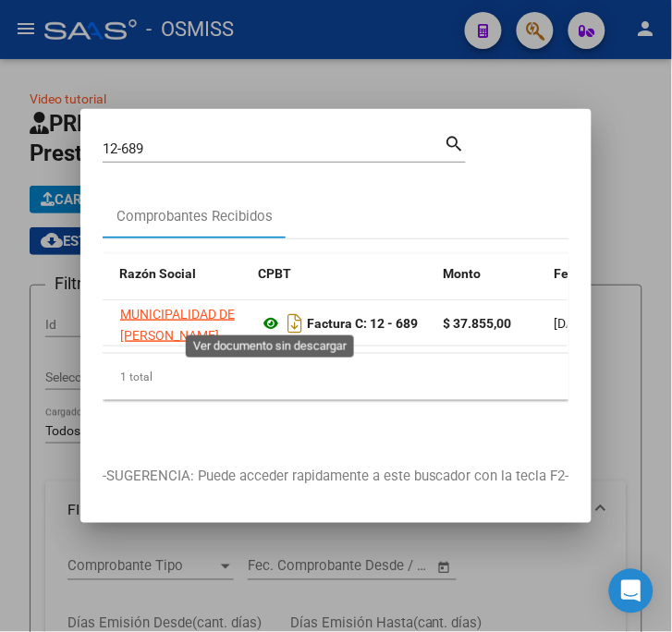
click at [264, 312] on icon at bounding box center [271, 323] width 24 height 22
click at [188, 140] on input "12-689" at bounding box center [274, 148] width 342 height 17
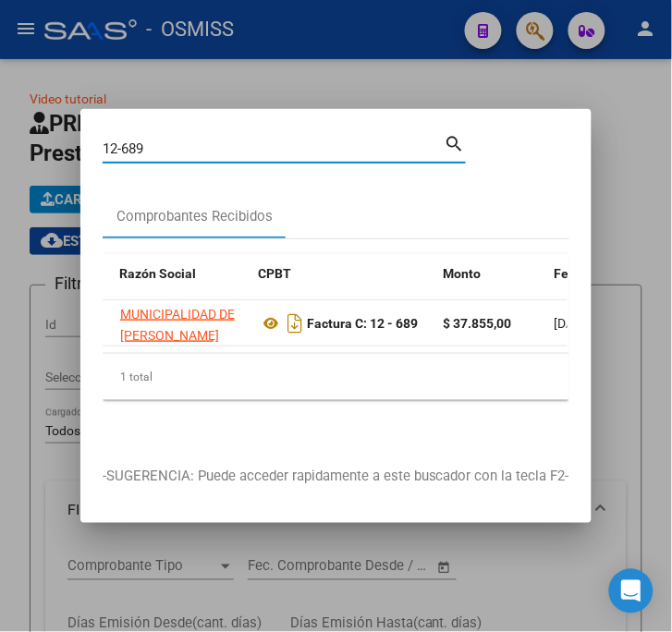
click at [188, 140] on input "12-689" at bounding box center [274, 148] width 342 height 17
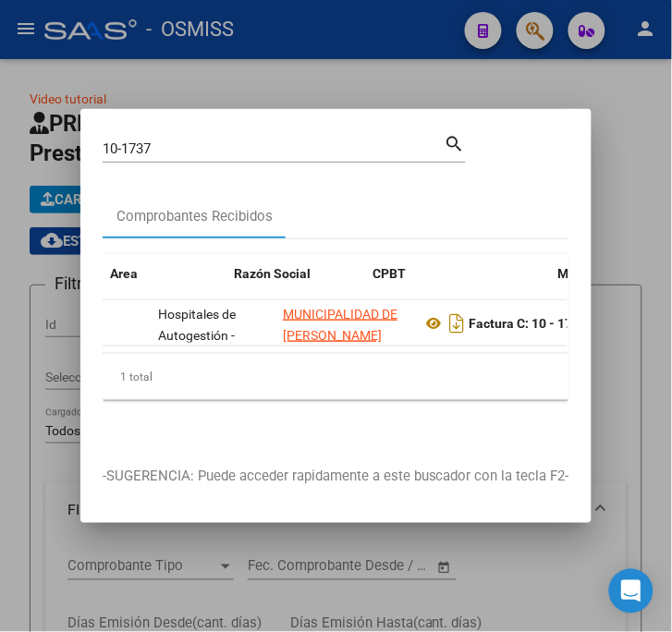
scroll to position [0, 317]
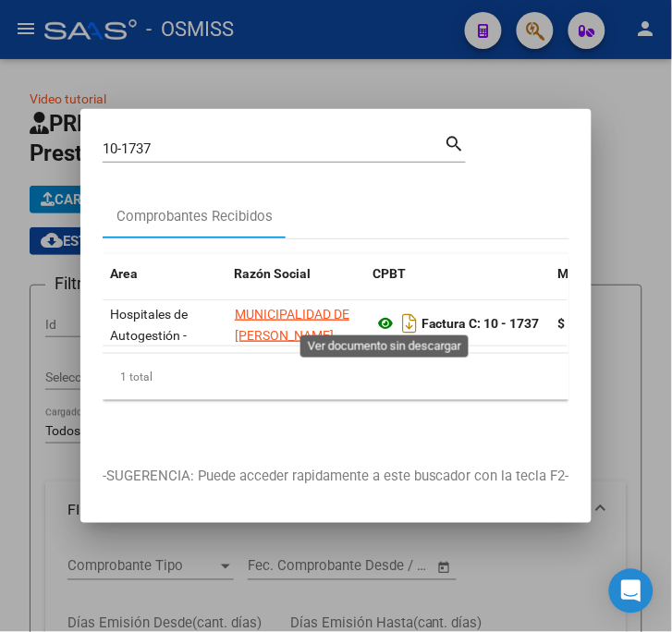
click at [389, 312] on icon at bounding box center [385, 323] width 24 height 22
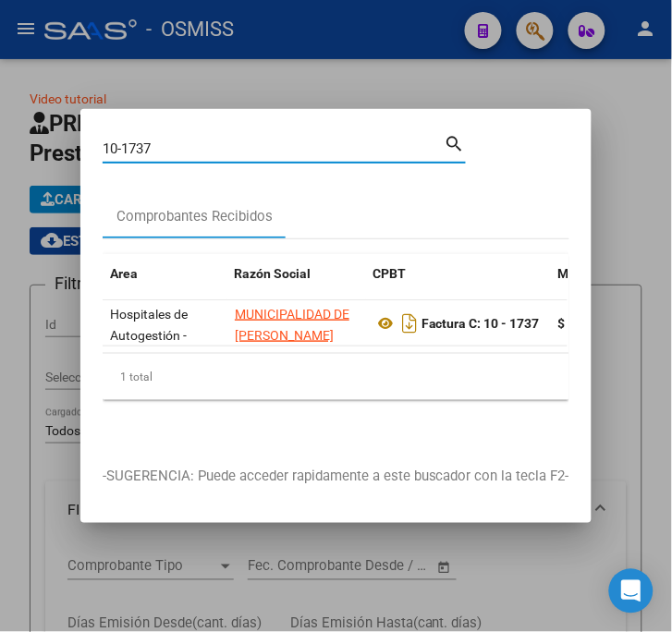
drag, startPoint x: 162, startPoint y: 135, endPoint x: 151, endPoint y: 141, distance: 12.8
click at [151, 141] on input "10-1737" at bounding box center [274, 148] width 342 height 17
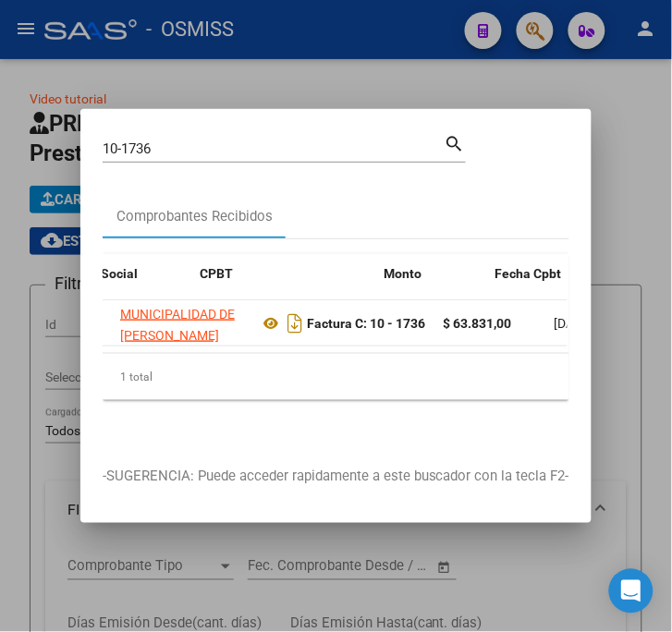
scroll to position [0, 491]
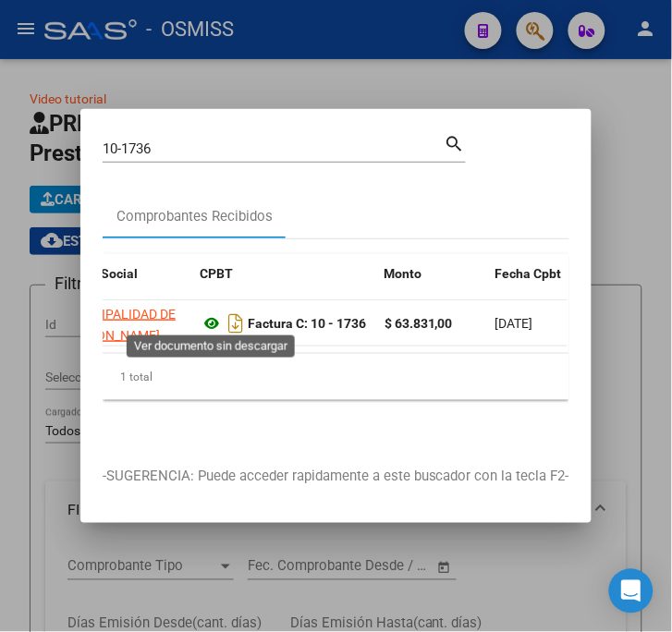
click at [206, 316] on icon at bounding box center [212, 323] width 24 height 22
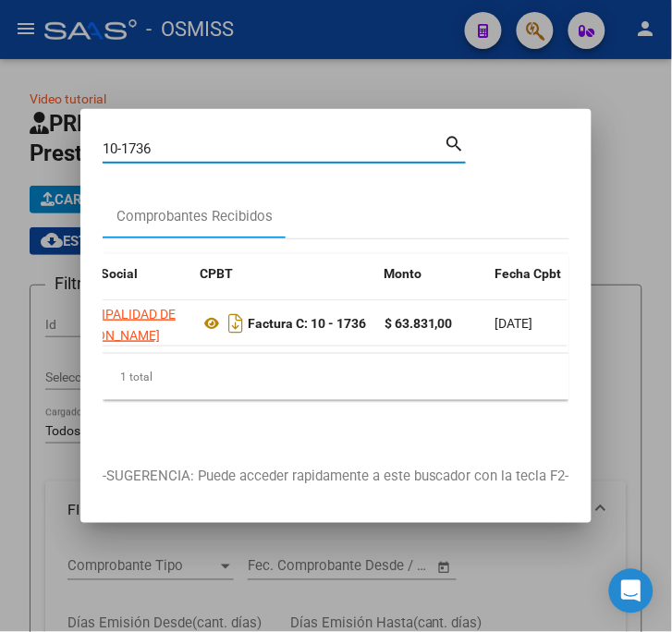
click at [196, 142] on input "10-1736" at bounding box center [274, 148] width 342 height 17
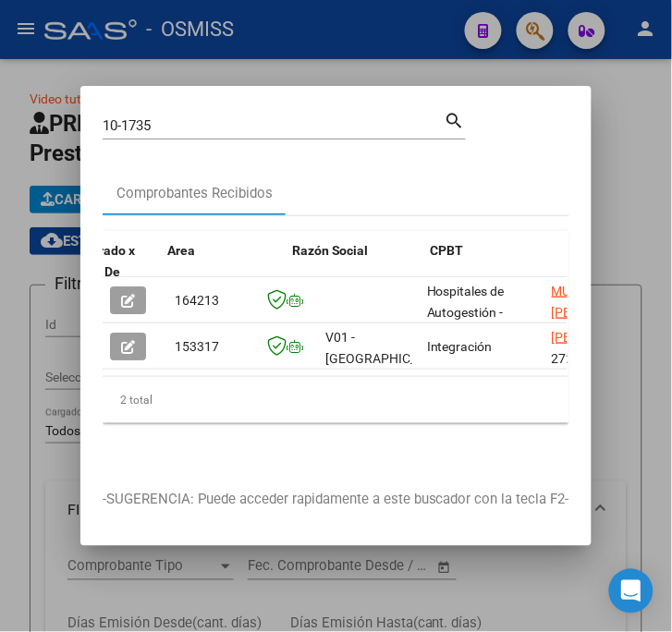
scroll to position [0, 346]
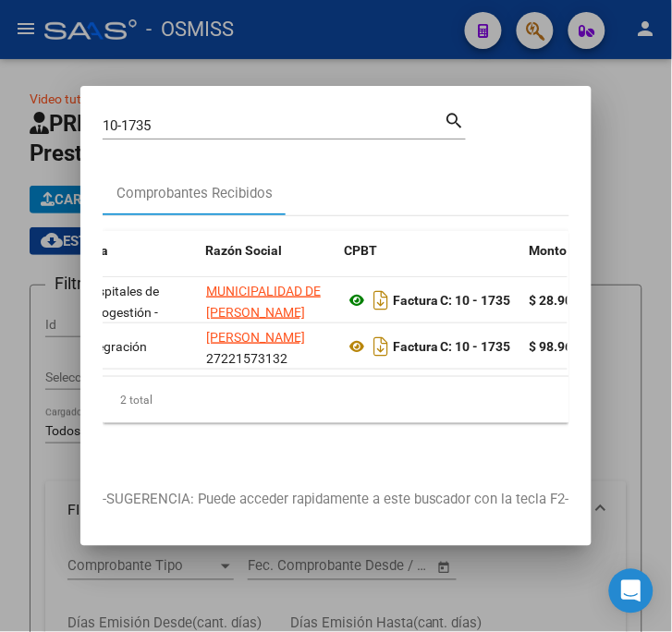
click at [345, 298] on icon at bounding box center [357, 300] width 24 height 22
click at [214, 123] on input "10-1735" at bounding box center [274, 125] width 342 height 17
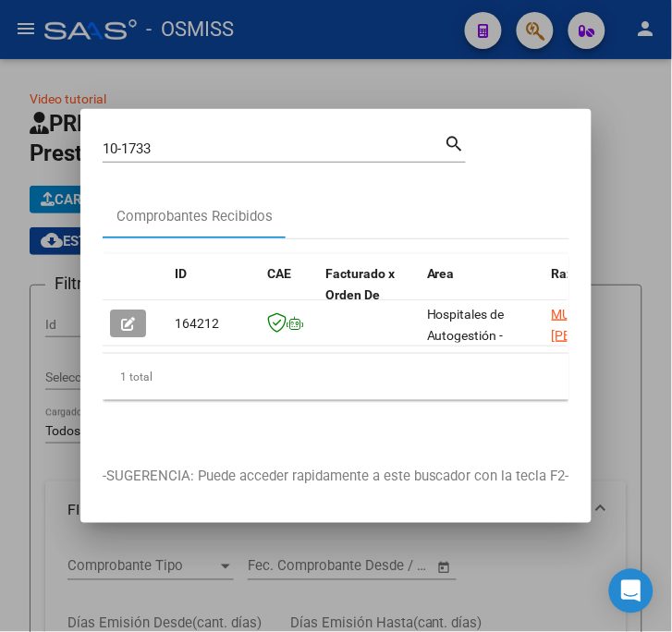
drag, startPoint x: 132, startPoint y: 360, endPoint x: 204, endPoint y: 346, distance: 73.4
click at [204, 346] on div "ID CAE Facturado x Orden De Area Razón Social CPBT Monto Fecha Cpbt Fecha Recib…" at bounding box center [336, 327] width 467 height 146
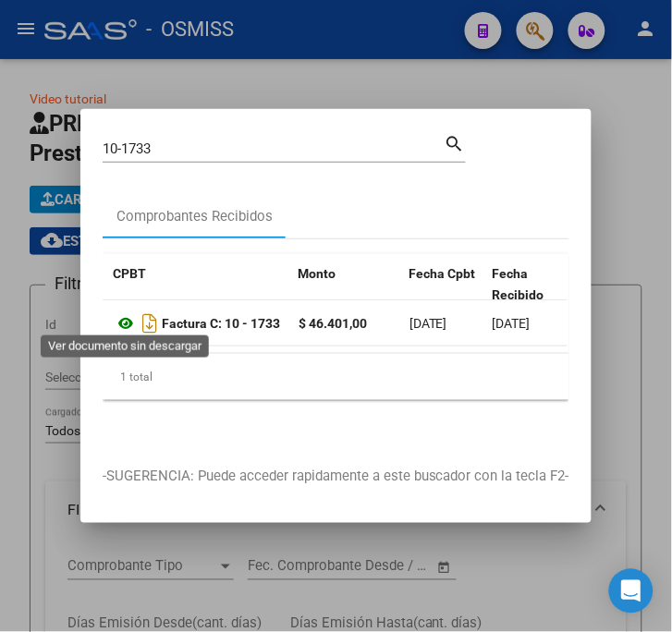
click at [125, 317] on icon at bounding box center [126, 323] width 24 height 22
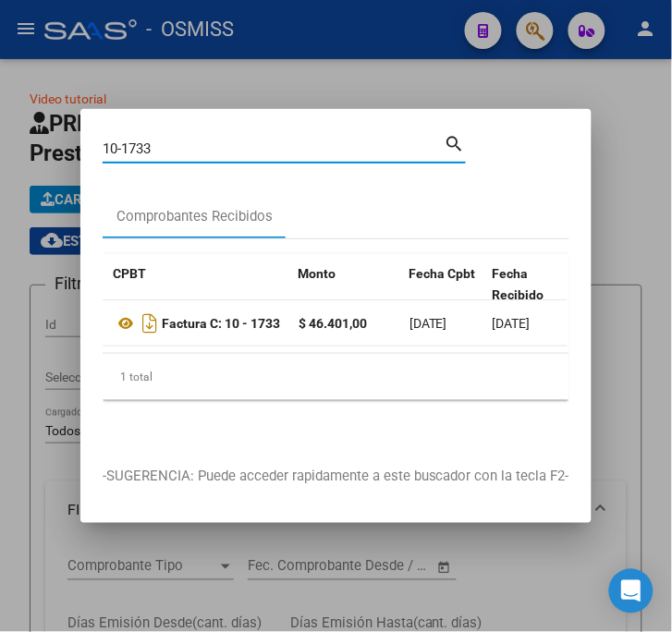
click at [168, 140] on input "10-1733" at bounding box center [274, 148] width 342 height 17
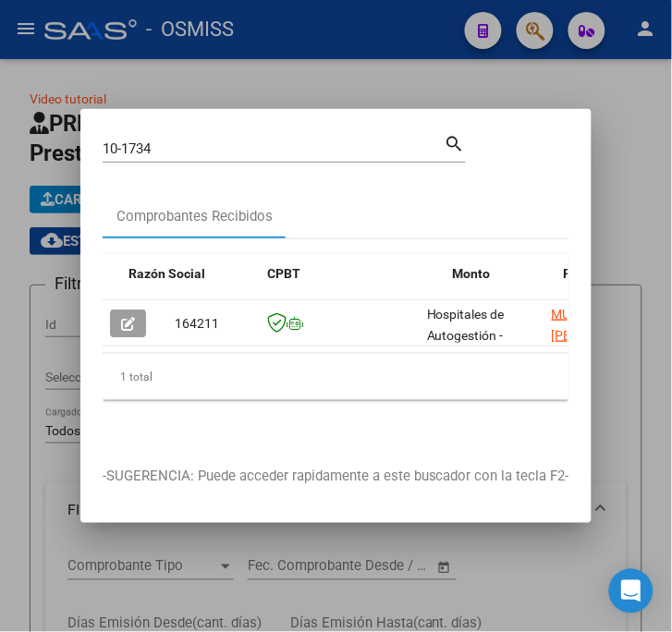
scroll to position [0, 422]
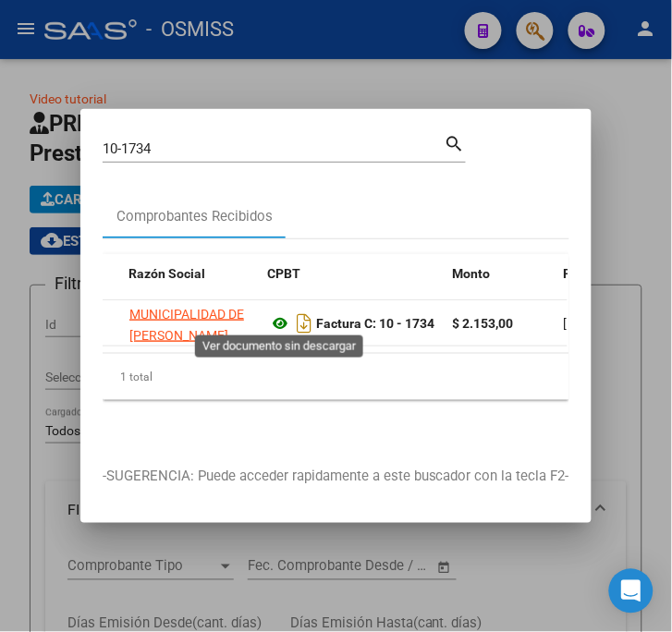
click at [273, 312] on icon at bounding box center [280, 323] width 24 height 22
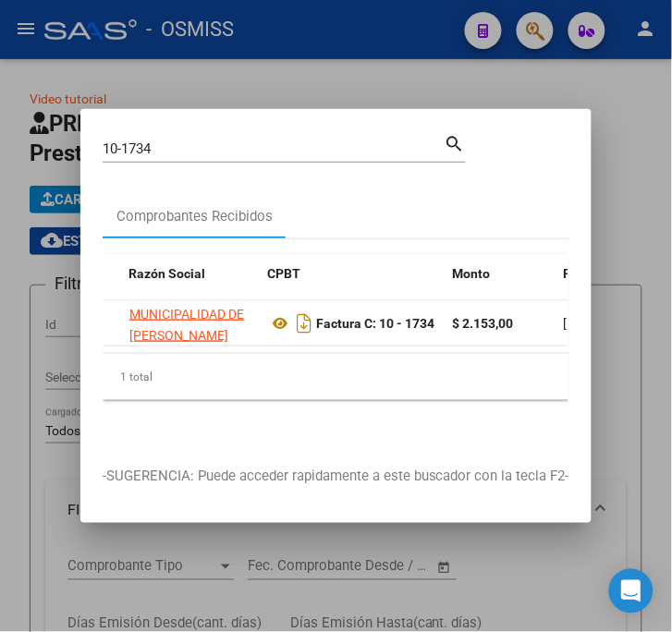
click at [188, 140] on input "10-1734" at bounding box center [274, 148] width 342 height 17
drag, startPoint x: 188, startPoint y: 133, endPoint x: 112, endPoint y: 137, distance: 75.9
click at [112, 140] on input "10-1734" at bounding box center [274, 148] width 342 height 17
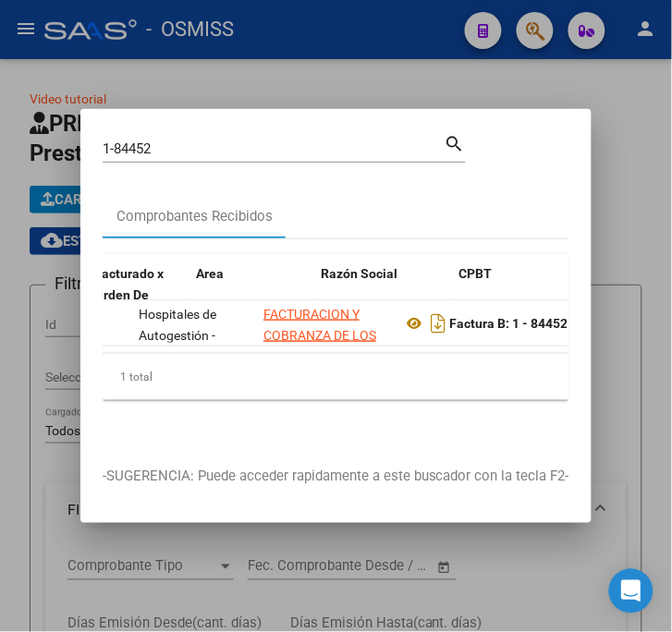
scroll to position [0, 480]
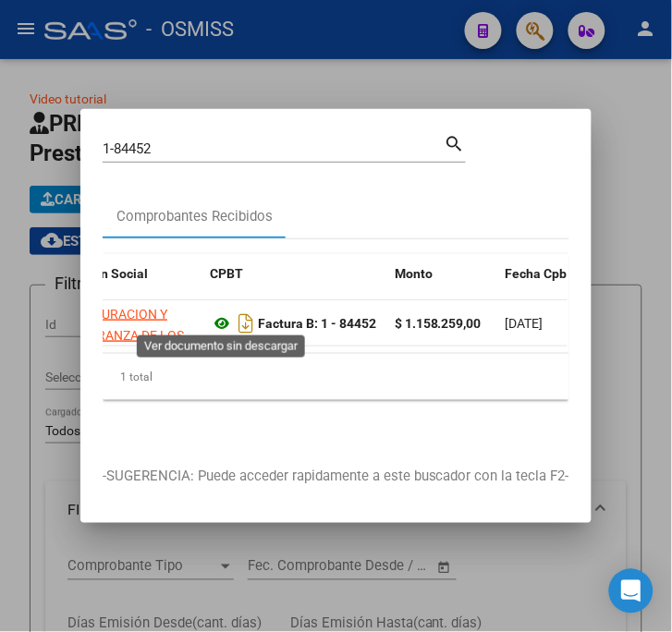
click at [220, 318] on icon at bounding box center [222, 323] width 24 height 22
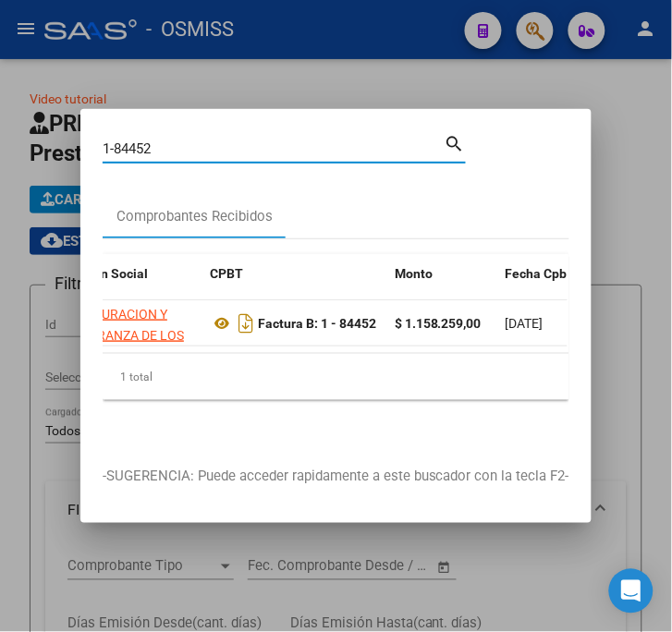
drag, startPoint x: 186, startPoint y: 139, endPoint x: 40, endPoint y: 127, distance: 146.5
click at [40, 127] on div "1-84452 Buscar (apellido, dni, cuil, nro traspaso, cuit, obra social) search Co…" at bounding box center [336, 316] width 672 height 632
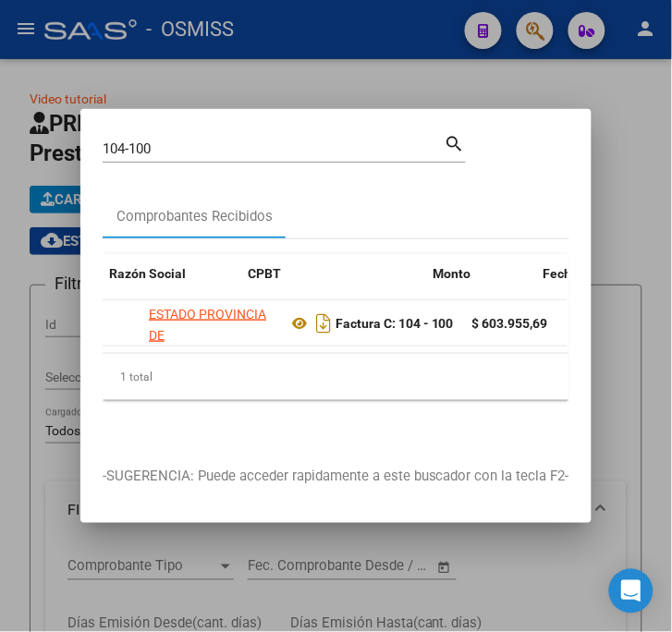
scroll to position [0, 451]
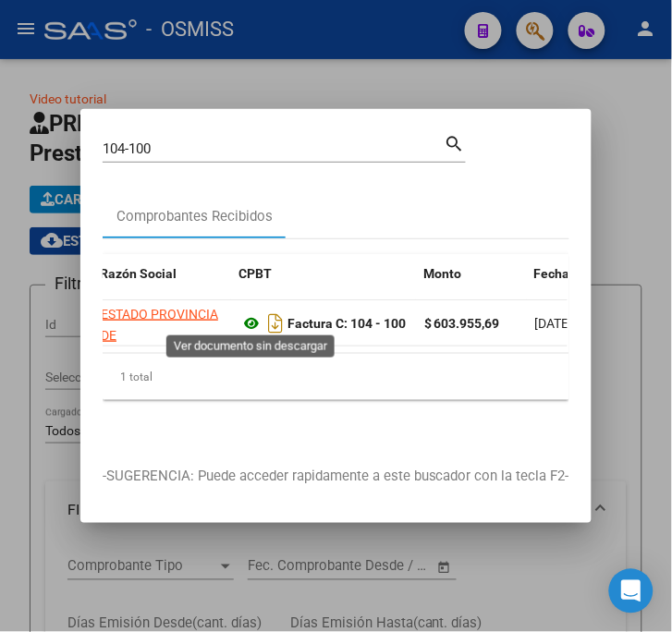
click at [247, 312] on icon at bounding box center [251, 323] width 24 height 22
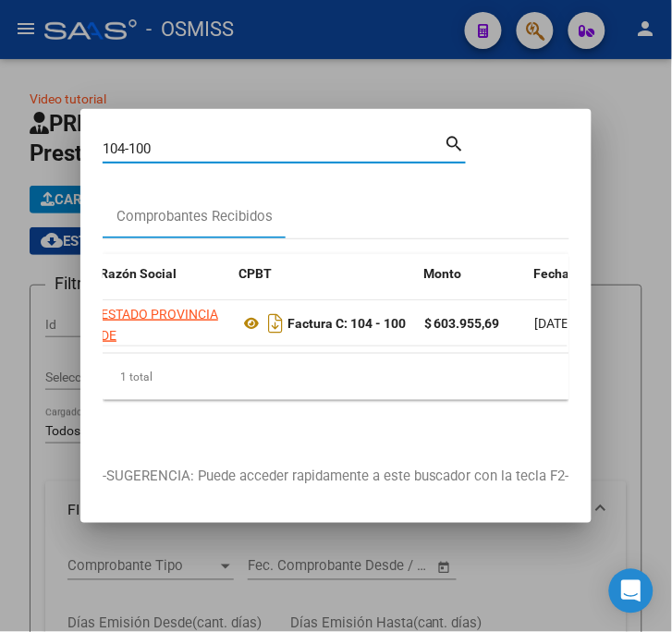
click at [170, 140] on input "104-100" at bounding box center [274, 148] width 342 height 17
type input "42-323"
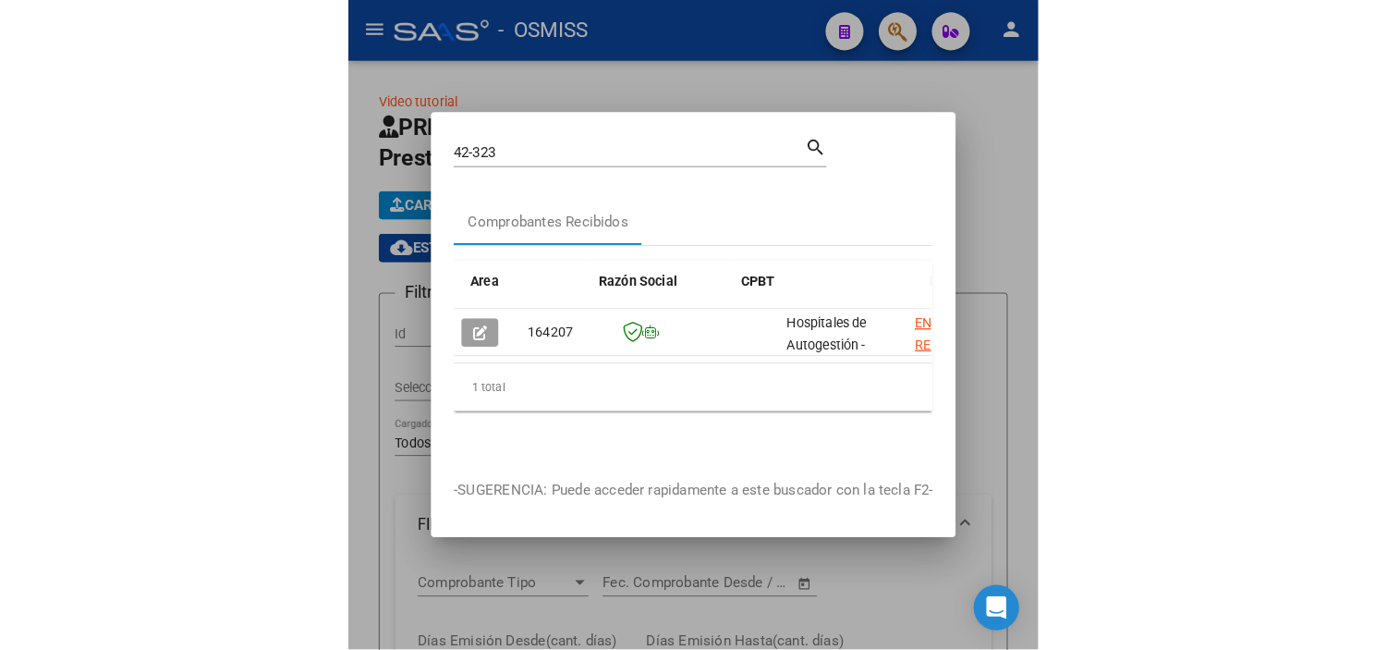
scroll to position [0, 374]
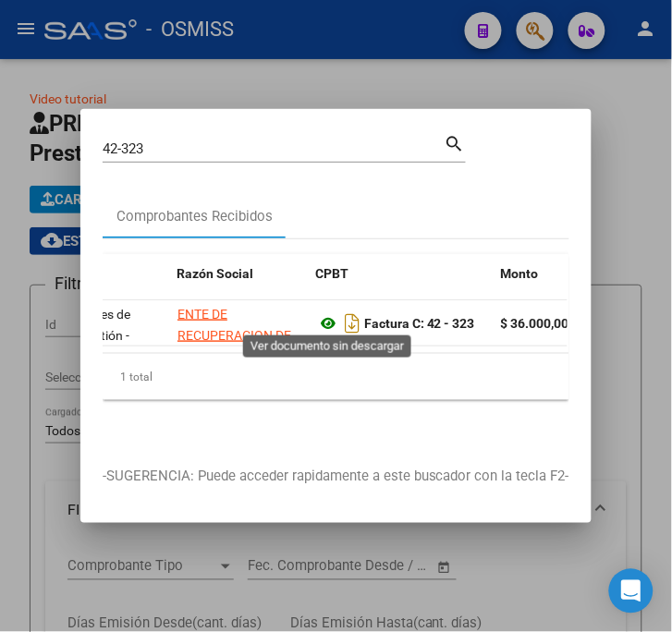
click at [324, 312] on icon at bounding box center [328, 323] width 24 height 22
